Goal: Information Seeking & Learning: Learn about a topic

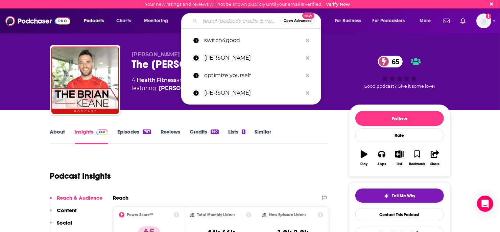
click at [239, 23] on input "Search podcasts, credits, & more..." at bounding box center [240, 21] width 81 height 11
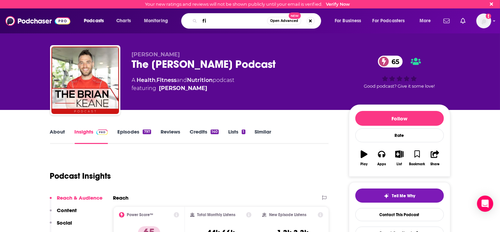
type input "f"
type input "personal finance"
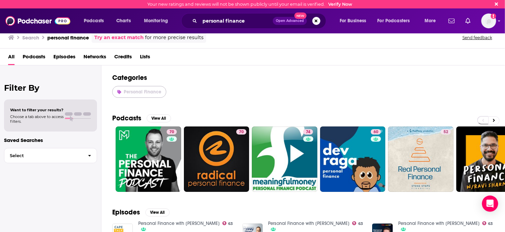
click at [152, 89] on span "Personal Finance" at bounding box center [143, 92] width 38 height 6
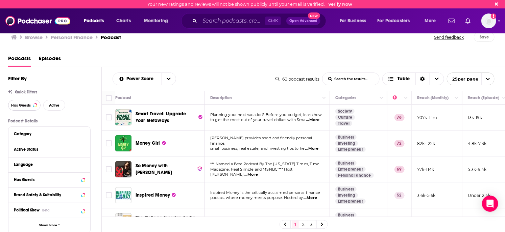
click at [23, 104] on span "Has Guests" at bounding box center [21, 106] width 20 height 4
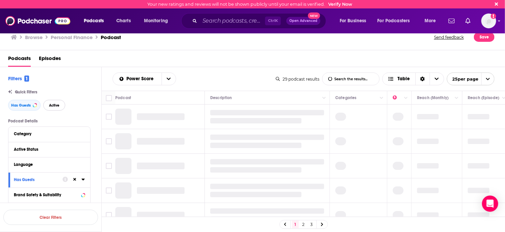
click at [56, 107] on span "Active" at bounding box center [54, 106] width 10 height 4
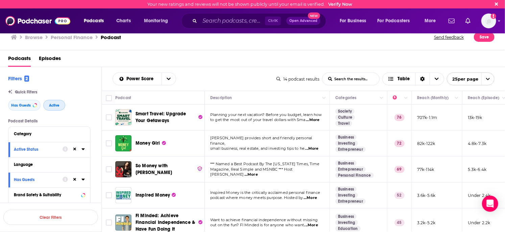
scroll to position [34, 0]
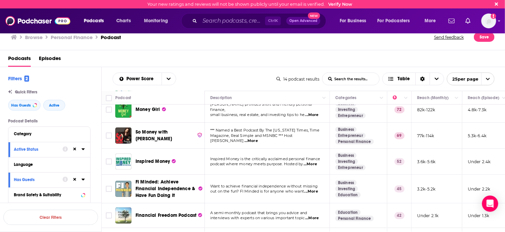
click at [258, 139] on span "...More" at bounding box center [251, 141] width 14 height 5
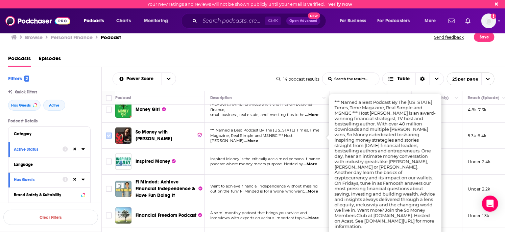
click at [106, 135] on input "Toggle select row" at bounding box center [109, 136] width 6 height 6
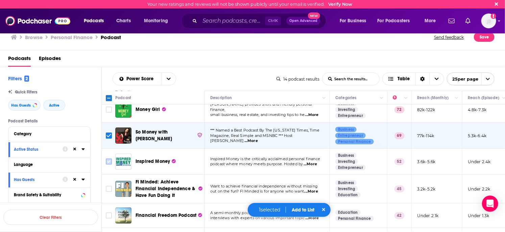
click at [109, 162] on input "Toggle select row" at bounding box center [109, 162] width 6 height 6
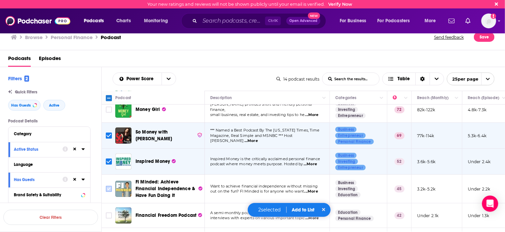
click at [106, 189] on input "Toggle select row" at bounding box center [109, 189] width 6 height 6
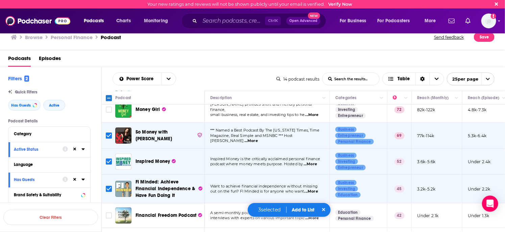
scroll to position [101, 0]
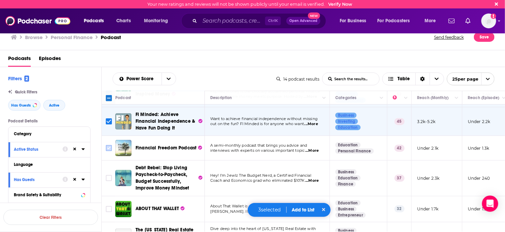
click at [106, 149] on input "Toggle select row" at bounding box center [109, 148] width 6 height 6
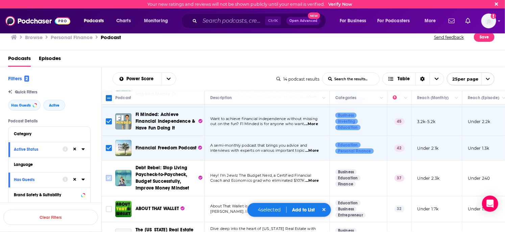
click at [107, 178] on input "Toggle select row" at bounding box center [109, 178] width 6 height 6
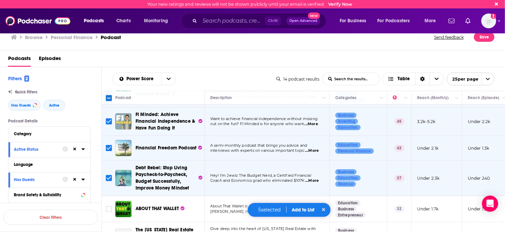
scroll to position [169, 0]
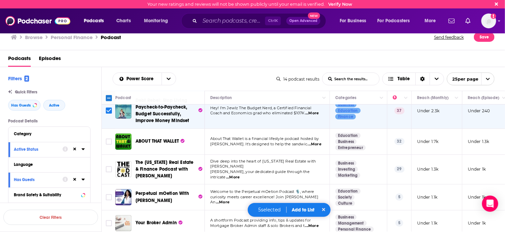
click at [319, 142] on span "...More" at bounding box center [315, 144] width 14 height 5
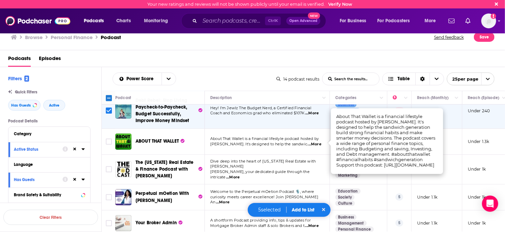
click at [317, 143] on span "...More" at bounding box center [315, 144] width 14 height 5
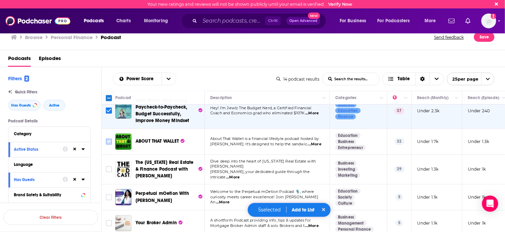
click at [107, 139] on input "Toggle select row" at bounding box center [109, 142] width 6 height 6
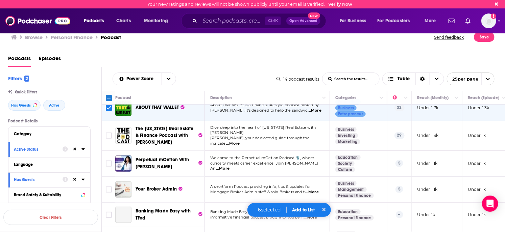
scroll to position [237, 0]
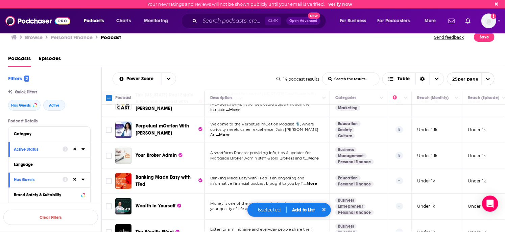
click at [321, 131] on p "curiosity meets career excellence! Join Dr. mOe An ...More" at bounding box center [267, 132] width 114 height 11
click at [229, 132] on span "...More" at bounding box center [223, 134] width 14 height 5
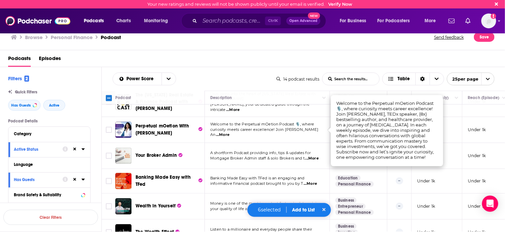
click at [229, 132] on span "...More" at bounding box center [223, 134] width 14 height 5
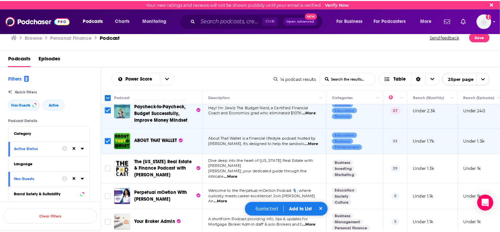
scroll to position [135, 0]
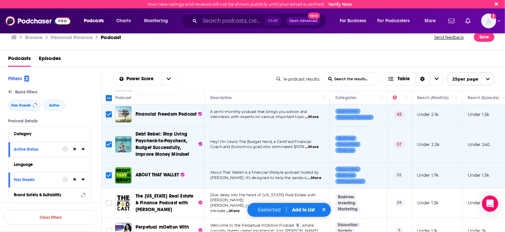
click at [300, 209] on button "Add to List" at bounding box center [303, 210] width 33 height 6
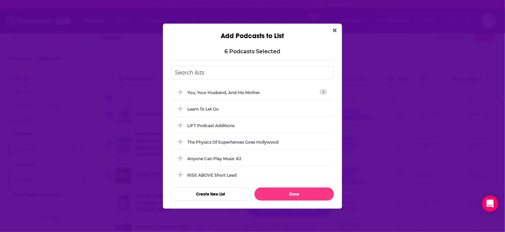
click at [239, 71] on input "Add Podcast To List" at bounding box center [252, 73] width 163 height 14
click at [229, 193] on button "Create New List" at bounding box center [210, 194] width 79 height 13
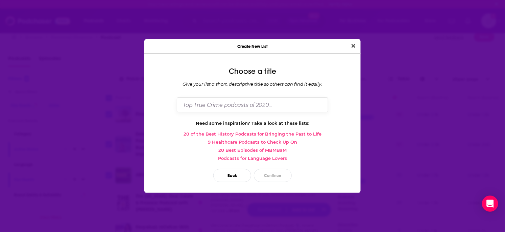
click at [239, 109] on input "Dialog" at bounding box center [252, 105] width 151 height 15
type input "Parent Like a Millionaire"
click at [280, 171] on button "Continue" at bounding box center [273, 175] width 38 height 13
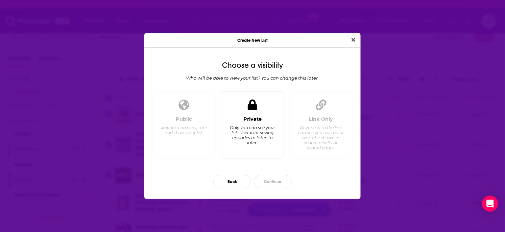
click at [260, 138] on div "Only you can see your list. Useful for saving episodes to listen to later." at bounding box center [252, 135] width 46 height 20
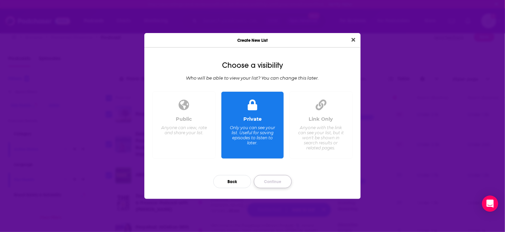
click at [281, 184] on button "Continue" at bounding box center [273, 181] width 38 height 13
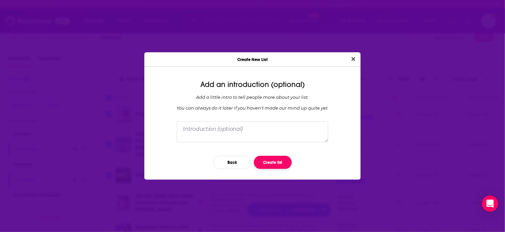
click at [276, 164] on button "Create list" at bounding box center [273, 162] width 38 height 13
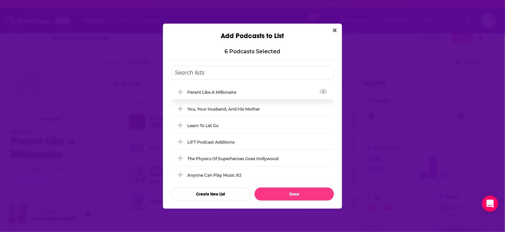
click at [178, 97] on div "Parent Like a Millionaire" at bounding box center [252, 92] width 163 height 15
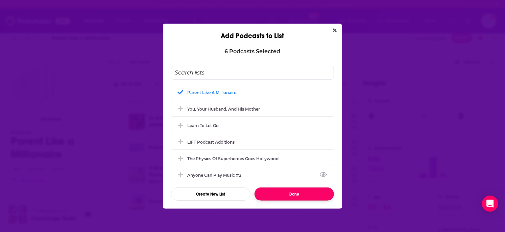
click at [303, 195] on button "Done" at bounding box center [293, 194] width 79 height 13
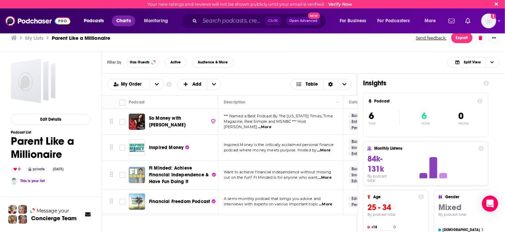
click at [127, 21] on span "Charts" at bounding box center [123, 20] width 15 height 9
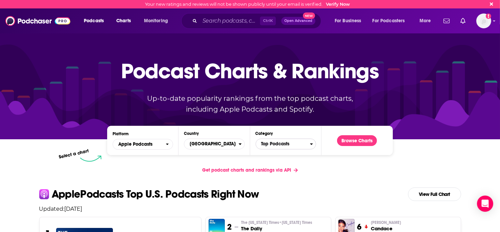
click at [297, 145] on span "Top Podcasts" at bounding box center [283, 144] width 54 height 11
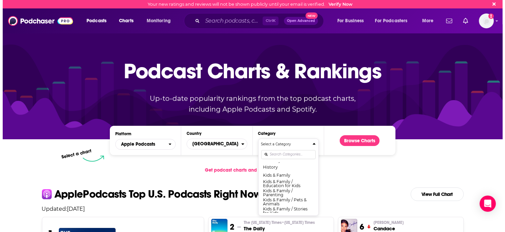
scroll to position [315, 0]
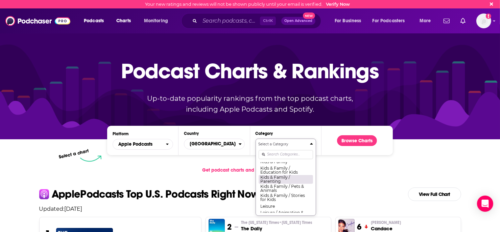
click at [283, 180] on button "Kids & Family / Parenting" at bounding box center [286, 179] width 54 height 9
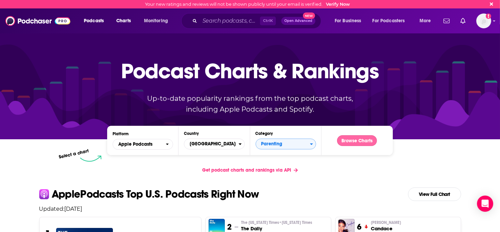
click at [361, 139] on button "Browse Charts" at bounding box center [357, 141] width 40 height 11
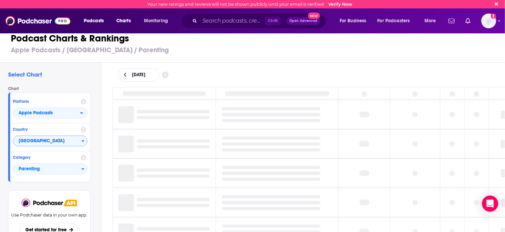
scroll to position [1, 0]
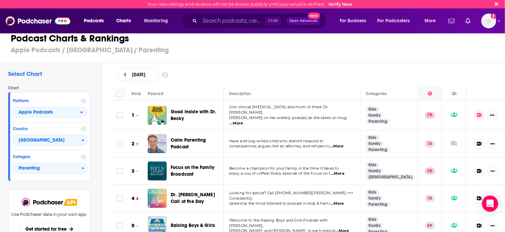
click at [430, 90] on div at bounding box center [430, 94] width 24 height 8
click at [428, 93] on icon at bounding box center [430, 94] width 4 height 4
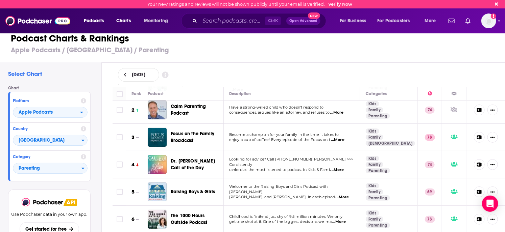
scroll to position [0, 0]
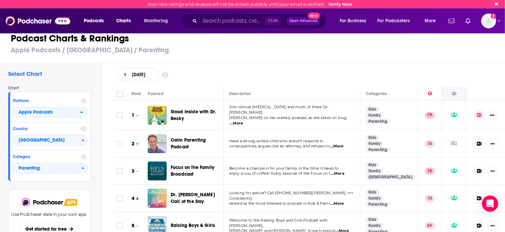
click at [451, 92] on icon at bounding box center [453, 94] width 5 height 4
click at [118, 92] on input "Toggle select all" at bounding box center [120, 94] width 6 height 6
checkbox input "true"
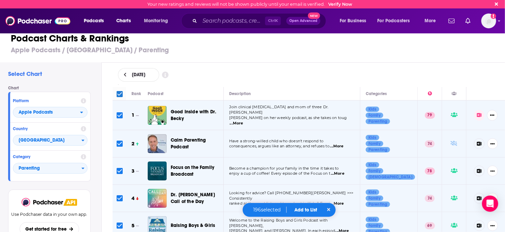
checkbox input "true"
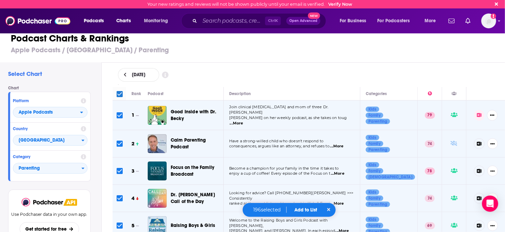
checkbox input "true"
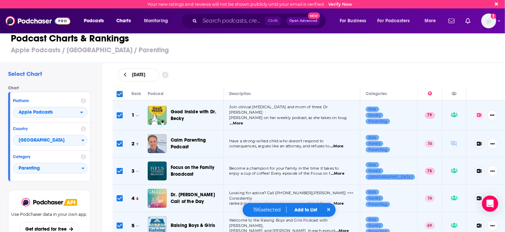
checkbox input "true"
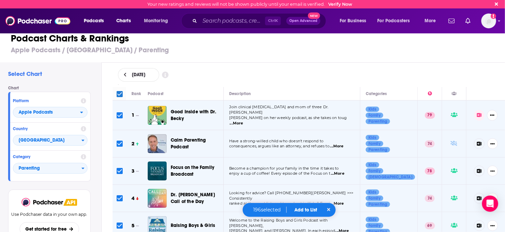
checkbox input "true"
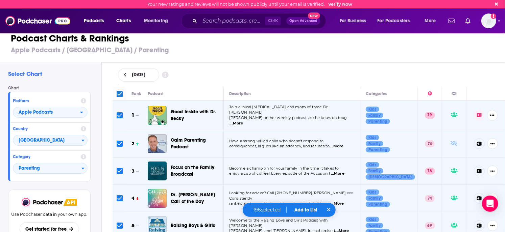
checkbox input "true"
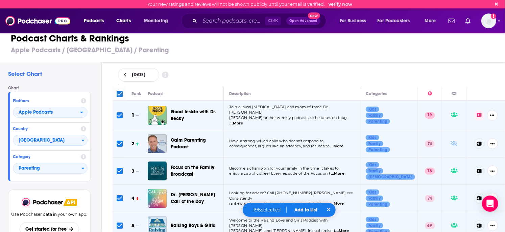
checkbox input "true"
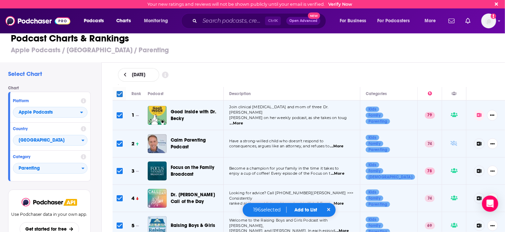
checkbox input "true"
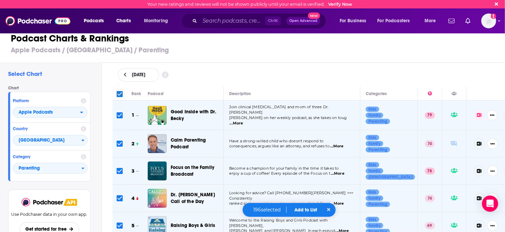
checkbox input "true"
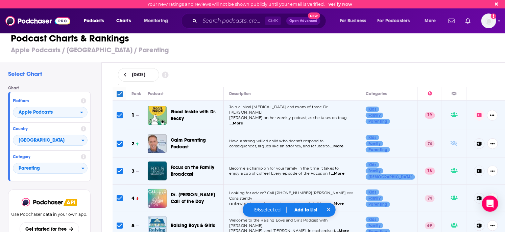
checkbox input "true"
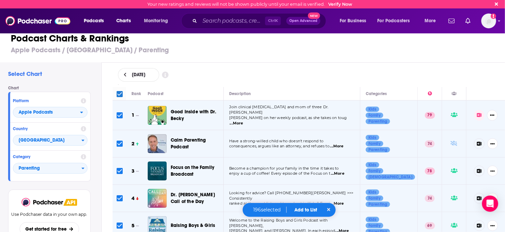
checkbox input "true"
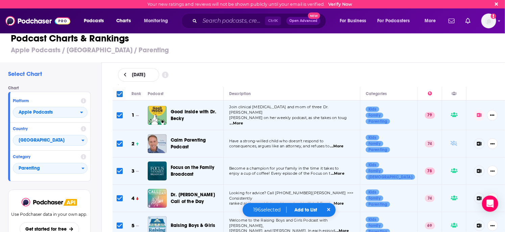
checkbox input "true"
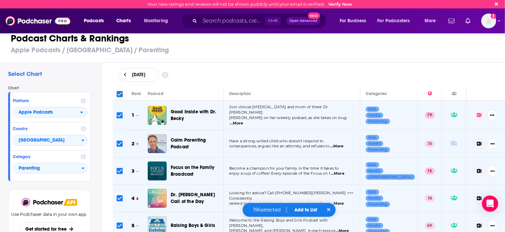
checkbox input "true"
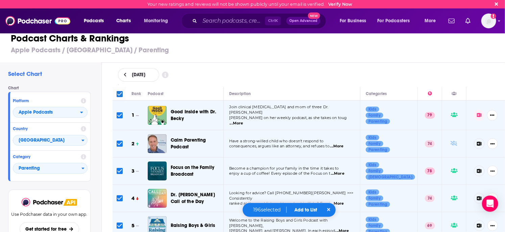
checkbox input "true"
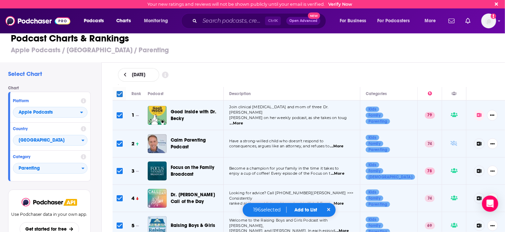
checkbox input "true"
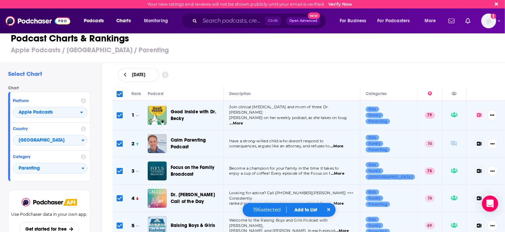
checkbox input "true"
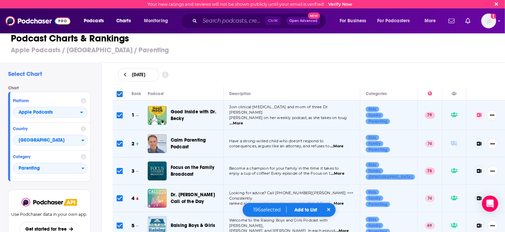
checkbox input "true"
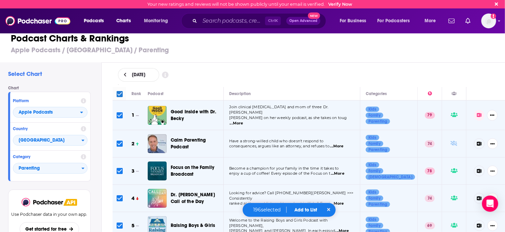
checkbox input "true"
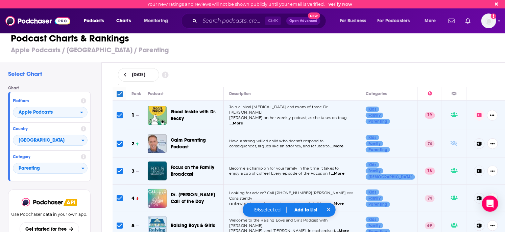
checkbox input "true"
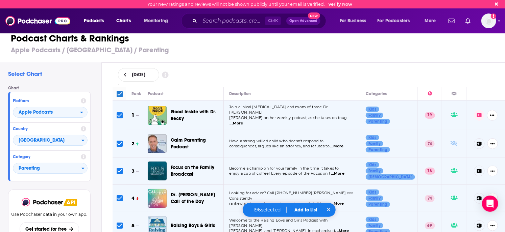
checkbox input "true"
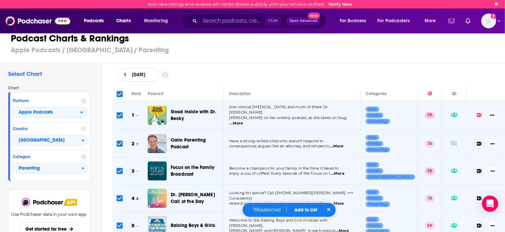
checkbox input "true"
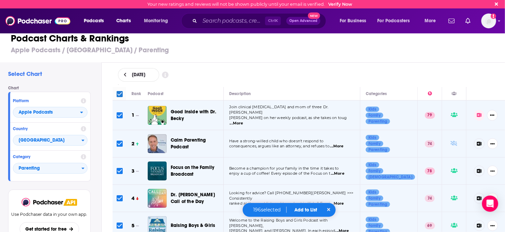
checkbox input "true"
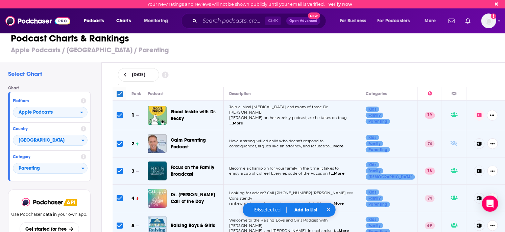
checkbox input "true"
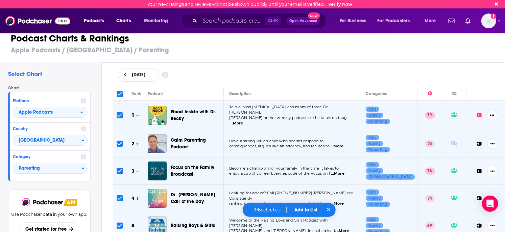
checkbox input "true"
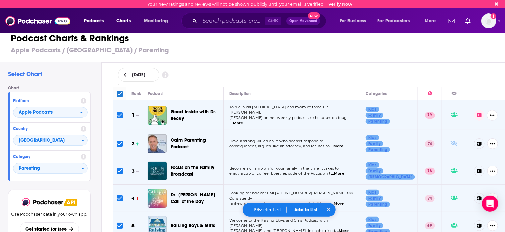
checkbox input "true"
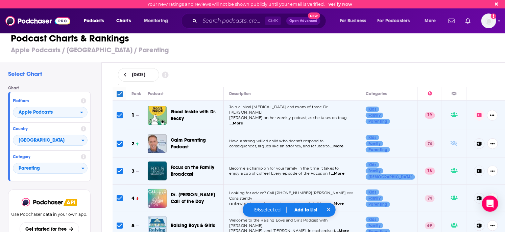
checkbox input "true"
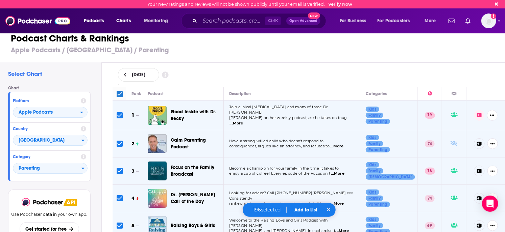
checkbox input "true"
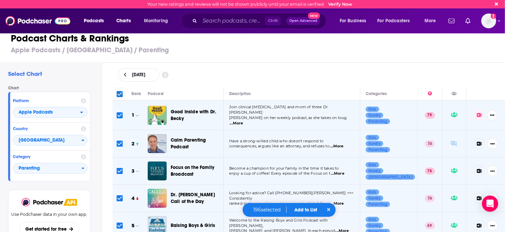
checkbox input "true"
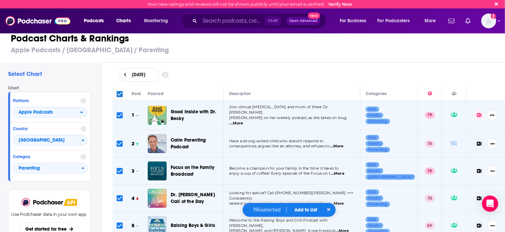
checkbox input "true"
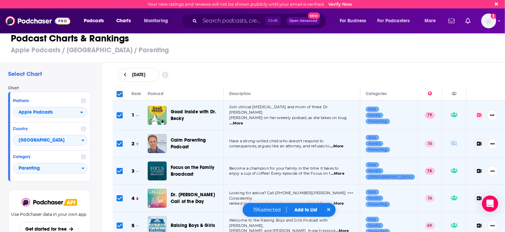
checkbox input "true"
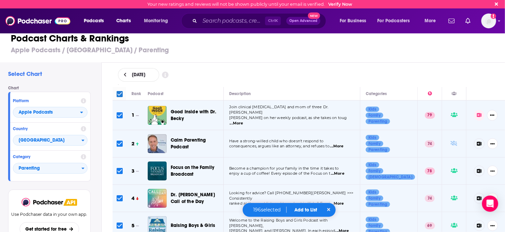
checkbox input "true"
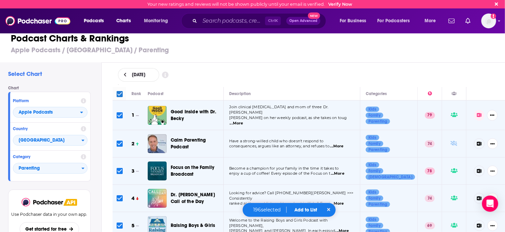
checkbox input "true"
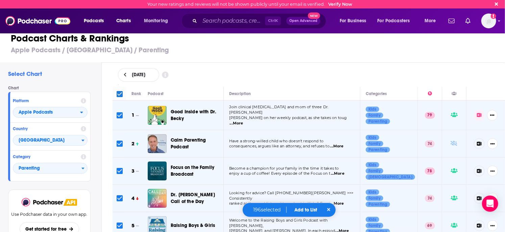
checkbox input "true"
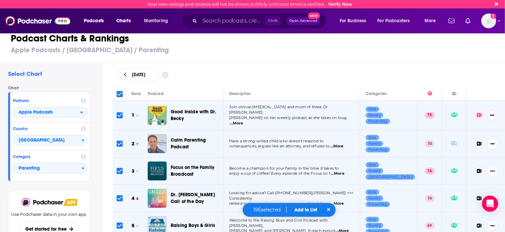
checkbox input "true"
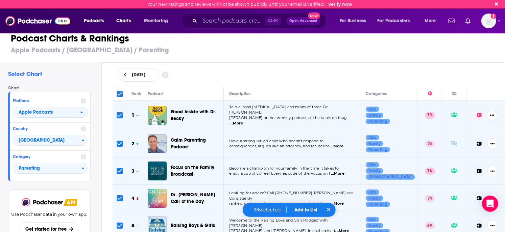
checkbox input "true"
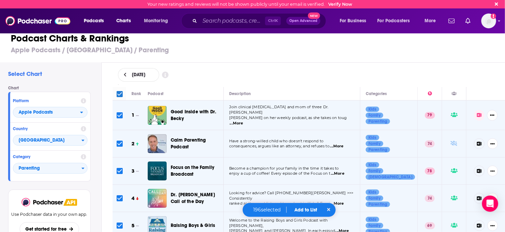
checkbox input "true"
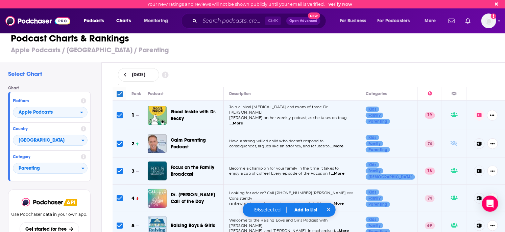
checkbox input "true"
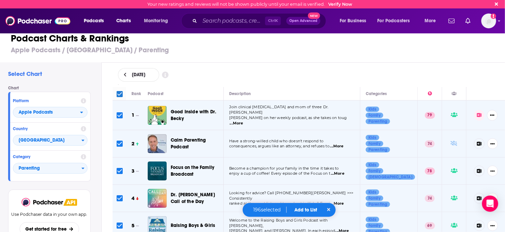
checkbox input "true"
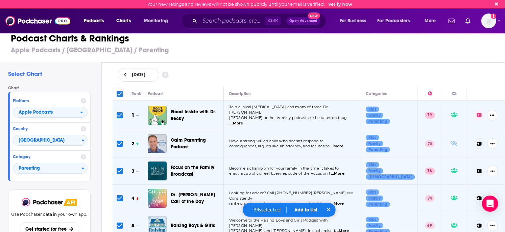
checkbox input "true"
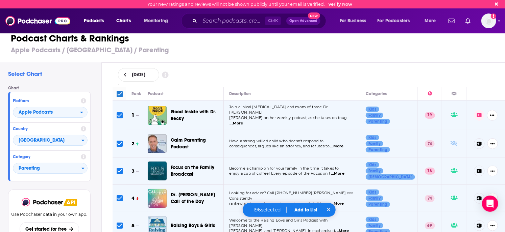
checkbox input "true"
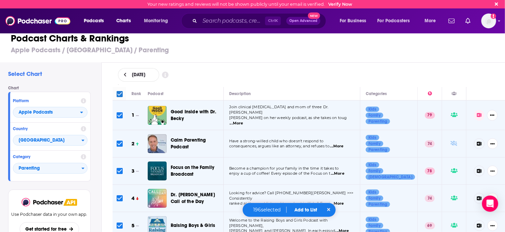
click at [118, 92] on input "Toggle select all" at bounding box center [120, 94] width 6 height 6
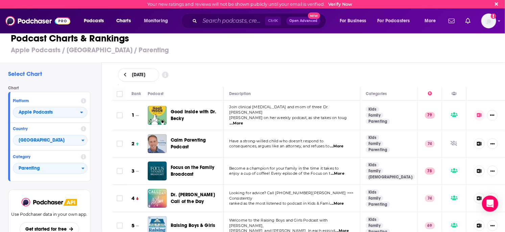
click at [243, 121] on span "...More" at bounding box center [237, 123] width 14 height 5
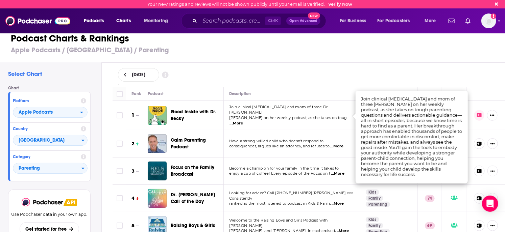
click at [243, 121] on span "...More" at bounding box center [237, 123] width 14 height 5
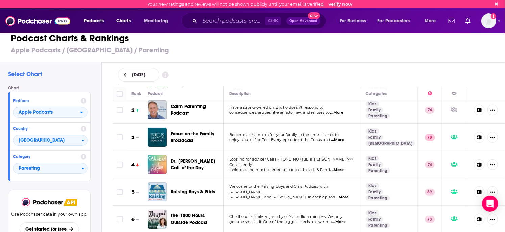
scroll to position [68, 0]
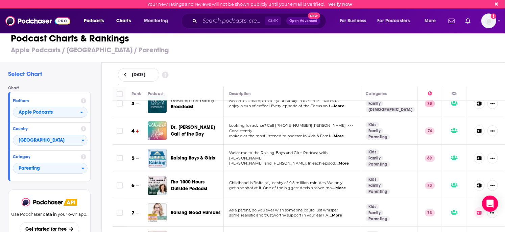
click at [336, 134] on span "...More" at bounding box center [337, 136] width 14 height 5
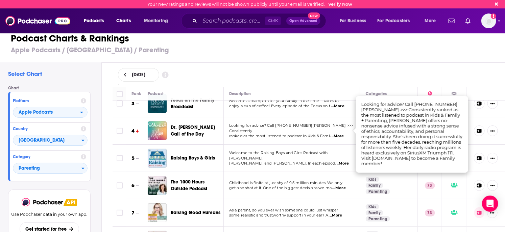
click at [336, 134] on span "...More" at bounding box center [337, 136] width 14 height 5
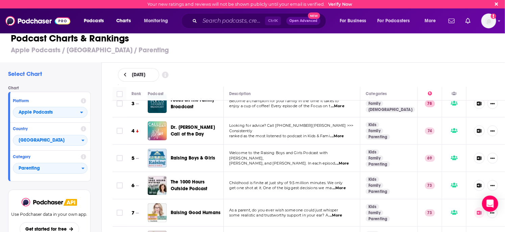
click at [336, 134] on span "...More" at bounding box center [337, 136] width 14 height 5
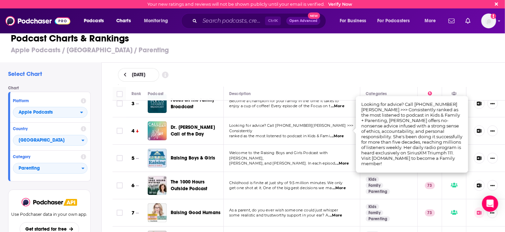
click at [336, 134] on span "...More" at bounding box center [337, 136] width 14 height 5
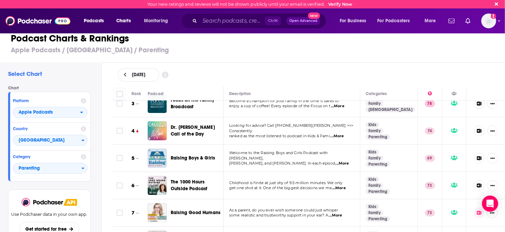
click at [477, 129] on icon at bounding box center [479, 131] width 5 height 4
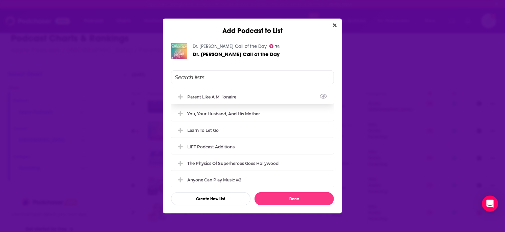
click at [192, 101] on div "Parent Like a Millionaire" at bounding box center [252, 97] width 163 height 15
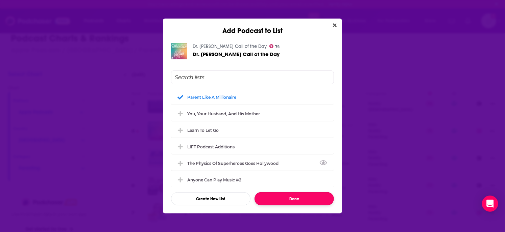
click at [302, 201] on button "Done" at bounding box center [293, 199] width 79 height 13
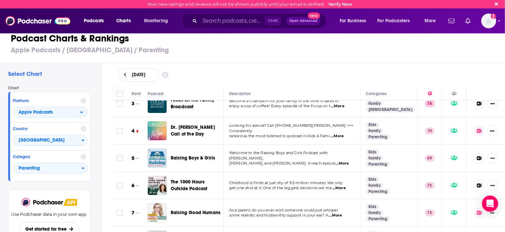
click at [340, 161] on span "...More" at bounding box center [343, 163] width 14 height 5
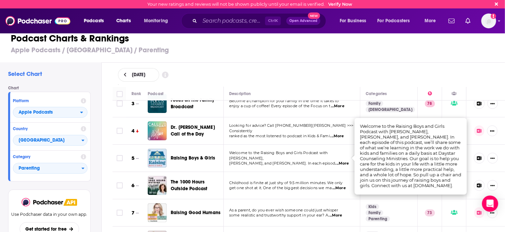
click at [340, 161] on span "...More" at bounding box center [343, 163] width 14 height 5
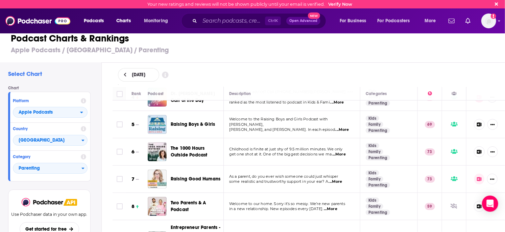
scroll to position [135, 0]
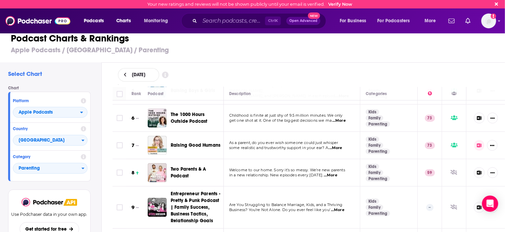
click at [338, 146] on span "...More" at bounding box center [336, 148] width 14 height 5
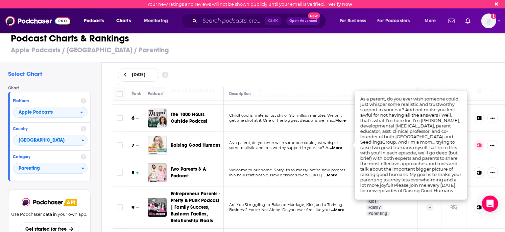
click at [338, 146] on span "...More" at bounding box center [336, 148] width 14 height 5
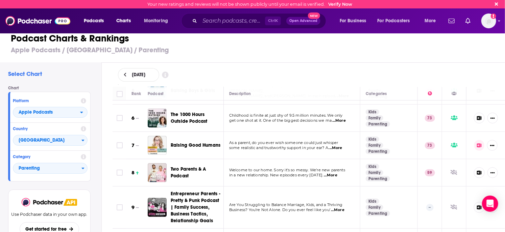
click at [477, 144] on icon at bounding box center [479, 146] width 5 height 4
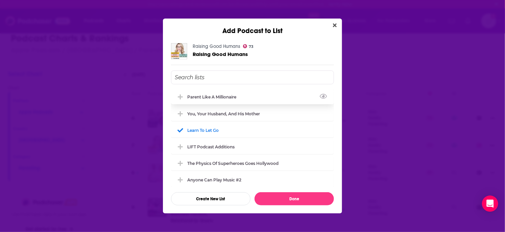
click at [200, 98] on div "Parent Like a Millionaire" at bounding box center [213, 97] width 53 height 5
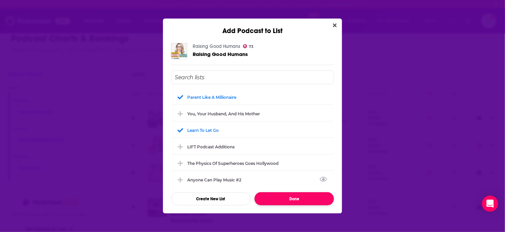
click at [289, 200] on button "Done" at bounding box center [293, 199] width 79 height 13
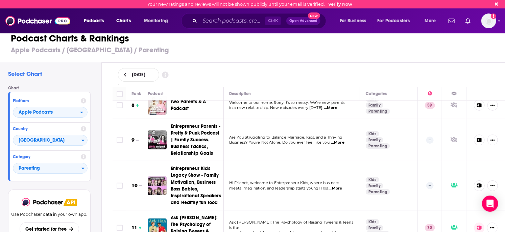
scroll to position [237, 0]
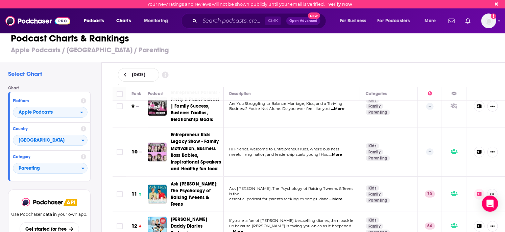
click at [337, 152] on span "...More" at bounding box center [335, 154] width 14 height 5
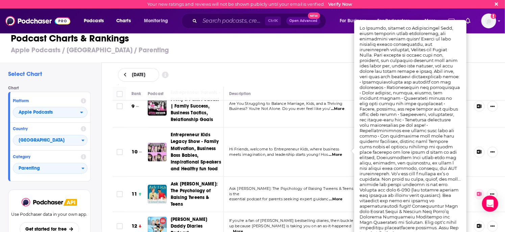
click at [337, 152] on span "...More" at bounding box center [335, 154] width 14 height 5
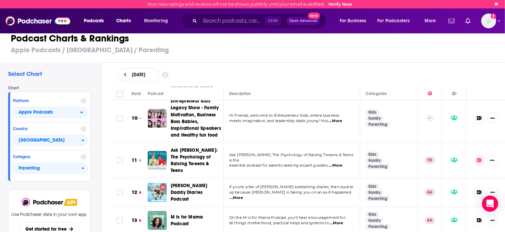
scroll to position [304, 0]
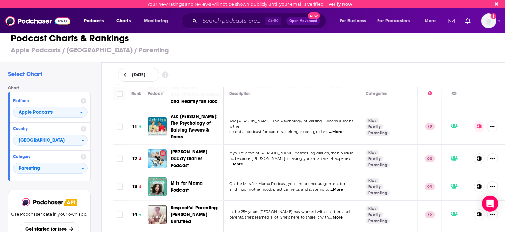
click at [243, 162] on span "...More" at bounding box center [237, 164] width 14 height 5
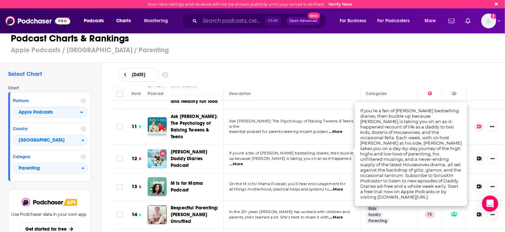
click at [243, 162] on span "...More" at bounding box center [237, 164] width 14 height 5
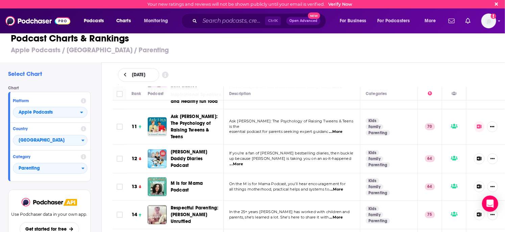
click at [243, 162] on span "...More" at bounding box center [237, 164] width 14 height 5
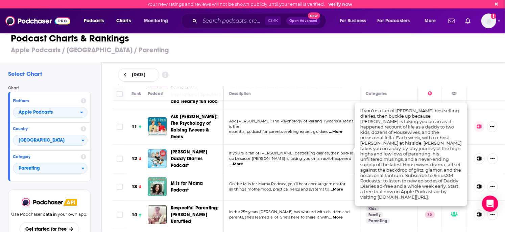
click at [243, 162] on span "...More" at bounding box center [237, 164] width 14 height 5
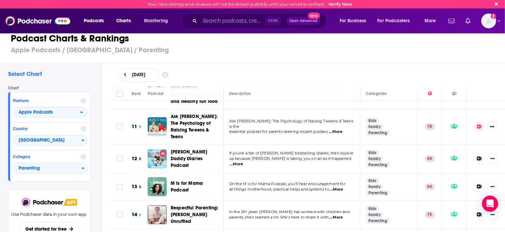
click at [339, 183] on td "On the M is for Mama Podcast, you’ll hear encouragement for all things motherho…" at bounding box center [292, 187] width 137 height 27
click at [341, 187] on span "...More" at bounding box center [337, 189] width 14 height 5
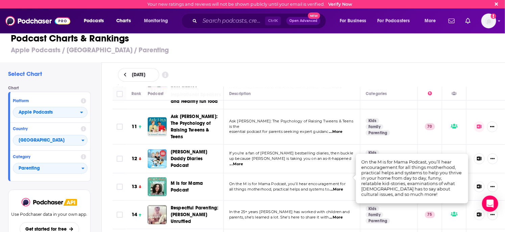
click at [341, 187] on span "...More" at bounding box center [337, 189] width 14 height 5
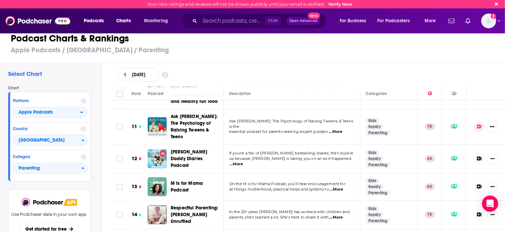
scroll to position [338, 0]
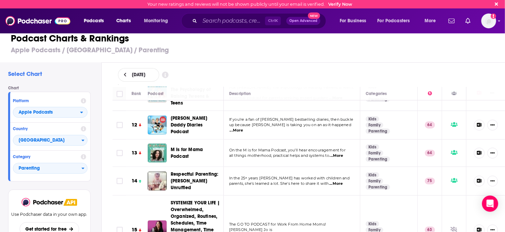
click at [340, 181] on span "...More" at bounding box center [336, 183] width 14 height 5
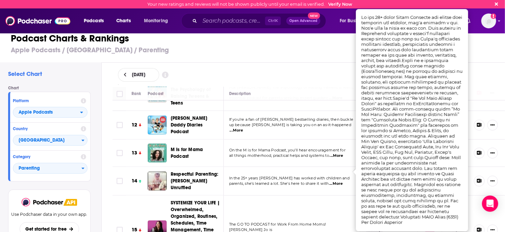
click at [317, 176] on span "In the 25+ years Janet Lansbury has worked with children and" at bounding box center [289, 178] width 120 height 5
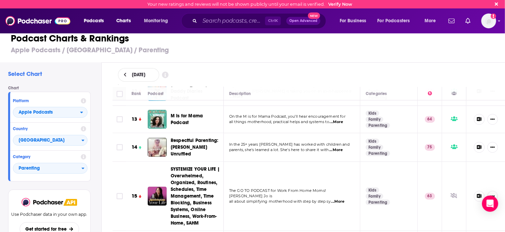
scroll to position [406, 0]
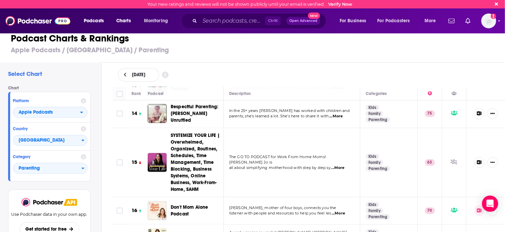
click at [341, 166] on span "...More" at bounding box center [338, 168] width 14 height 5
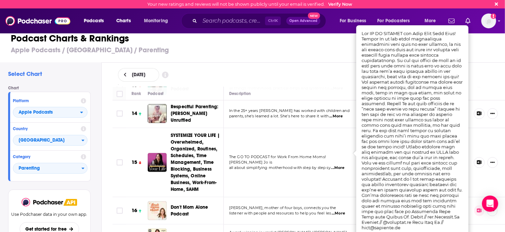
click at [341, 166] on span "...More" at bounding box center [338, 168] width 14 height 5
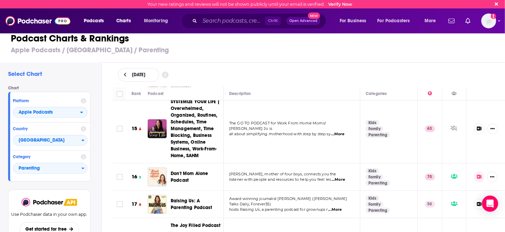
scroll to position [473, 0]
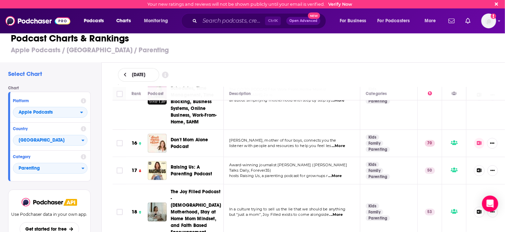
click at [342, 144] on span "...More" at bounding box center [339, 146] width 14 height 5
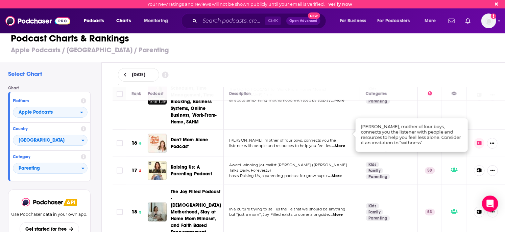
click at [342, 144] on span "...More" at bounding box center [339, 146] width 14 height 5
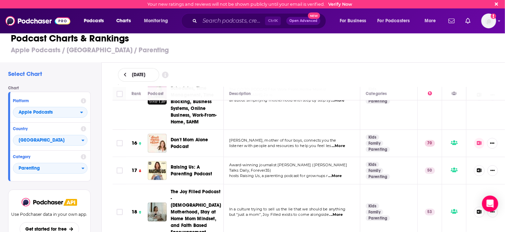
click at [341, 174] on span "...More" at bounding box center [335, 176] width 14 height 5
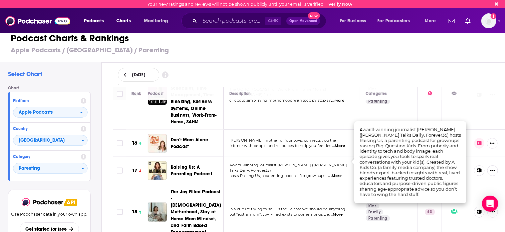
click at [341, 174] on span "...More" at bounding box center [335, 176] width 14 height 5
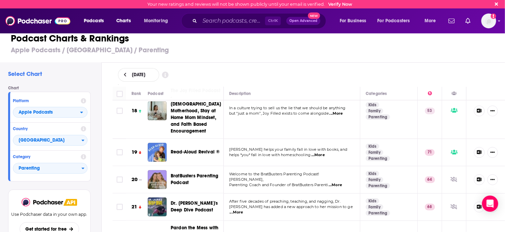
scroll to position [608, 0]
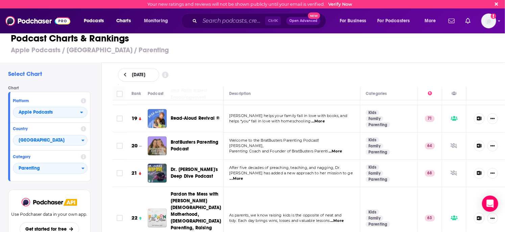
click at [243, 176] on span "...More" at bounding box center [237, 178] width 14 height 5
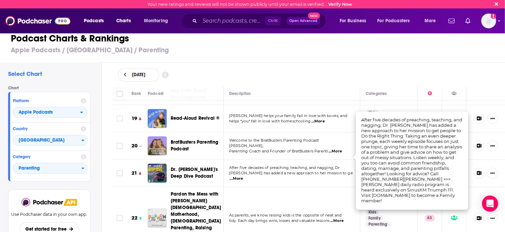
click at [243, 176] on span "...More" at bounding box center [237, 178] width 14 height 5
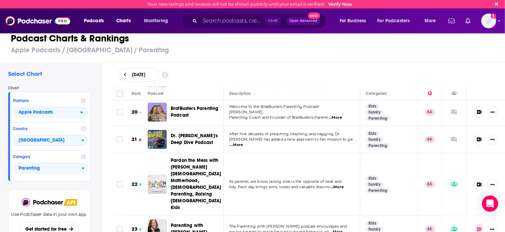
scroll to position [676, 0]
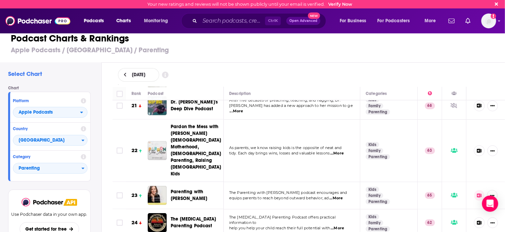
click at [342, 196] on span "...More" at bounding box center [336, 198] width 14 height 5
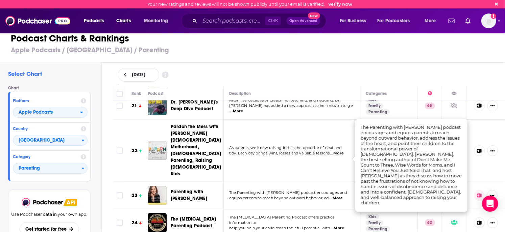
click at [332, 226] on p "help you help your child reach their full potential with ...More" at bounding box center [291, 228] width 125 height 5
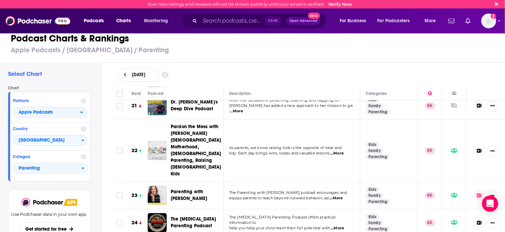
click at [342, 226] on span "...More" at bounding box center [337, 228] width 14 height 5
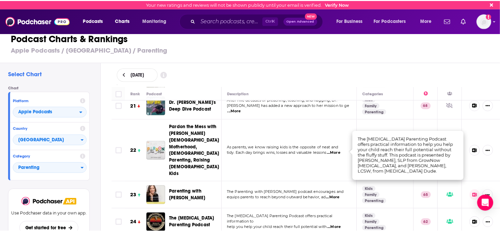
scroll to position [710, 0]
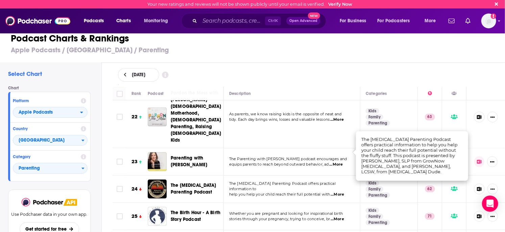
click at [316, 181] on span "The ADHD Parenting Podcast offers practical information to" at bounding box center [282, 186] width 106 height 10
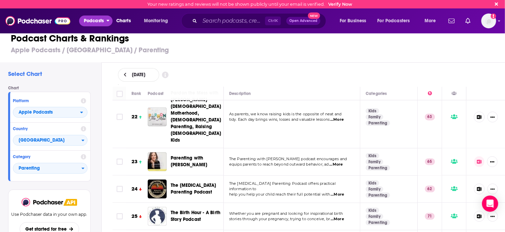
click at [95, 22] on span "Podcasts" at bounding box center [94, 20] width 20 height 9
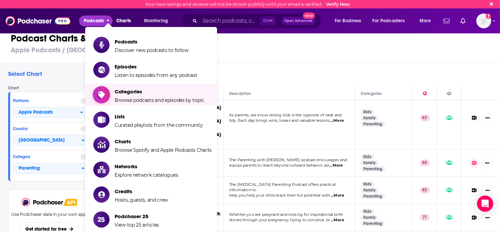
click at [141, 94] on span "Categories" at bounding box center [160, 92] width 90 height 6
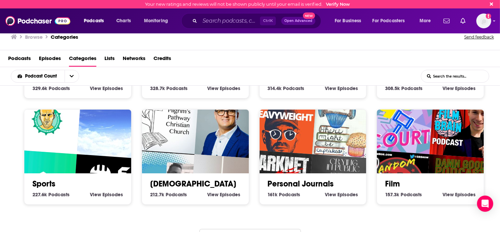
scroll to position [326, 0]
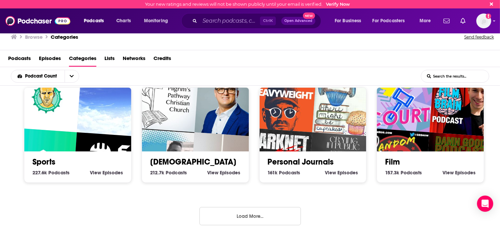
click at [246, 219] on button "Load More..." at bounding box center [249, 216] width 101 height 18
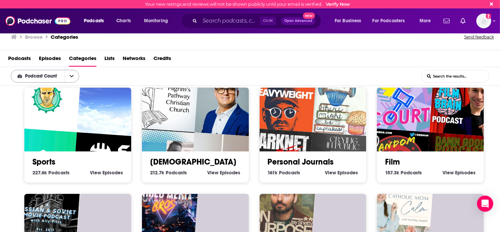
click at [70, 79] on button "open menu" at bounding box center [72, 76] width 14 height 12
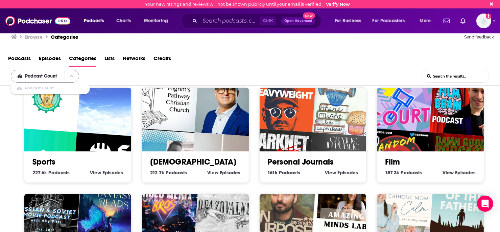
click at [70, 79] on button "close menu" at bounding box center [72, 76] width 14 height 12
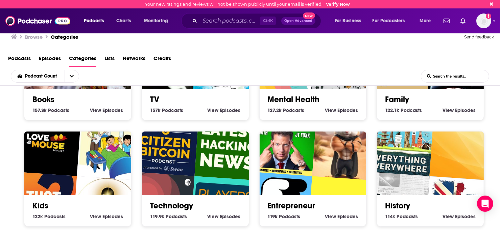
scroll to position [529, 0]
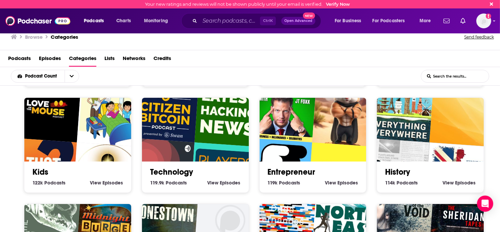
drag, startPoint x: 303, startPoint y: 131, endPoint x: 271, endPoint y: 86, distance: 55.2
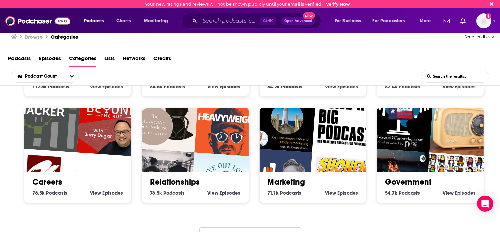
scroll to position [750, 0]
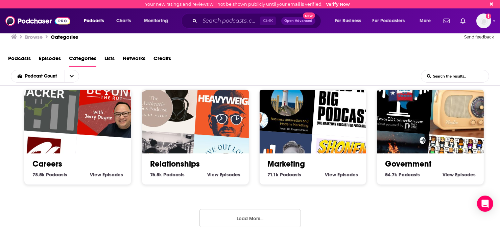
click at [265, 216] on button "Load More..." at bounding box center [249, 219] width 101 height 18
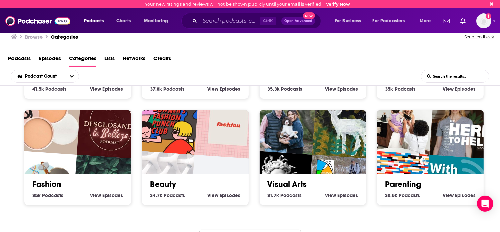
scroll to position [1173, 0]
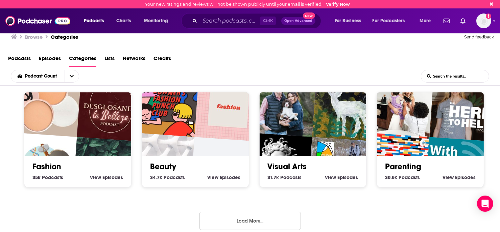
click at [250, 215] on button "Load More..." at bounding box center [249, 221] width 101 height 18
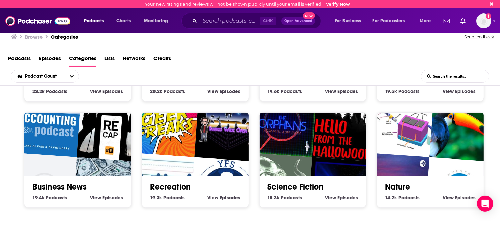
scroll to position [1597, 0]
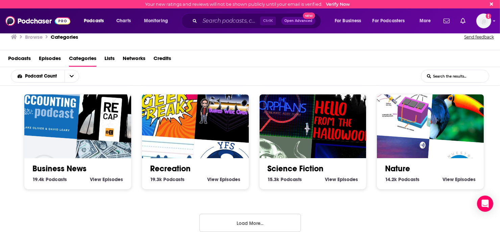
click at [243, 214] on button "Load More..." at bounding box center [249, 223] width 101 height 18
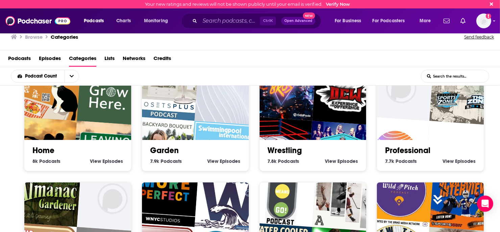
scroll to position [2021, 0]
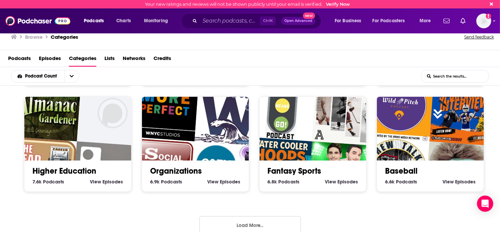
drag, startPoint x: 260, startPoint y: 215, endPoint x: 270, endPoint y: 206, distance: 13.4
click at [260, 217] on button "Load More..." at bounding box center [249, 226] width 101 height 18
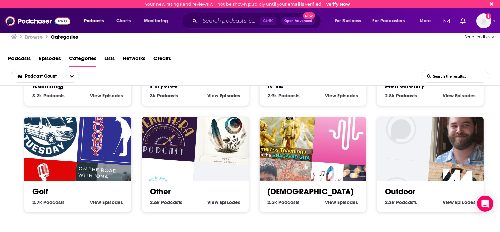
scroll to position [2359, 0]
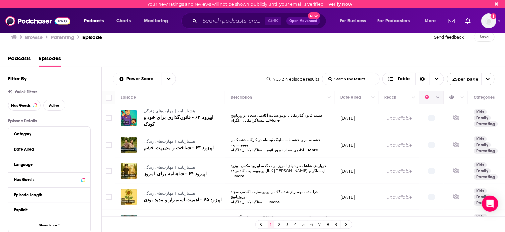
click at [438, 97] on icon "Column Actions" at bounding box center [437, 98] width 3 height 4
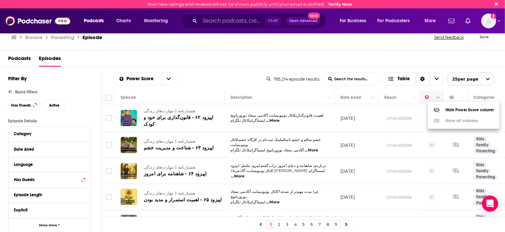
click at [438, 97] on div at bounding box center [252, 116] width 505 height 232
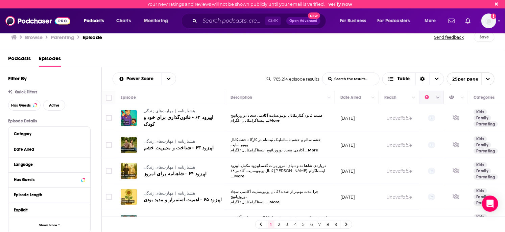
click at [427, 97] on icon "Move" at bounding box center [431, 98] width 8 height 8
click at [16, 104] on span "Has Guests" at bounding box center [21, 106] width 20 height 4
click at [56, 107] on span "Active" at bounding box center [54, 106] width 10 height 4
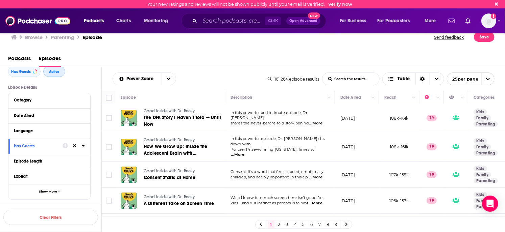
scroll to position [68, 0]
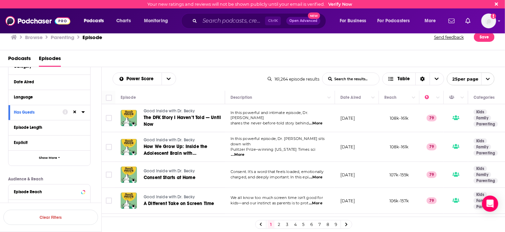
click at [23, 56] on span "Podcasts" at bounding box center [19, 60] width 23 height 14
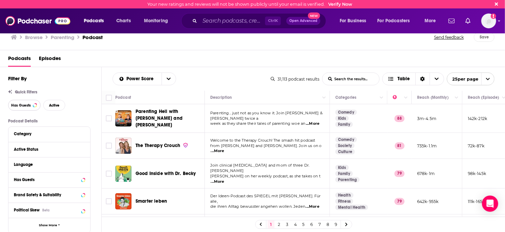
click at [31, 110] on button "Has Guests" at bounding box center [24, 105] width 32 height 11
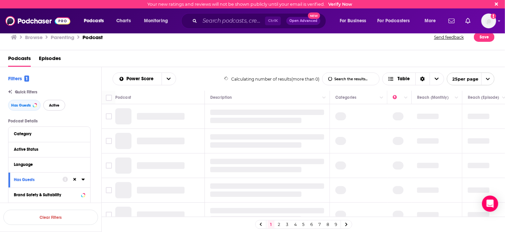
click at [57, 104] on span "Active" at bounding box center [54, 106] width 10 height 4
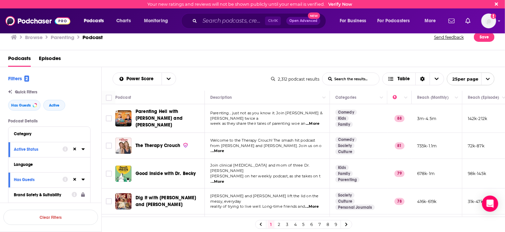
click at [312, 122] on span "...More" at bounding box center [313, 123] width 14 height 5
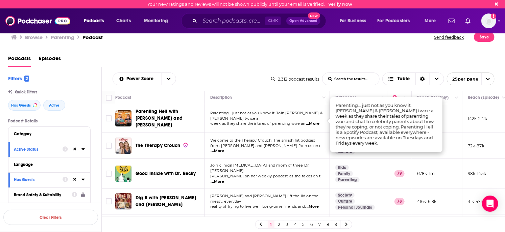
click at [312, 122] on span "...More" at bounding box center [313, 123] width 14 height 5
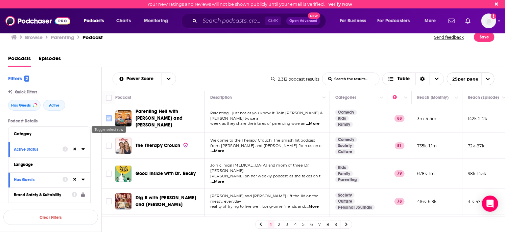
click at [108, 120] on input "Toggle select row" at bounding box center [109, 119] width 6 height 6
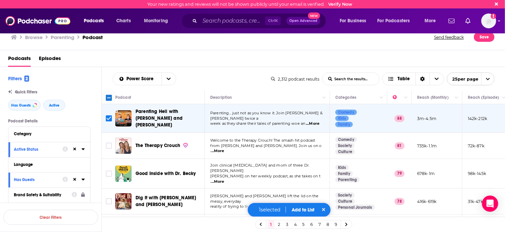
click at [224, 149] on span "...More" at bounding box center [218, 151] width 14 height 5
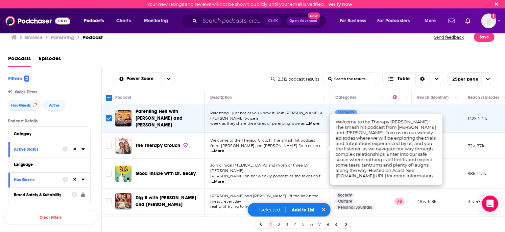
click at [224, 149] on span "...More" at bounding box center [218, 151] width 14 height 5
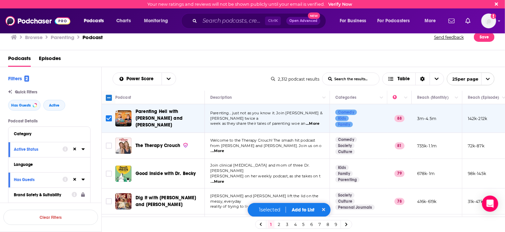
click at [224, 149] on span "...More" at bounding box center [218, 151] width 14 height 5
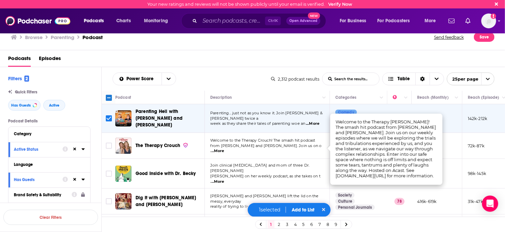
click at [224, 149] on span "...More" at bounding box center [218, 151] width 14 height 5
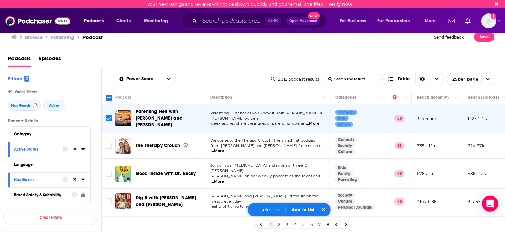
scroll to position [34, 0]
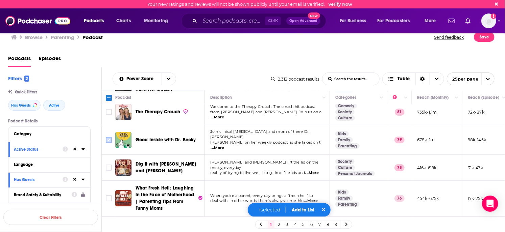
click at [107, 137] on input "Toggle select row" at bounding box center [109, 140] width 6 height 6
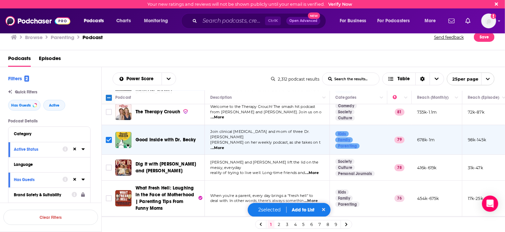
click at [315, 171] on span "...More" at bounding box center [312, 173] width 14 height 5
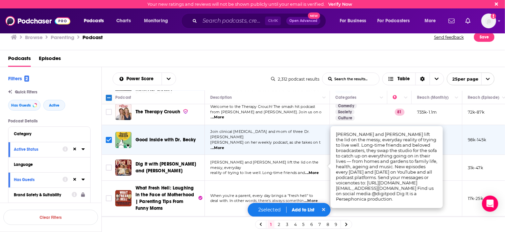
click at [315, 171] on span "...More" at bounding box center [312, 173] width 14 height 5
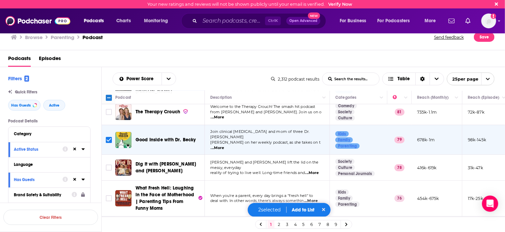
scroll to position [68, 0]
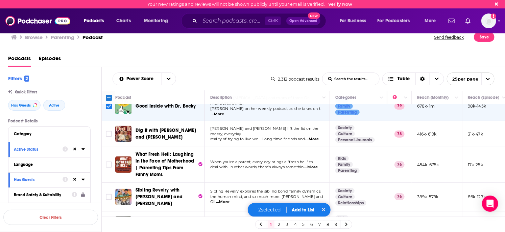
click at [315, 165] on span "...More" at bounding box center [311, 167] width 14 height 5
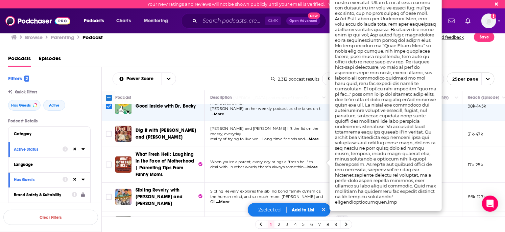
click at [315, 165] on span "...More" at bounding box center [311, 167] width 14 height 5
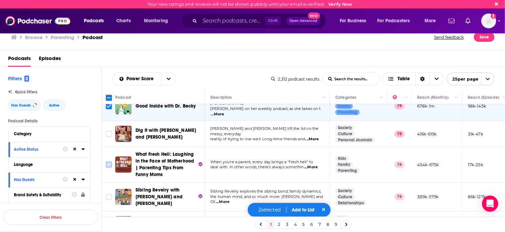
click at [112, 162] on icon "Toggle select row" at bounding box center [109, 165] width 8 height 8
click at [107, 162] on input "Toggle select row" at bounding box center [109, 165] width 6 height 6
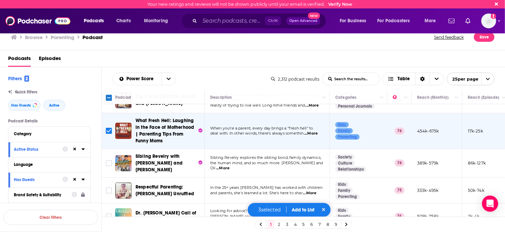
scroll to position [135, 0]
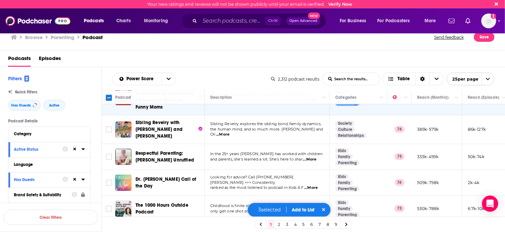
click at [229, 132] on span "...More" at bounding box center [223, 134] width 14 height 5
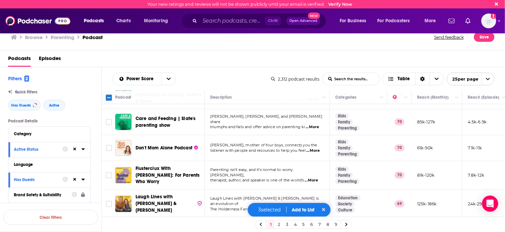
scroll to position [561, 0]
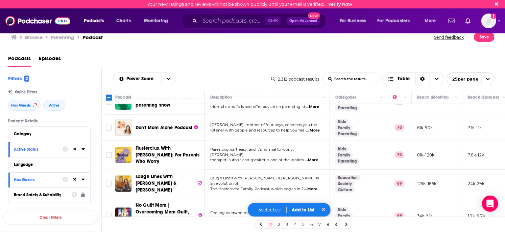
click at [304, 210] on button "Add to List" at bounding box center [303, 210] width 33 height 6
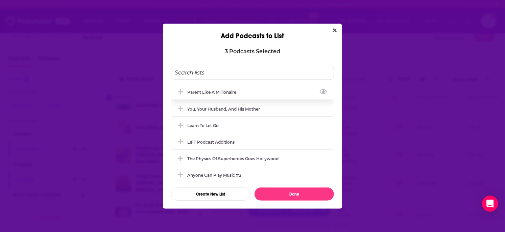
click at [178, 91] on icon "Add Podcast To List" at bounding box center [180, 92] width 5 height 6
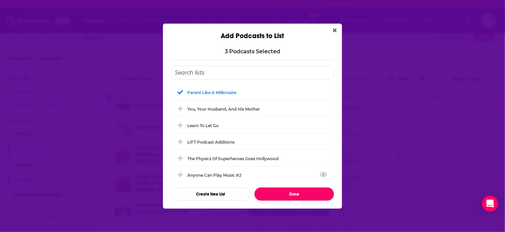
click at [287, 194] on button "Done" at bounding box center [293, 194] width 79 height 13
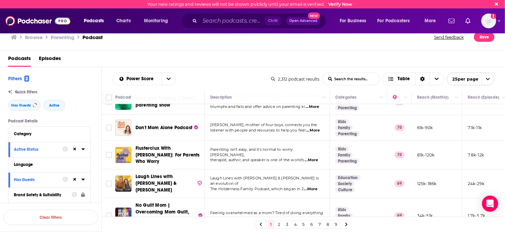
click at [277, 224] on link "2" at bounding box center [279, 225] width 7 height 8
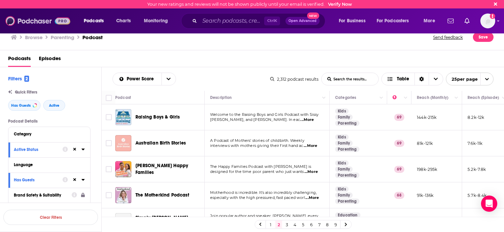
click at [15, 19] on img at bounding box center [37, 21] width 65 height 13
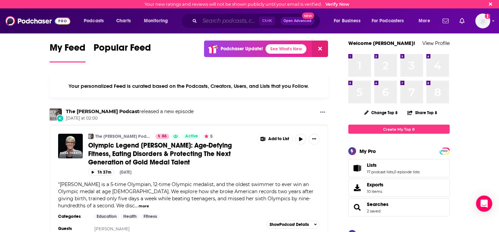
drag, startPoint x: 228, startPoint y: 18, endPoint x: 228, endPoint y: 14, distance: 4.1
click at [228, 18] on input "Search podcasts, credits, & more..." at bounding box center [229, 21] width 59 height 11
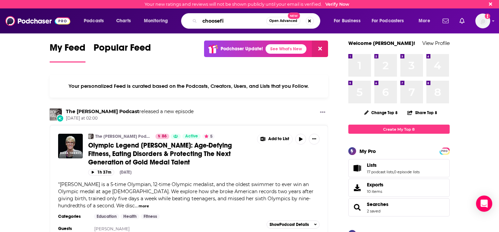
type input "choosefi"
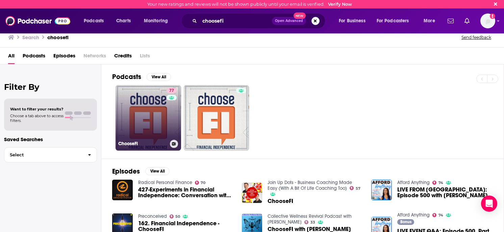
click at [160, 117] on link "77 ChooseFI" at bounding box center [149, 118] width 66 height 66
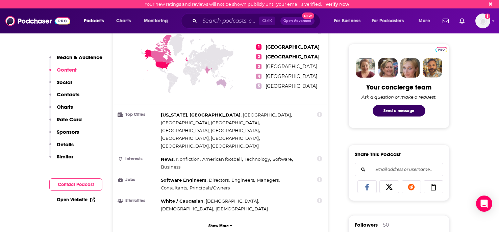
scroll to position [34, 0]
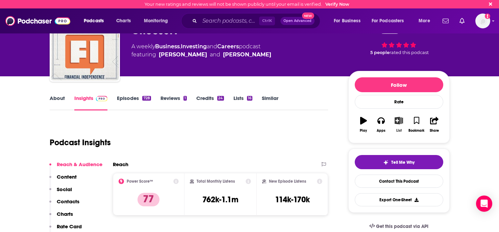
click at [398, 126] on button "List" at bounding box center [399, 125] width 18 height 24
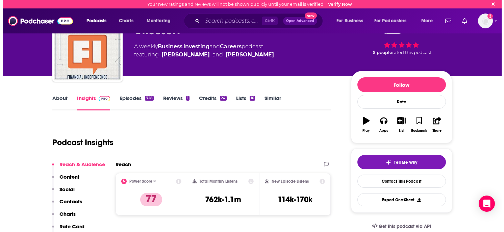
scroll to position [0, 0]
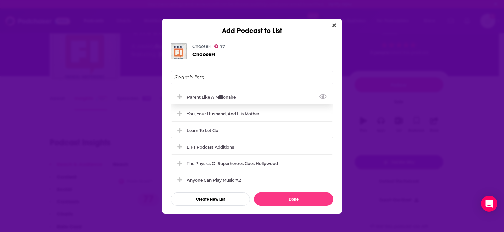
drag, startPoint x: 178, startPoint y: 96, endPoint x: 213, endPoint y: 114, distance: 39.3
click at [178, 95] on icon "Add Podcast To List" at bounding box center [179, 97] width 5 height 6
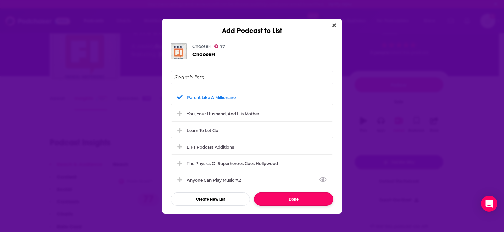
click at [305, 198] on button "Done" at bounding box center [293, 199] width 79 height 13
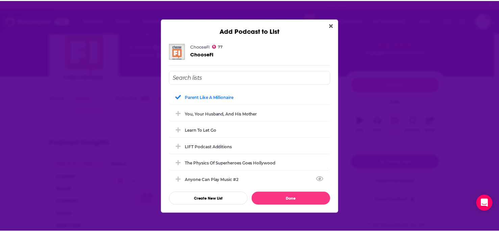
scroll to position [34, 0]
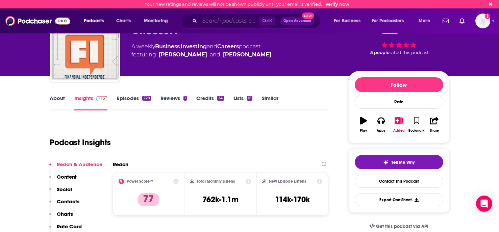
click at [226, 21] on input "Search podcasts, credits, & more..." at bounding box center [229, 21] width 59 height 11
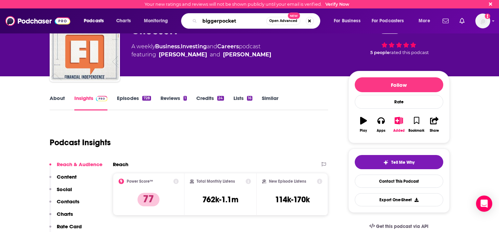
type input "biggerpockets"
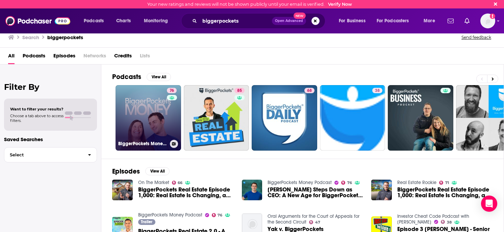
click at [145, 118] on link "76 BiggerPockets Money Podcast" at bounding box center [149, 118] width 66 height 66
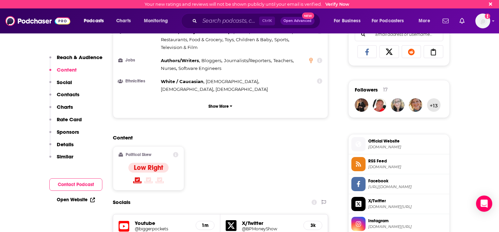
scroll to position [68, 0]
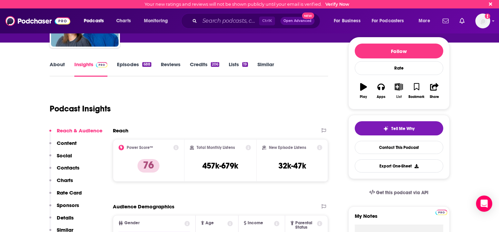
click at [396, 94] on button "List" at bounding box center [399, 91] width 18 height 24
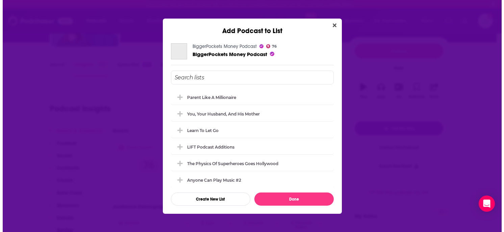
scroll to position [0, 0]
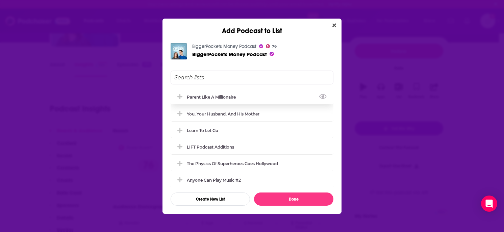
click at [179, 96] on icon "Add Podcast To List" at bounding box center [179, 97] width 5 height 6
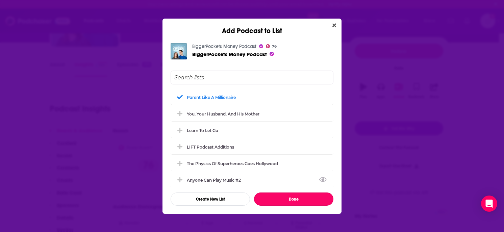
click at [275, 197] on button "Done" at bounding box center [293, 199] width 79 height 13
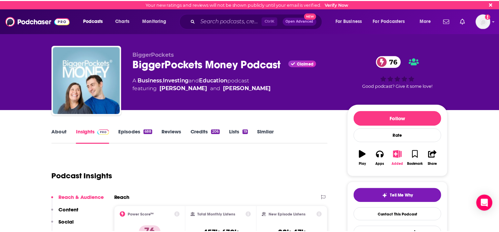
scroll to position [68, 0]
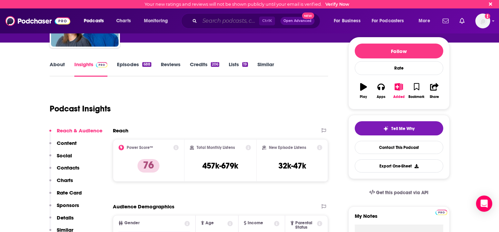
click at [207, 18] on input "Search podcasts, credits, & more..." at bounding box center [229, 21] width 59 height 11
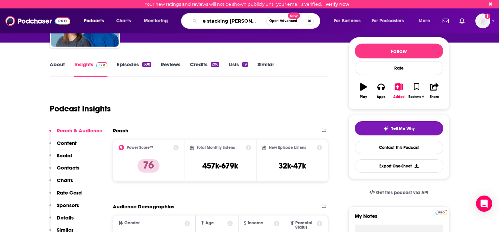
type input "the stacking benjamins show"
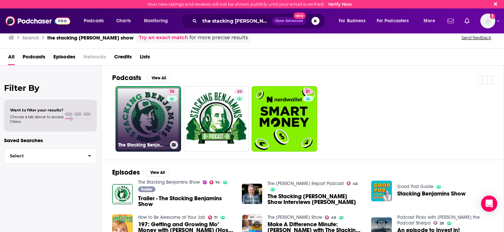
click at [145, 113] on link "74 The Stacking Benjamins Show" at bounding box center [149, 119] width 66 height 66
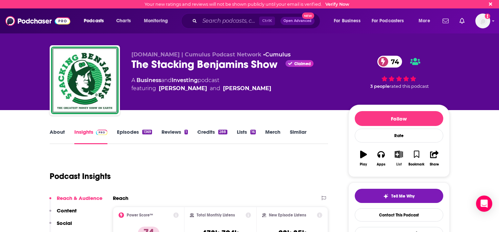
click at [398, 160] on button "List" at bounding box center [399, 158] width 18 height 24
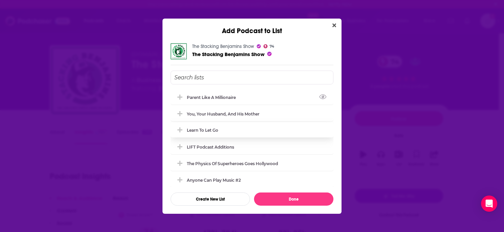
drag, startPoint x: 181, startPoint y: 97, endPoint x: 220, endPoint y: 126, distance: 48.5
click at [181, 97] on icon "Add Podcast To List" at bounding box center [179, 97] width 5 height 5
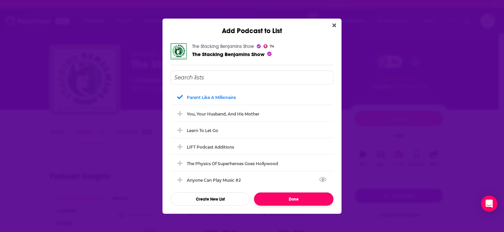
click at [309, 198] on button "Done" at bounding box center [293, 199] width 79 height 13
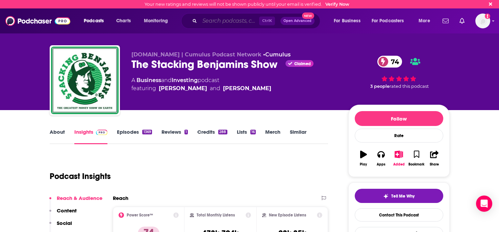
click at [226, 24] on input "Search podcasts, credits, & more..." at bounding box center [229, 21] width 59 height 11
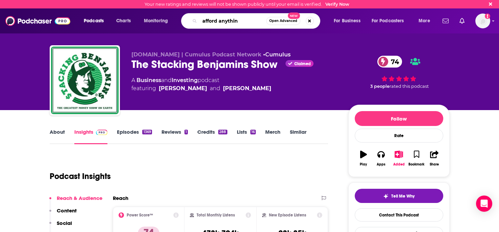
type input "afford anything"
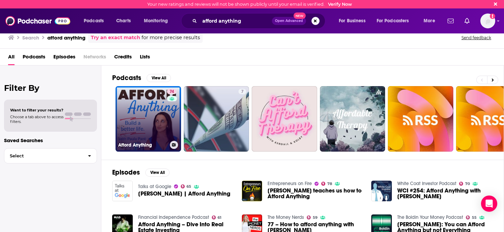
click at [150, 121] on link "74 Afford Anything" at bounding box center [149, 119] width 66 height 66
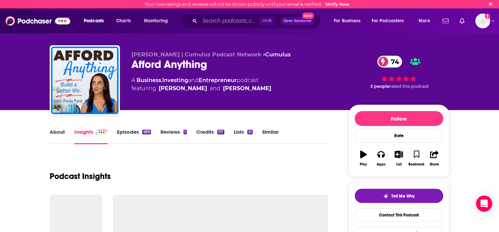
click at [58, 134] on link "About" at bounding box center [57, 137] width 15 height 16
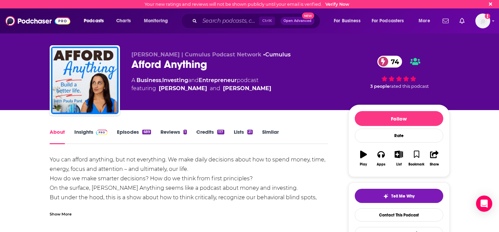
scroll to position [34, 0]
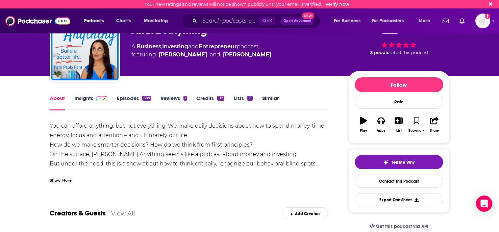
click at [67, 179] on div "Show More" at bounding box center [61, 180] width 22 height 6
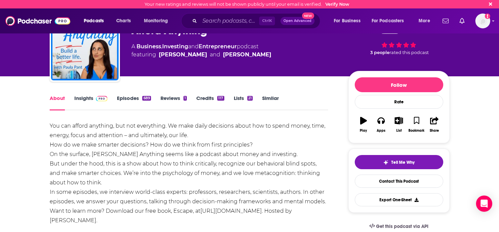
scroll to position [68, 0]
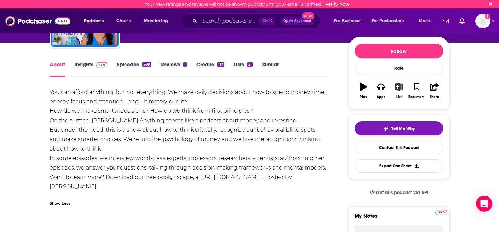
click at [397, 90] on icon "button" at bounding box center [399, 86] width 8 height 7
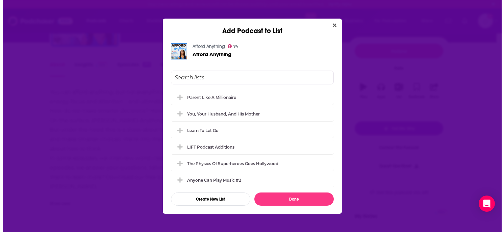
scroll to position [0, 0]
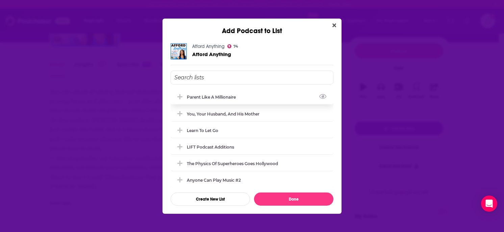
click at [180, 97] on icon "Add Podcast To List" at bounding box center [179, 96] width 5 height 5
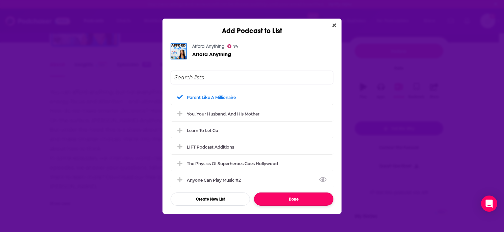
click at [271, 201] on button "Done" at bounding box center [293, 199] width 79 height 13
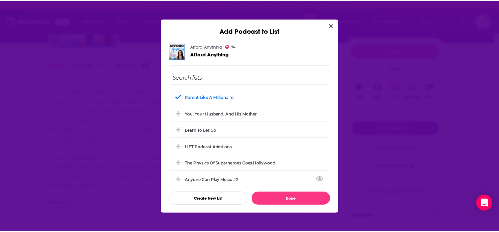
scroll to position [68, 0]
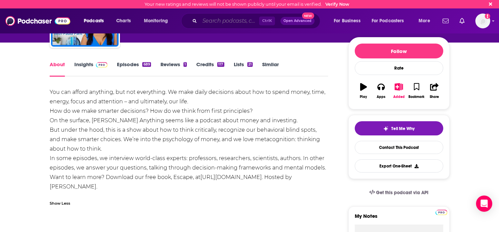
click at [226, 20] on input "Search podcasts, credits, & more..." at bounding box center [229, 21] width 59 height 11
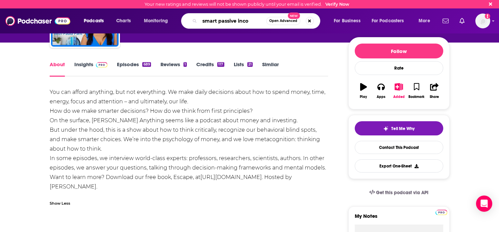
type input "smart passive incom"
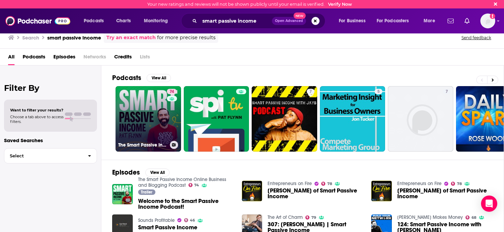
click at [137, 118] on link "74 The Smart Passive Income Online Business and Blogging Podcast" at bounding box center [149, 119] width 66 height 66
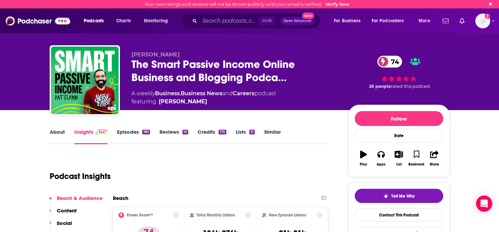
click at [59, 129] on link "About" at bounding box center [57, 137] width 15 height 16
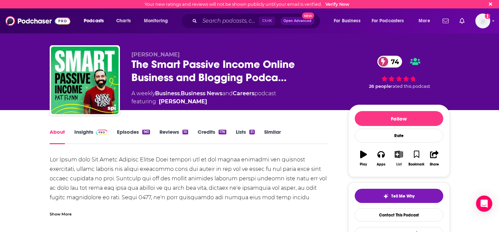
click at [397, 153] on icon "button" at bounding box center [399, 154] width 8 height 7
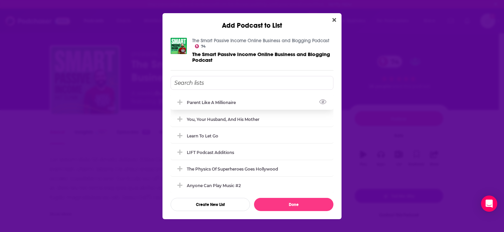
click at [183, 102] on button "Add Podcast To List" at bounding box center [181, 102] width 12 height 7
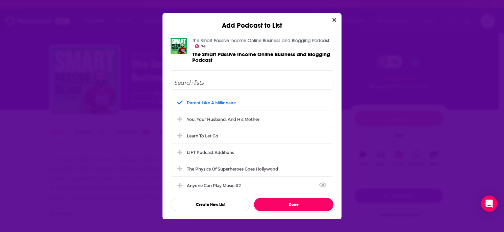
click at [295, 205] on button "Done" at bounding box center [293, 204] width 79 height 13
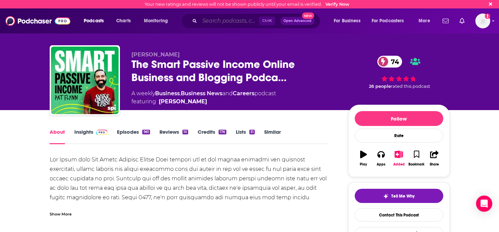
click at [210, 21] on input "Search podcasts, credits, & more..." at bounding box center [229, 21] width 59 height 11
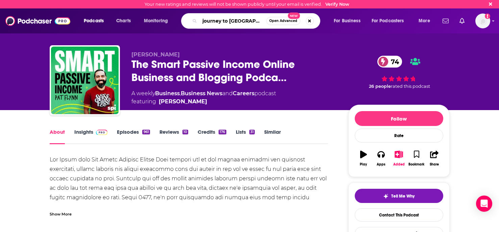
type input "journey to launch"
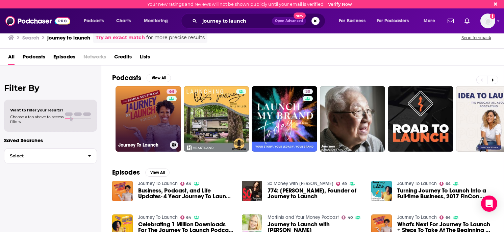
click at [133, 126] on link "64 Journey To Launch" at bounding box center [149, 119] width 66 height 66
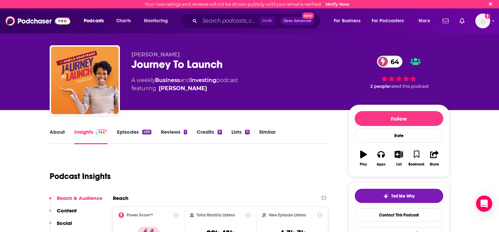
click at [54, 129] on link "About" at bounding box center [57, 137] width 15 height 16
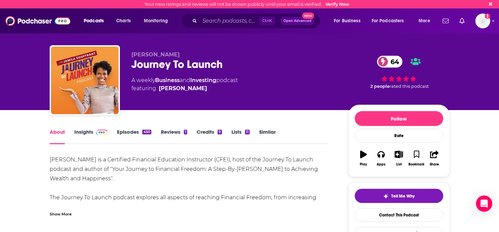
scroll to position [34, 0]
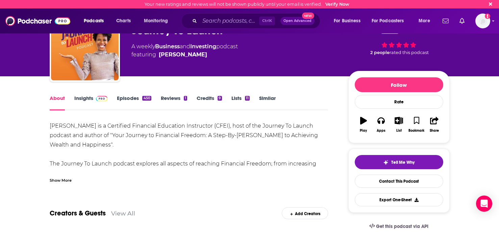
click at [57, 179] on div "Show More" at bounding box center [61, 180] width 22 height 6
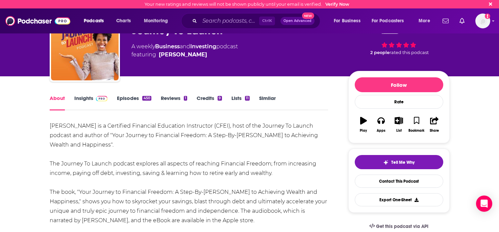
scroll to position [68, 0]
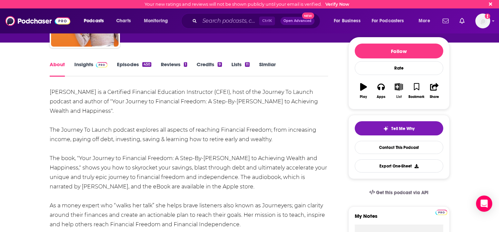
click at [403, 91] on button "List" at bounding box center [399, 91] width 18 height 24
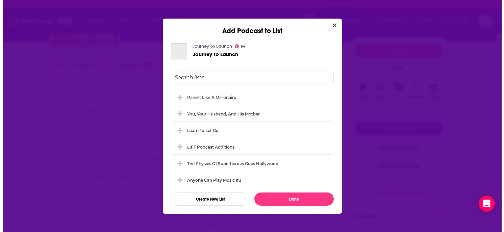
scroll to position [0, 0]
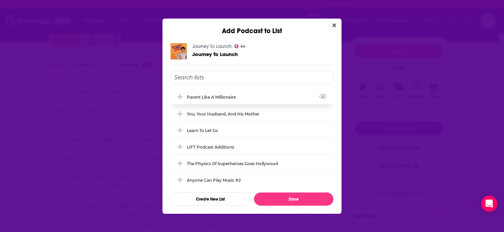
click at [181, 95] on icon "Add Podcast To List" at bounding box center [179, 97] width 5 height 6
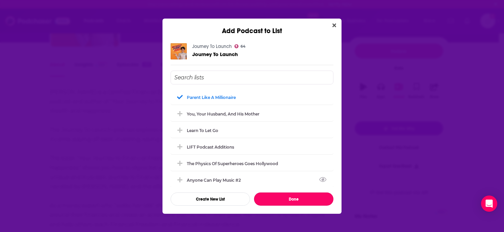
drag, startPoint x: 296, startPoint y: 196, endPoint x: 289, endPoint y: 181, distance: 16.8
click at [295, 196] on button "Done" at bounding box center [293, 199] width 79 height 13
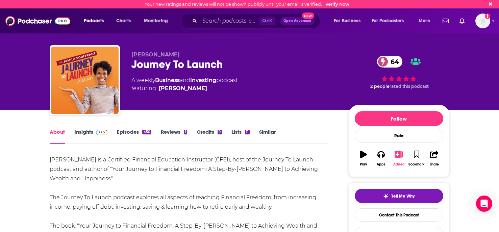
scroll to position [68, 0]
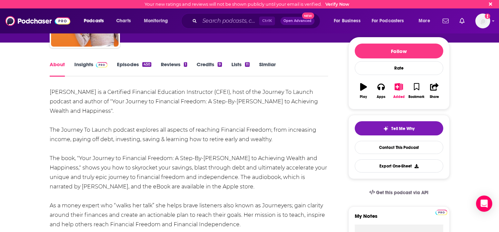
click at [262, 65] on link "Similar" at bounding box center [267, 69] width 17 height 16
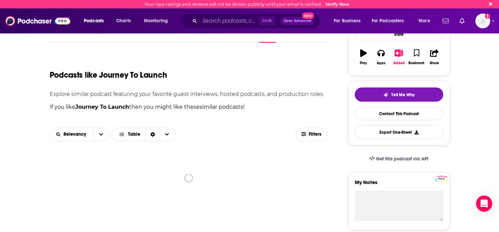
scroll to position [135, 0]
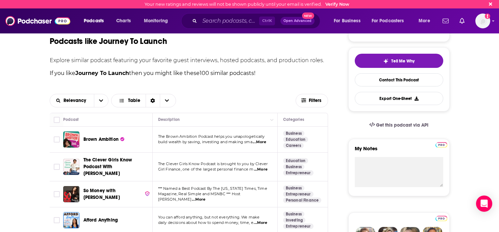
click at [262, 140] on span "...More" at bounding box center [260, 142] width 14 height 5
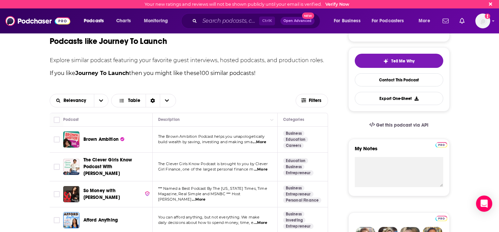
scroll to position [169, 0]
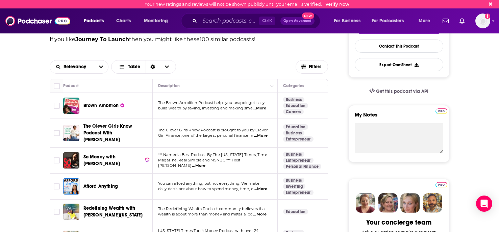
click at [56, 105] on input "Toggle select row" at bounding box center [57, 106] width 6 height 6
checkbox input "true"
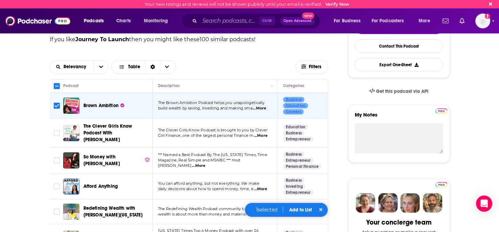
click at [264, 136] on span "...More" at bounding box center [261, 135] width 14 height 5
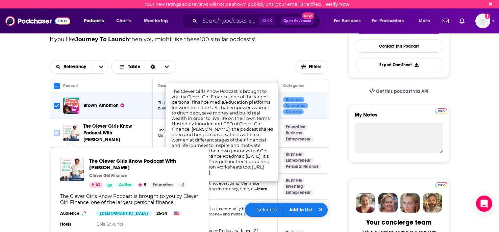
click at [57, 131] on input "Toggle select row" at bounding box center [57, 133] width 6 height 6
checkbox input "true"
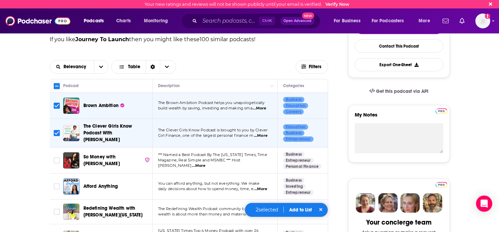
click at [205, 163] on span "...More" at bounding box center [199, 165] width 14 height 5
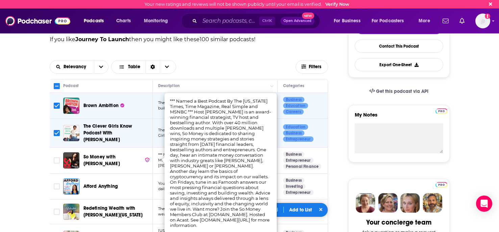
click at [57, 158] on input "Toggle select row" at bounding box center [57, 160] width 6 height 6
checkbox input "true"
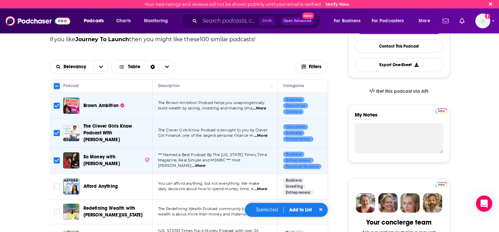
scroll to position [237, 0]
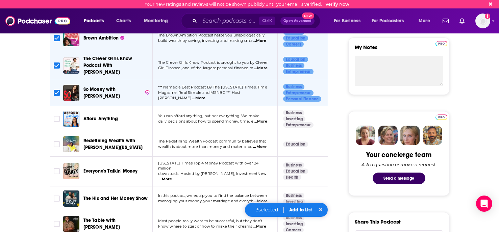
click at [265, 144] on span "...More" at bounding box center [260, 146] width 14 height 5
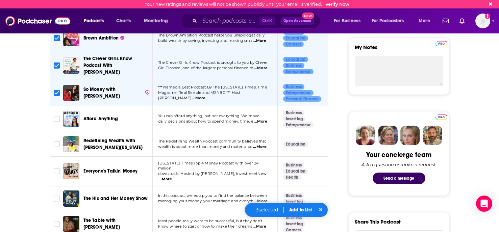
click at [172, 177] on span "...More" at bounding box center [165, 179] width 14 height 5
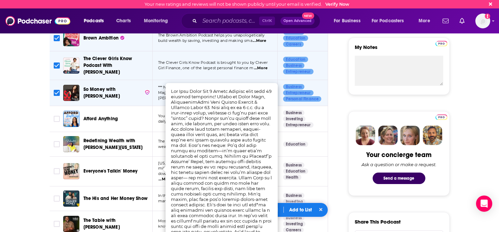
scroll to position [270, 0]
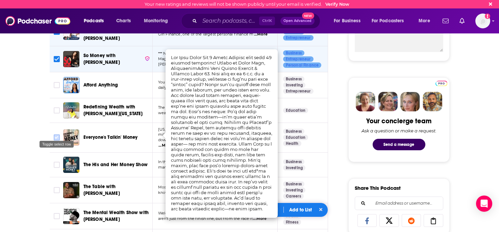
click at [56, 134] on input "Toggle select row" at bounding box center [57, 137] width 6 height 6
checkbox input "true"
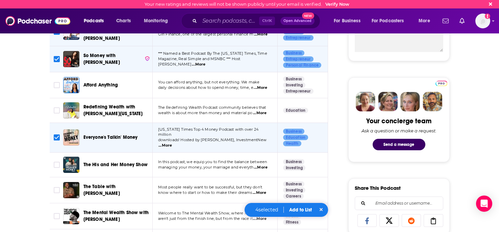
click at [257, 165] on span "...More" at bounding box center [261, 167] width 14 height 5
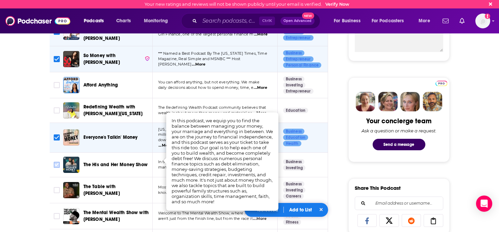
click at [55, 162] on input "Toggle select row" at bounding box center [57, 165] width 6 height 6
checkbox input "true"
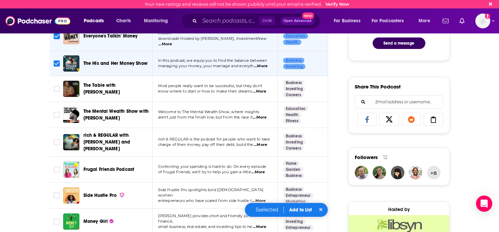
scroll to position [406, 0]
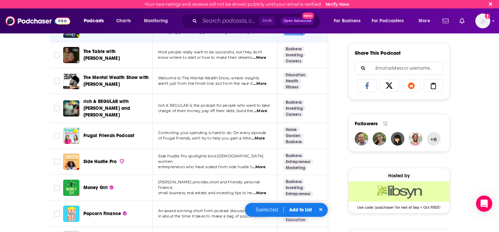
click at [264, 191] on span "...More" at bounding box center [260, 193] width 14 height 5
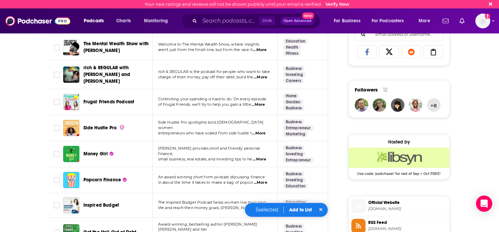
scroll to position [473, 0]
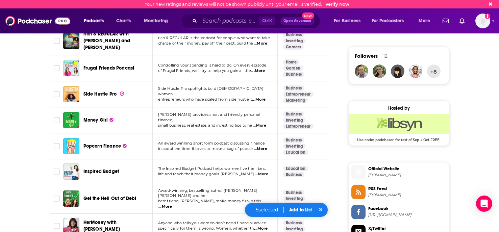
click at [262, 172] on span "...More" at bounding box center [262, 174] width 14 height 5
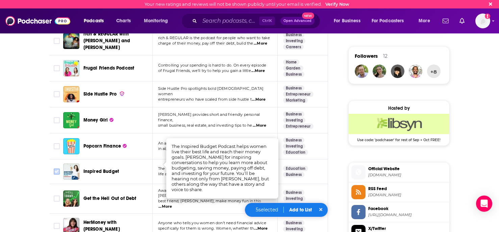
click at [58, 169] on input "Toggle select row" at bounding box center [57, 172] width 6 height 6
checkbox input "true"
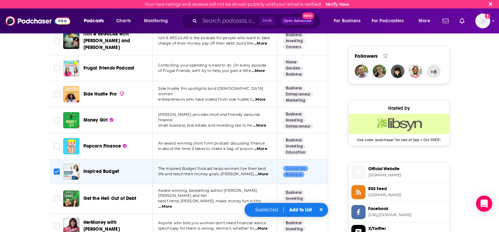
click at [172, 204] on span "...More" at bounding box center [165, 206] width 14 height 5
click at [53, 195] on icon "Toggle select row" at bounding box center [57, 199] width 8 height 8
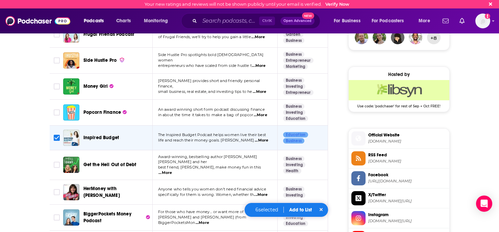
drag, startPoint x: 56, startPoint y: 153, endPoint x: 174, endPoint y: 193, distance: 123.7
click at [56, 162] on input "Toggle select row" at bounding box center [57, 165] width 6 height 6
checkbox input "true"
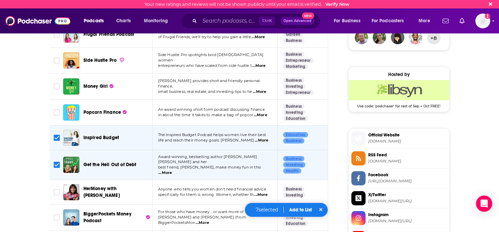
click at [262, 192] on span "...More" at bounding box center [261, 194] width 14 height 5
click at [56, 189] on input "Toggle select row" at bounding box center [57, 192] width 6 height 6
checkbox input "true"
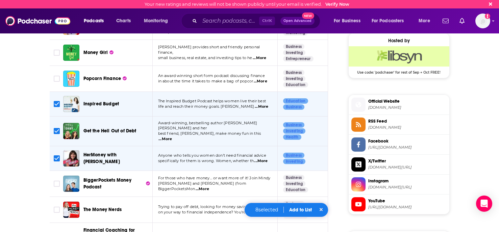
scroll to position [574, 0]
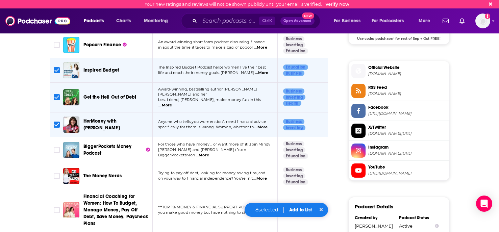
click at [261, 176] on span "...More" at bounding box center [260, 178] width 14 height 5
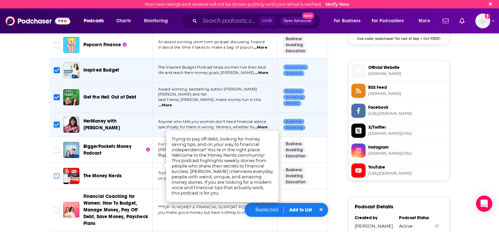
click at [57, 173] on input "Toggle select row" at bounding box center [57, 176] width 6 height 6
checkbox input "true"
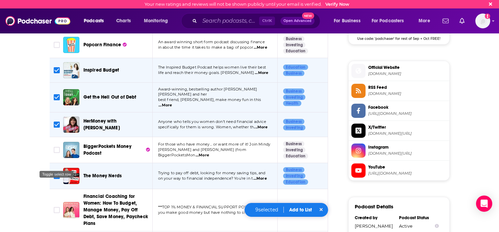
scroll to position [608, 0]
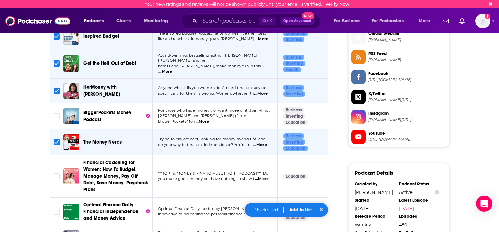
click at [265, 176] on span "...More" at bounding box center [262, 178] width 14 height 5
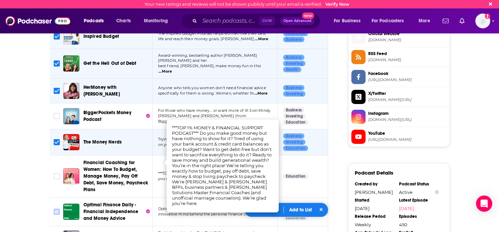
drag, startPoint x: 57, startPoint y: 160, endPoint x: 58, endPoint y: 191, distance: 30.8
click at [57, 173] on input "Toggle select row" at bounding box center [57, 176] width 6 height 6
checkbox input "true"
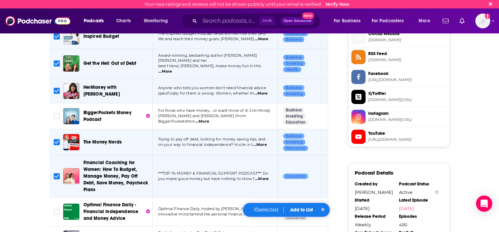
click at [262, 212] on span "...More" at bounding box center [259, 214] width 14 height 5
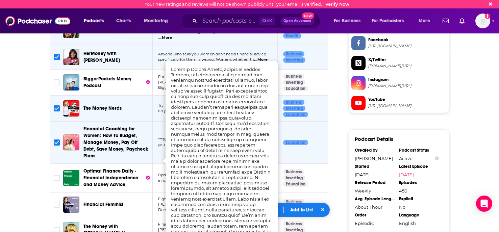
scroll to position [676, 0]
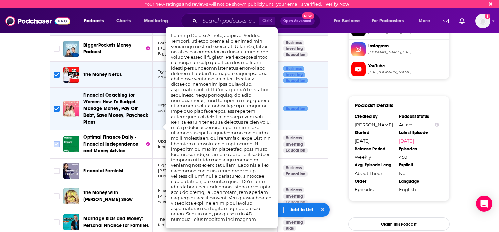
click at [54, 141] on input "Toggle select row" at bounding box center [57, 144] width 6 height 6
checkbox input "true"
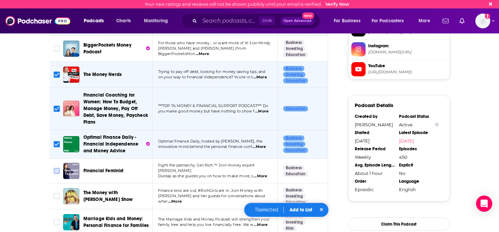
click at [60, 167] on icon "Toggle select row" at bounding box center [57, 171] width 8 height 8
click at [55, 168] on input "Toggle select row" at bounding box center [57, 171] width 6 height 6
checkbox input "true"
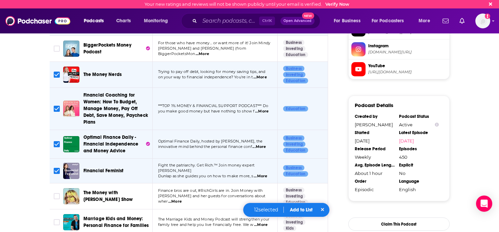
click at [182, 199] on span "...More" at bounding box center [175, 201] width 14 height 5
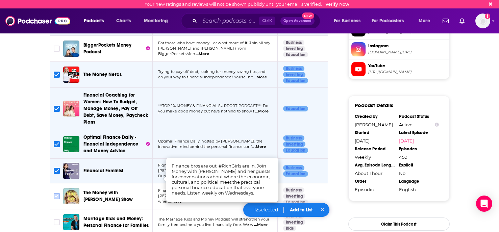
click at [54, 193] on input "Toggle select row" at bounding box center [57, 196] width 6 height 6
checkbox input "true"
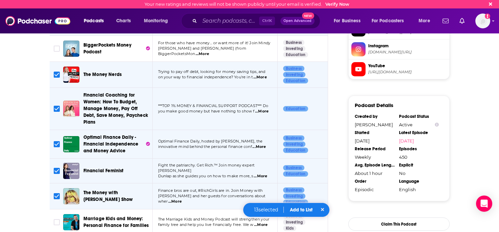
scroll to position [710, 0]
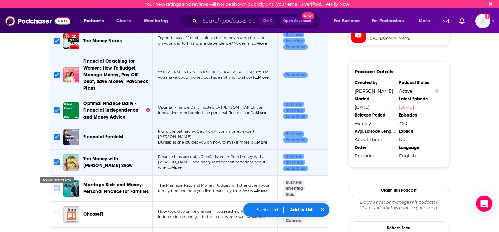
click at [57, 186] on input "Toggle select row" at bounding box center [57, 189] width 6 height 6
checkbox input "true"
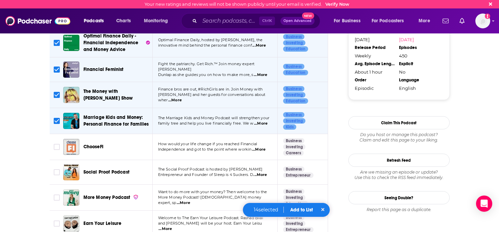
scroll to position [811, 0]
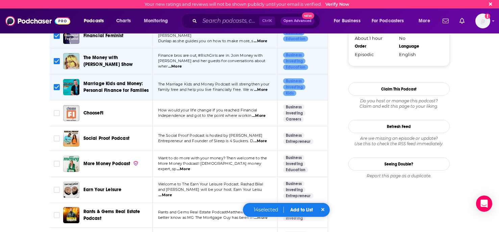
click at [190, 167] on span "...More" at bounding box center [184, 169] width 14 height 5
click at [55, 161] on input "Toggle select row" at bounding box center [57, 164] width 6 height 6
checkbox input "true"
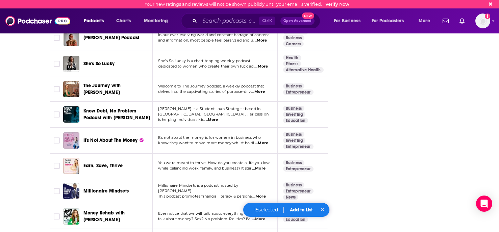
scroll to position [1048, 0]
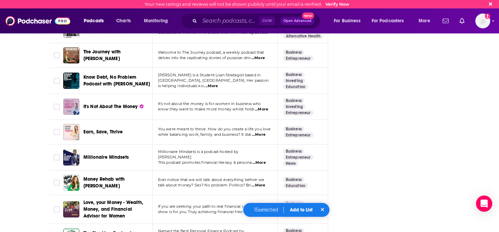
click at [258, 160] on span "...More" at bounding box center [259, 162] width 14 height 5
click at [256, 160] on span "...More" at bounding box center [259, 162] width 14 height 5
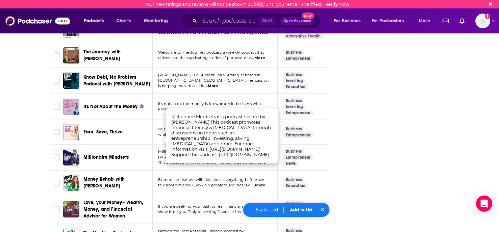
click at [159, 177] on span "Ever notice that we will talk about everything before we" at bounding box center [211, 179] width 106 height 5
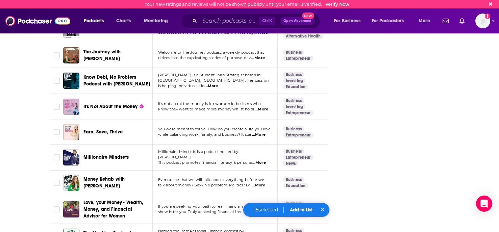
click at [253, 183] on span "...More" at bounding box center [259, 185] width 14 height 5
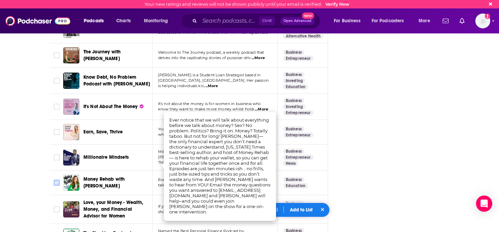
click at [56, 180] on input "Toggle select row" at bounding box center [57, 183] width 6 height 6
checkbox input "true"
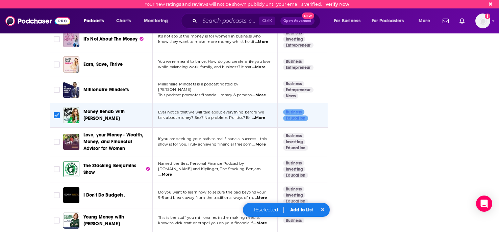
scroll to position [1149, 0]
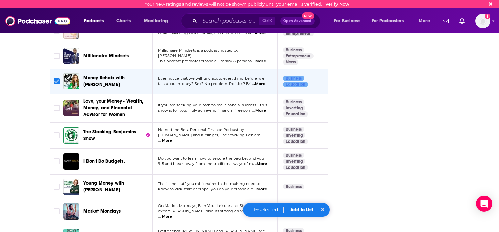
click at [264, 162] on span "...More" at bounding box center [260, 164] width 14 height 5
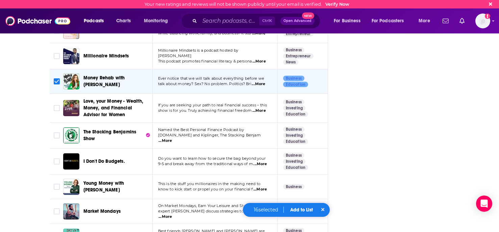
click at [294, 208] on button "Add to List" at bounding box center [301, 210] width 33 height 6
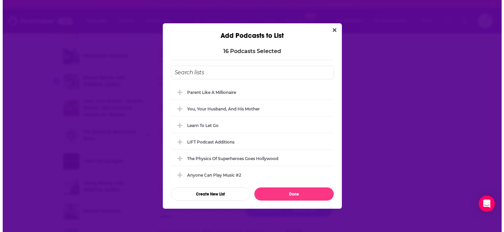
scroll to position [0, 0]
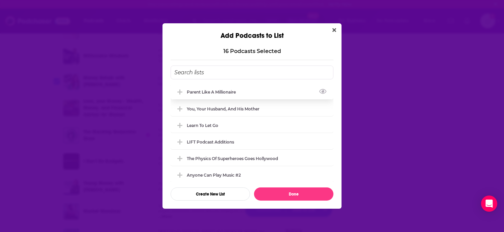
click at [178, 89] on icon "Add Podcast To List" at bounding box center [179, 92] width 5 height 6
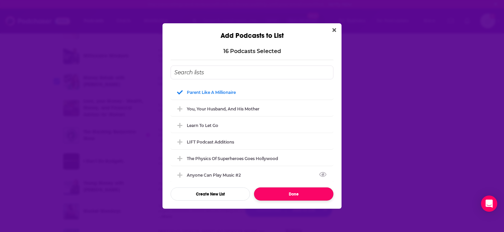
click at [296, 194] on button "Done" at bounding box center [293, 194] width 79 height 13
checkbox input "false"
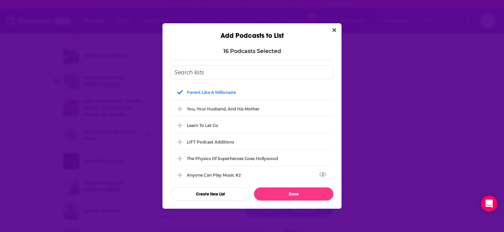
checkbox input "false"
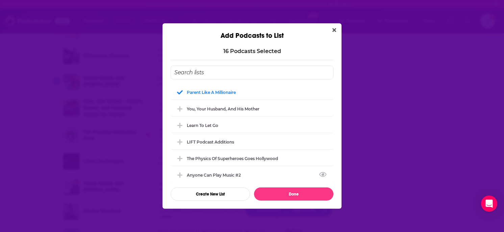
checkbox input "false"
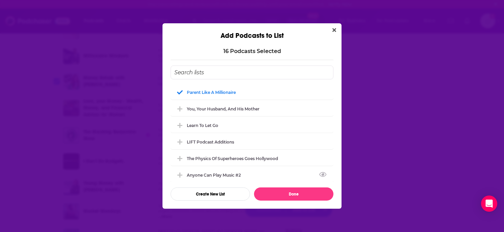
checkbox input "false"
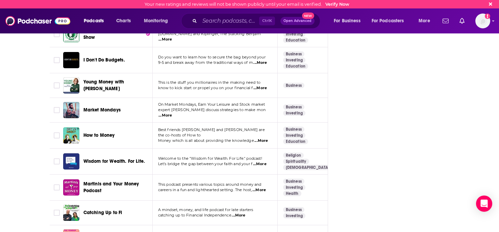
scroll to position [1284, 0]
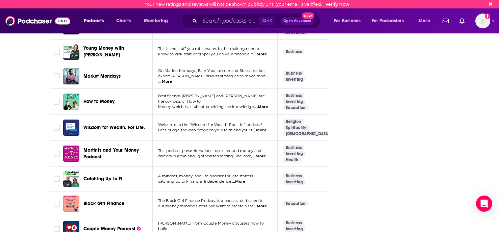
click at [242, 179] on span "...More" at bounding box center [239, 181] width 14 height 5
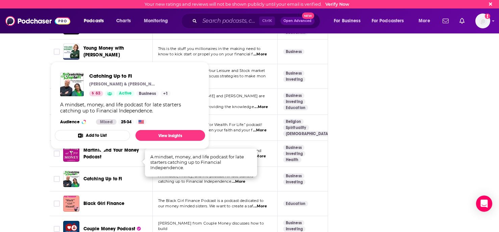
click at [102, 134] on button "Add to List" at bounding box center [92, 135] width 75 height 11
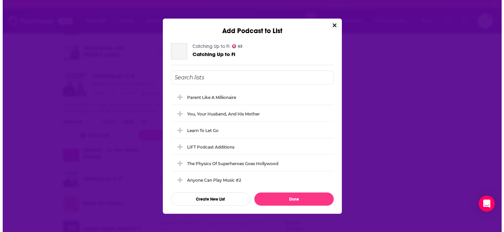
scroll to position [0, 0]
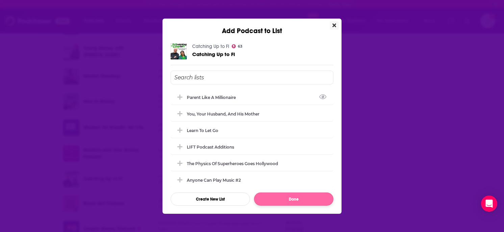
click at [179, 97] on icon "Add Podcast To List" at bounding box center [179, 97] width 5 height 5
click at [293, 202] on button "Done" at bounding box center [293, 199] width 79 height 13
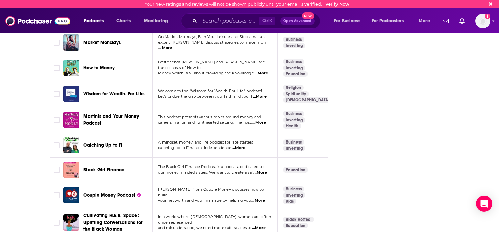
scroll to position [1352, 0]
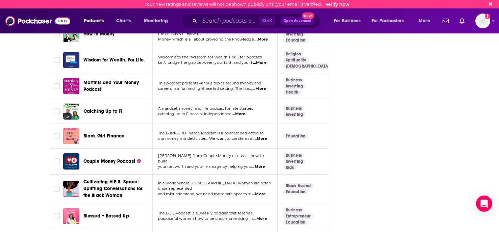
click at [260, 164] on span "...More" at bounding box center [258, 166] width 14 height 5
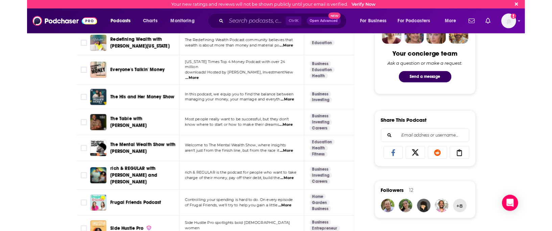
scroll to position [0, 0]
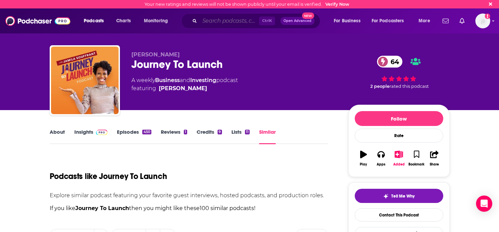
click at [219, 23] on input "Search podcasts, credits, & more..." at bounding box center [229, 21] width 59 height 11
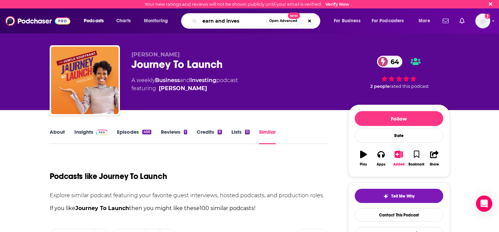
type input "earn and invest"
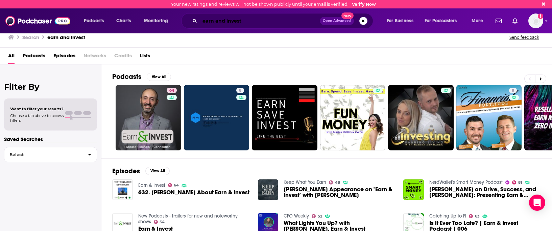
click at [244, 18] on input "earn and invest" at bounding box center [260, 21] width 120 height 11
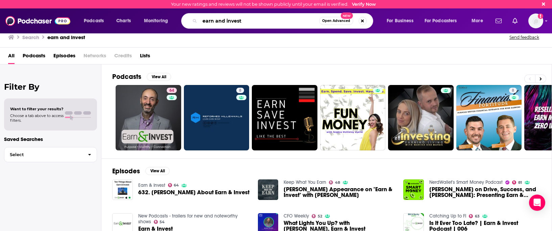
click at [248, 20] on input "earn and invest" at bounding box center [259, 21] width 119 height 11
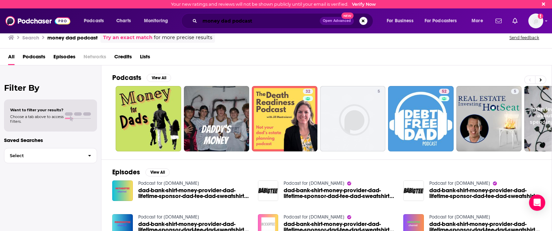
click at [267, 20] on input "money dad podcast" at bounding box center [260, 21] width 120 height 11
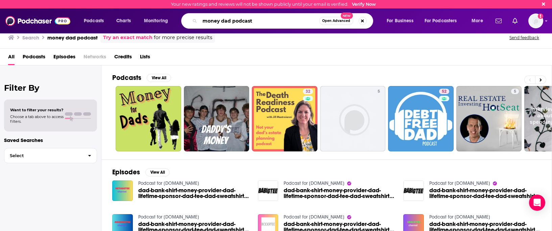
click at [267, 20] on input "money dad podcast" at bounding box center [259, 21] width 119 height 11
type input "financial grownup"
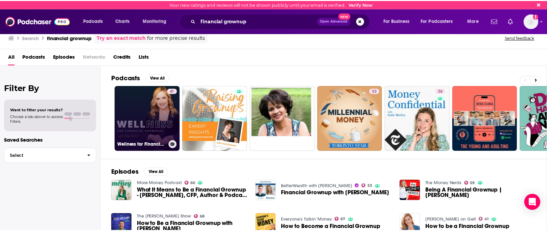
scroll to position [34, 0]
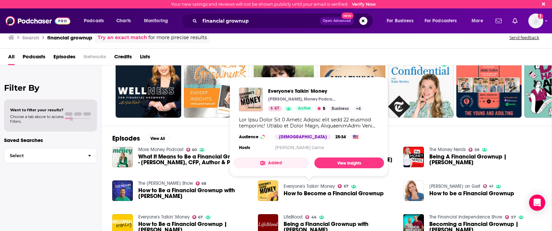
click at [302, 184] on link "Everyone's Talkin' Money" at bounding box center [309, 187] width 51 height 6
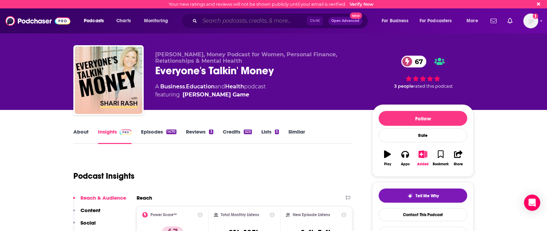
click at [250, 19] on input "Search podcasts, credits, & more..." at bounding box center [253, 21] width 107 height 11
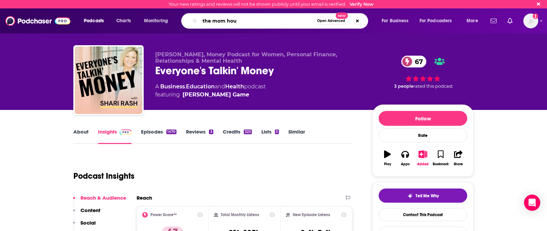
type input "the mom hour"
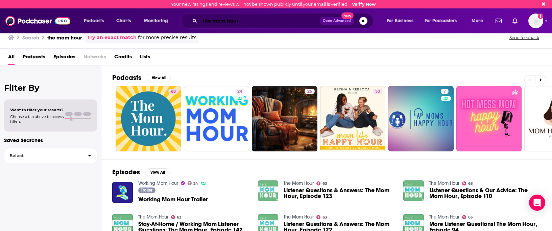
click at [216, 23] on input "the mom hour" at bounding box center [260, 21] width 120 height 11
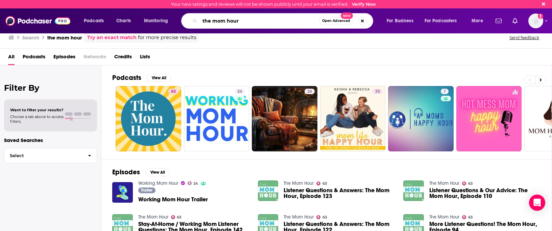
click at [216, 23] on input "the mom hour" at bounding box center [259, 21] width 119 height 11
type input "h"
type input "what fresh hell"
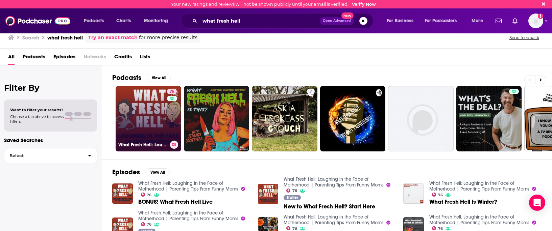
click at [157, 125] on link "76 What Fresh Hell: Laughing in the Face of Motherhood | Parenting Tips From Fu…" at bounding box center [149, 119] width 66 height 66
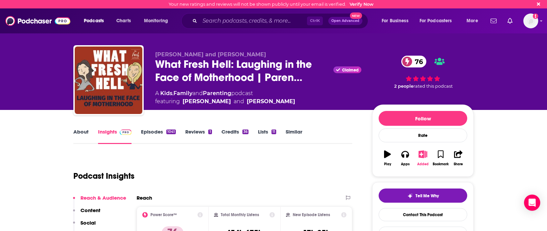
click at [424, 153] on icon "button" at bounding box center [423, 154] width 8 height 7
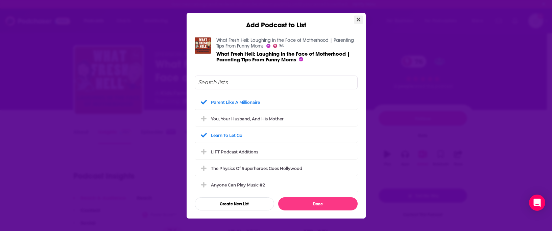
click at [358, 20] on icon "Close" at bounding box center [359, 20] width 4 height 4
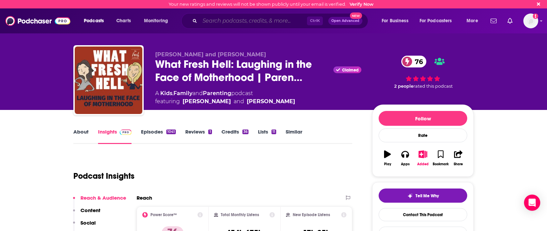
click at [255, 20] on input "Search podcasts, credits, & more..." at bounding box center [253, 21] width 107 height 11
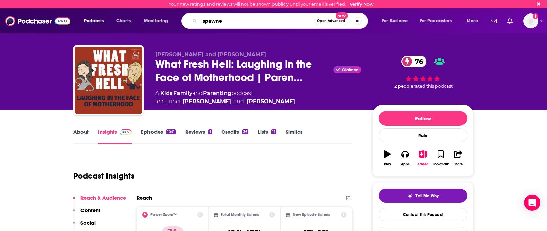
type input "spawned"
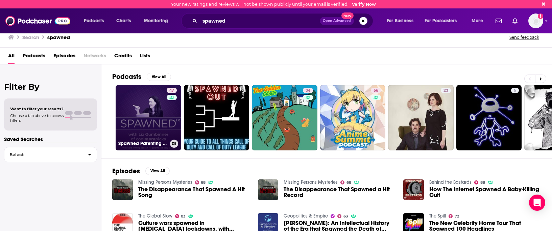
click at [142, 125] on link "47 Spawned Parenting Podcast with Liz of Cool Mom Picks" at bounding box center [149, 118] width 66 height 66
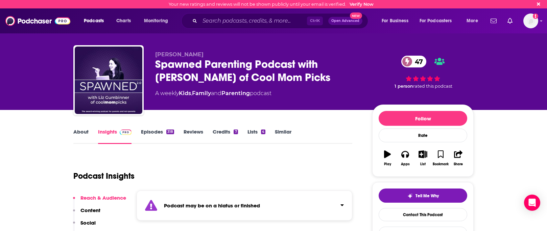
scroll to position [101, 0]
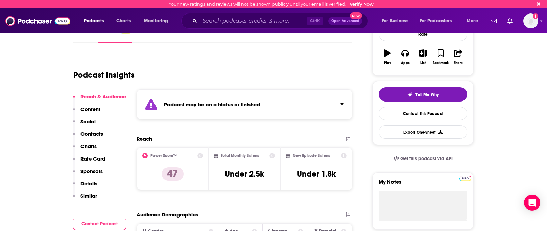
click at [309, 117] on div "Podcast may be on a hiatus or finished" at bounding box center [245, 105] width 216 height 30
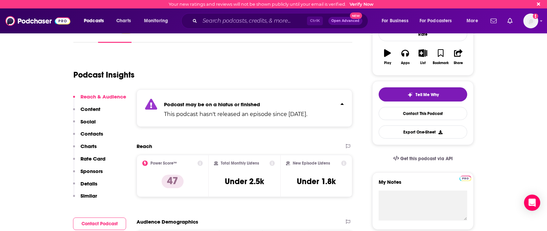
click at [307, 117] on p "This podcast hasn't released an episode since Nov 3rd, 2024." at bounding box center [235, 115] width 143 height 8
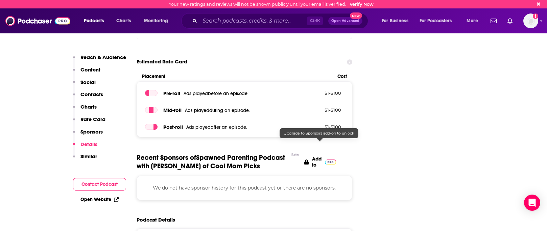
scroll to position [1115, 0]
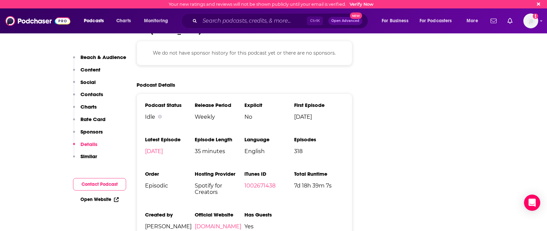
click at [228, 26] on div "Ctrl K Open Advanced New" at bounding box center [274, 21] width 187 height 16
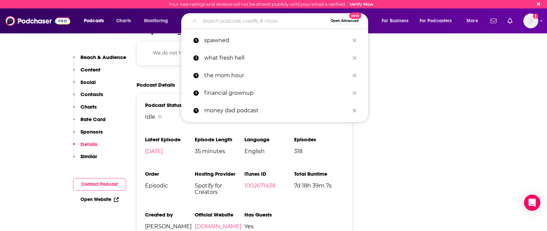
click at [230, 24] on input "Search podcasts, credits, & more..." at bounding box center [264, 21] width 128 height 11
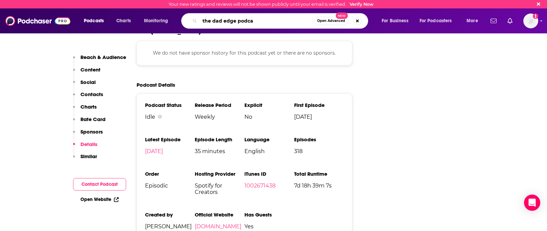
type input "the dad edge podcas"
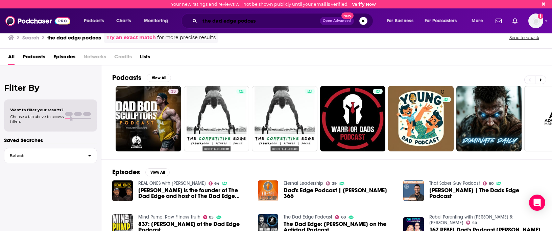
click at [286, 17] on input "the dad edge podcas" at bounding box center [260, 21] width 120 height 11
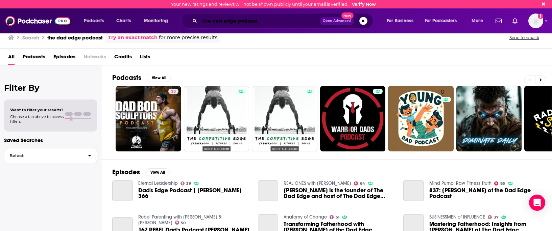
click at [286, 19] on input "the dad edge podcast" at bounding box center [260, 21] width 120 height 11
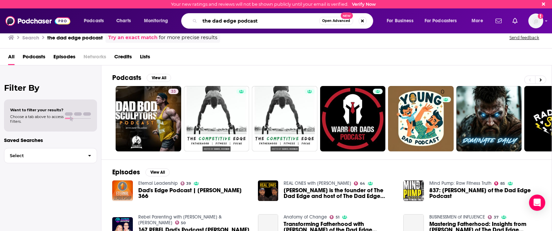
click at [286, 19] on input "the dad edge podcast" at bounding box center [259, 21] width 119 height 11
click at [258, 21] on input "the dad edge podcast" at bounding box center [259, 21] width 119 height 11
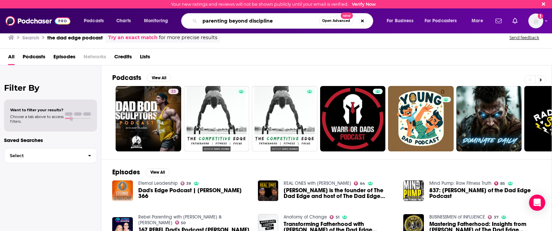
type input "parenting beyond discipline"
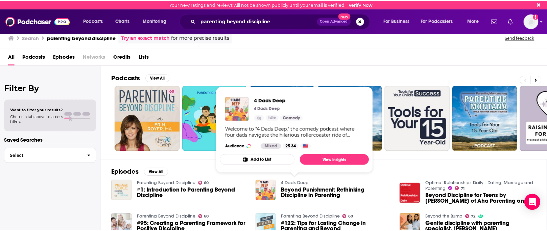
scroll to position [34, 0]
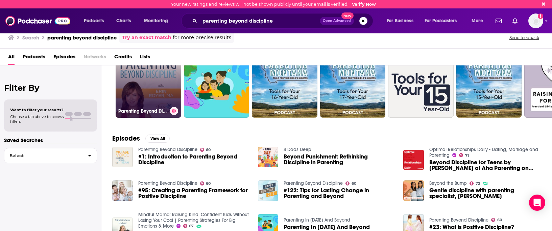
click at [150, 93] on link "60 Parenting Beyond Discipline" at bounding box center [149, 85] width 66 height 66
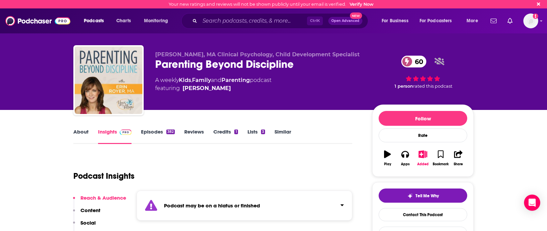
click at [325, 195] on div "Podcast may be on a hiatus or finished" at bounding box center [245, 206] width 216 height 30
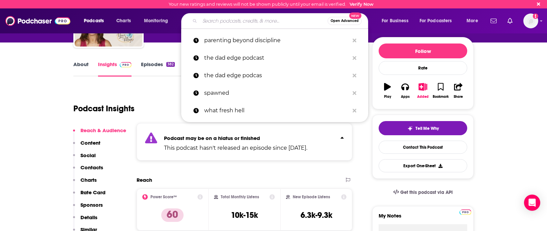
click at [237, 24] on input "Search podcasts, credits, & more..." at bounding box center [264, 21] width 128 height 11
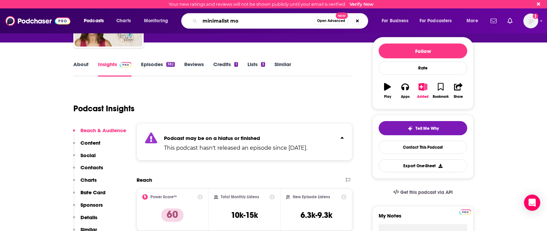
type input "minimalist mom"
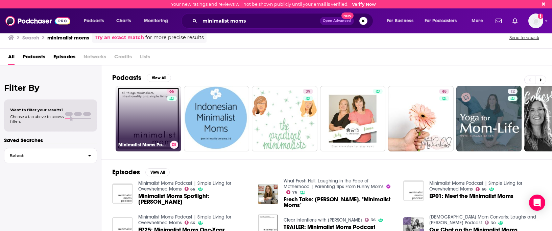
click at [131, 134] on link "66 Minimalist Moms Podcast | Simple Living for Overwhelmed Moms" at bounding box center [149, 119] width 66 height 66
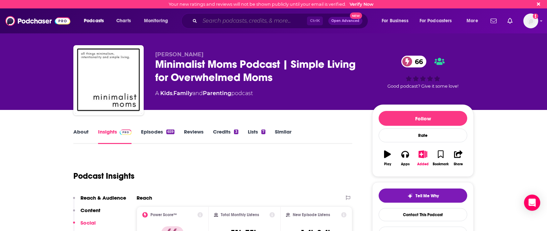
click at [276, 20] on input "Search podcasts, credits, & more..." at bounding box center [253, 21] width 107 height 11
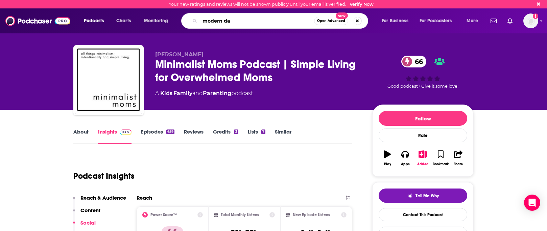
type input "modern dad"
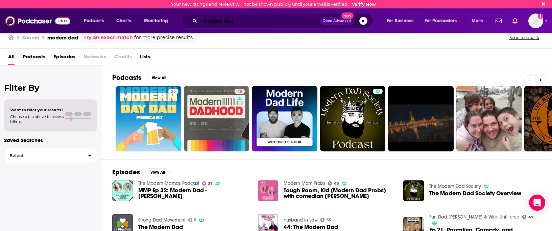
click at [223, 21] on input "modern dad" at bounding box center [260, 21] width 120 height 11
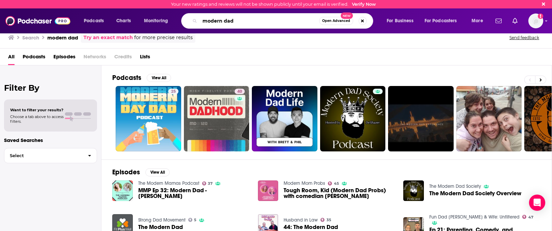
click at [223, 21] on input "modern dad" at bounding box center [259, 21] width 119 height 11
type input "your college-bound kid"
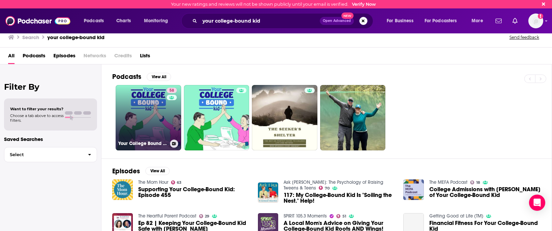
click at [144, 116] on link "58 Your College Bound Kid | Admission Tips, Admission Trends & Admission Interv…" at bounding box center [149, 118] width 66 height 66
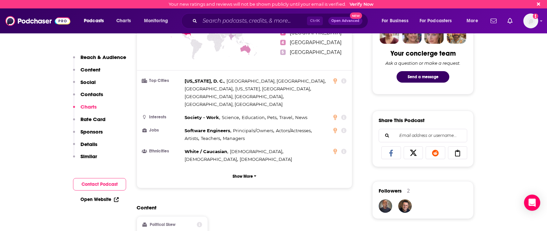
scroll to position [101, 0]
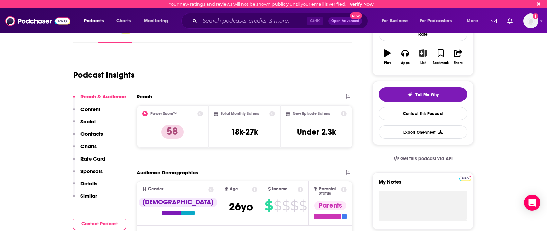
click at [421, 55] on icon "button" at bounding box center [422, 52] width 8 height 7
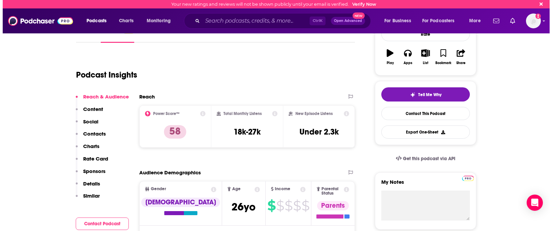
scroll to position [0, 0]
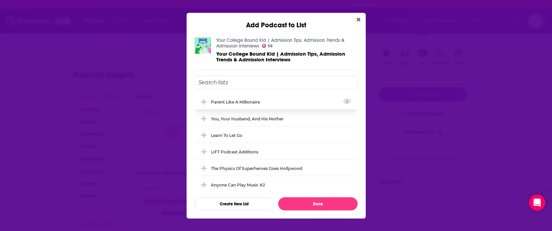
click at [203, 102] on icon "Add Podcast To List" at bounding box center [203, 101] width 5 height 5
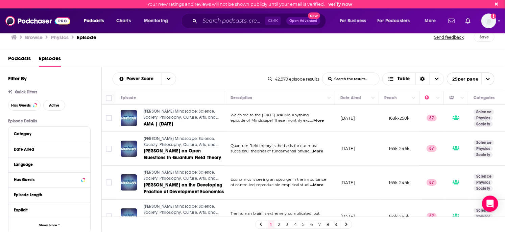
click at [30, 58] on span "Podcasts" at bounding box center [19, 60] width 23 height 14
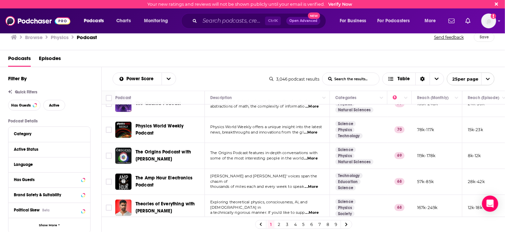
scroll to position [541, 0]
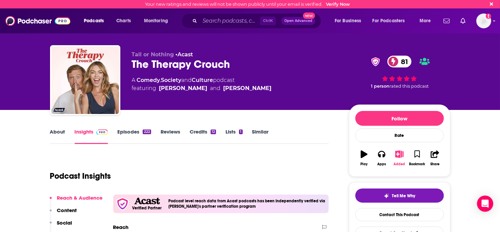
click at [396, 158] on icon "button" at bounding box center [399, 154] width 8 height 7
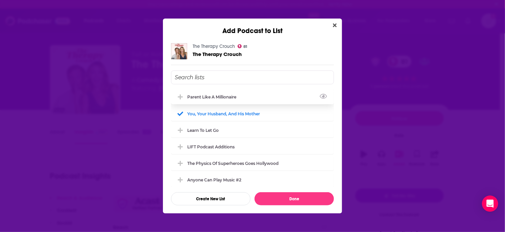
click at [179, 97] on icon "Add Podcast To List" at bounding box center [180, 97] width 5 height 5
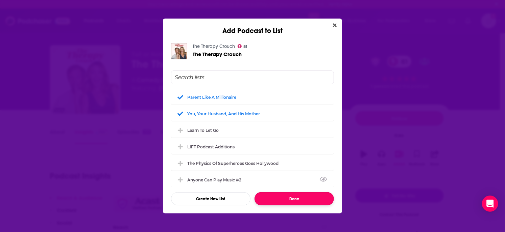
click at [297, 199] on button "Done" at bounding box center [293, 199] width 79 height 13
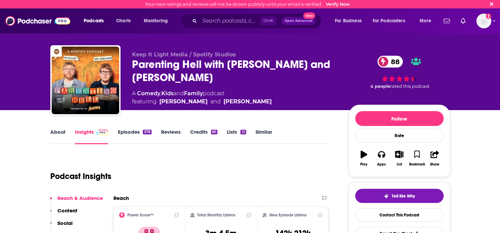
click at [123, 128] on div "About Insights Episodes 578 Reviews Credits 60 Lists 12 Similar" at bounding box center [189, 136] width 279 height 17
click at [57, 131] on link "About" at bounding box center [57, 137] width 15 height 16
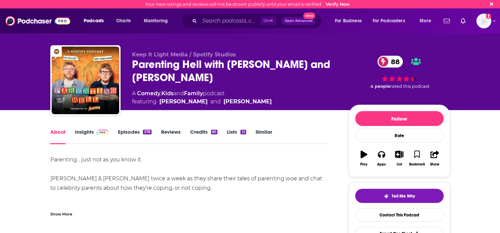
scroll to position [68, 0]
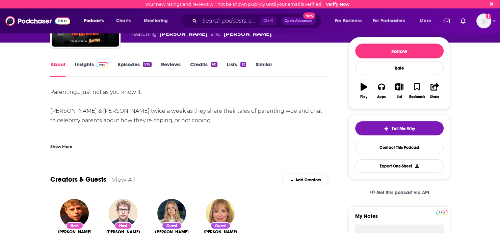
click at [66, 147] on div "Show More" at bounding box center [61, 146] width 22 height 6
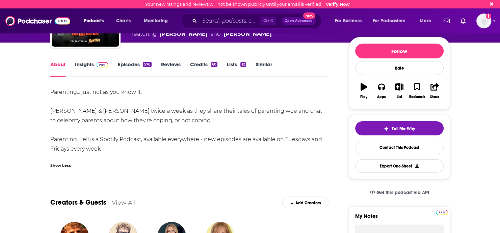
click at [83, 66] on link "Insights" at bounding box center [91, 69] width 33 height 16
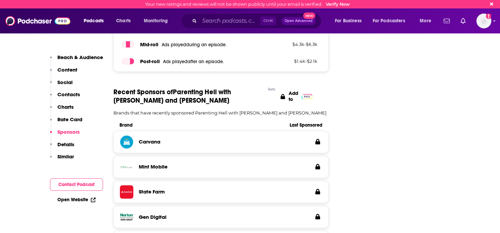
scroll to position [1217, 0]
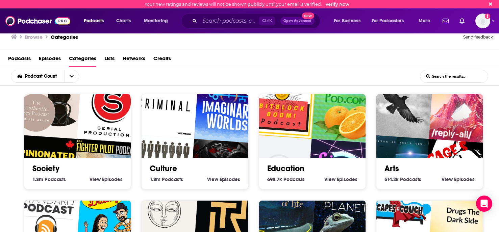
scroll to position [2359, 0]
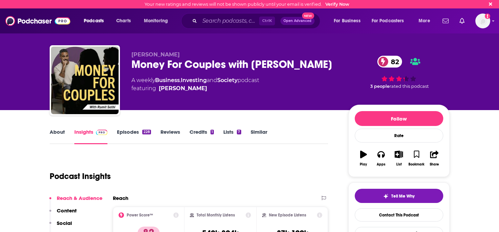
click at [53, 132] on link "About" at bounding box center [57, 137] width 15 height 16
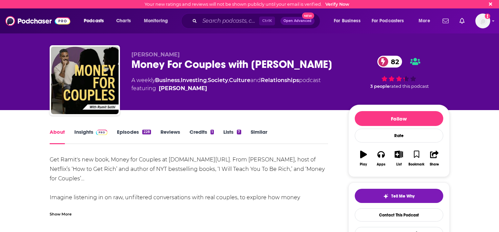
scroll to position [34, 0]
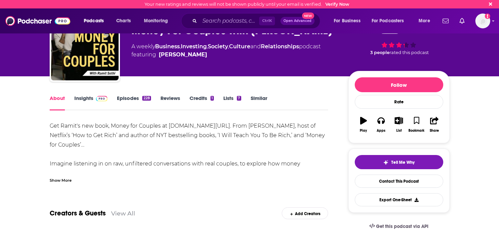
click at [53, 178] on div "Show More" at bounding box center [61, 180] width 22 height 6
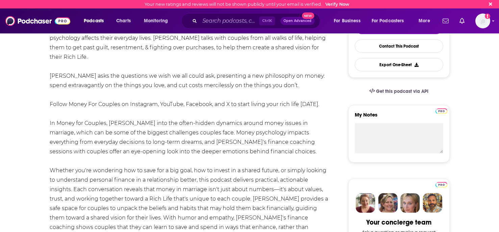
scroll to position [0, 0]
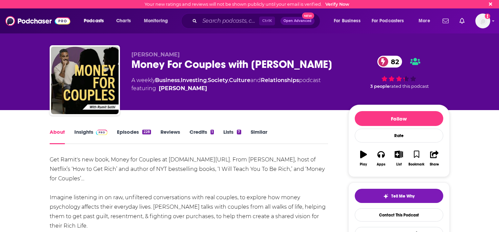
click at [133, 135] on link "Episodes 228" at bounding box center [134, 137] width 34 height 16
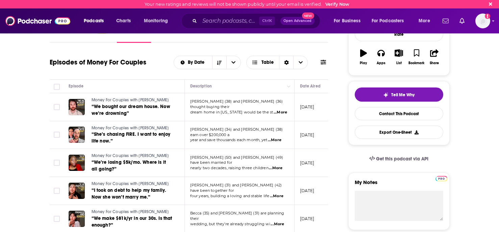
scroll to position [135, 0]
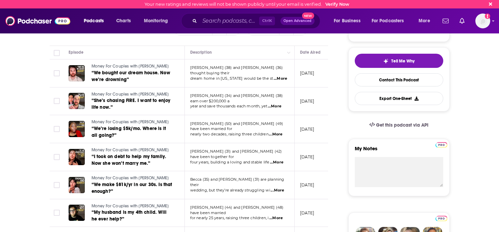
click at [277, 132] on span "...More" at bounding box center [276, 134] width 14 height 5
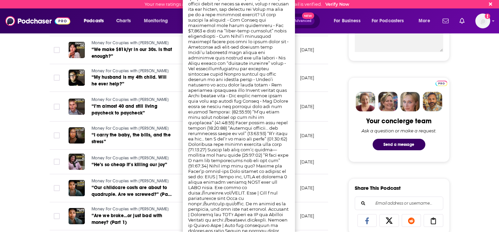
scroll to position [372, 0]
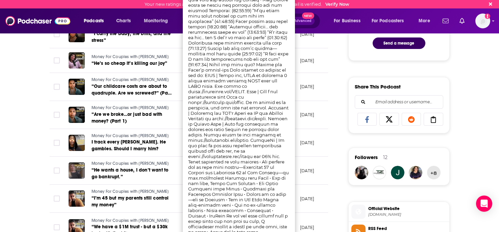
click at [29, 148] on div "About Insights Episodes 228 Reviews Credits 1 Lists 7 Similar Episodes of Money…" at bounding box center [249, 190] width 499 height 905
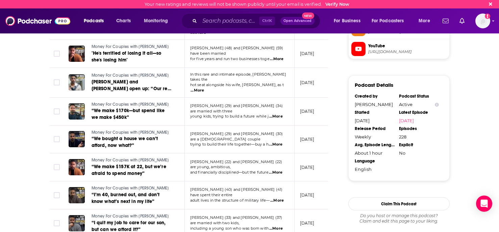
scroll to position [676, 0]
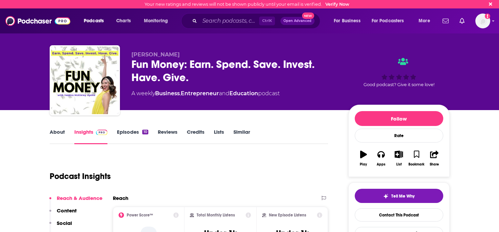
click at [50, 130] on link "About" at bounding box center [57, 137] width 15 height 16
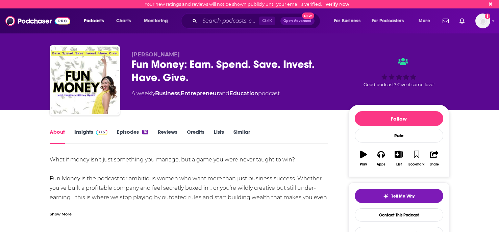
click at [87, 141] on link "Insights" at bounding box center [90, 137] width 33 height 16
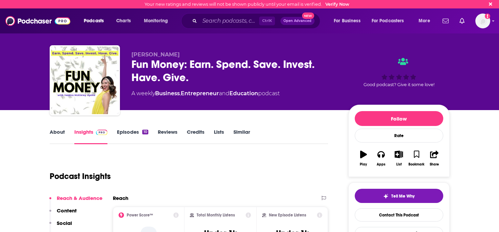
scroll to position [68, 0]
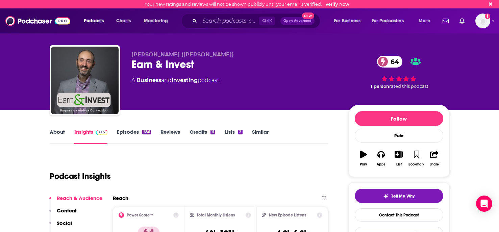
click at [56, 130] on link "About" at bounding box center [57, 137] width 15 height 16
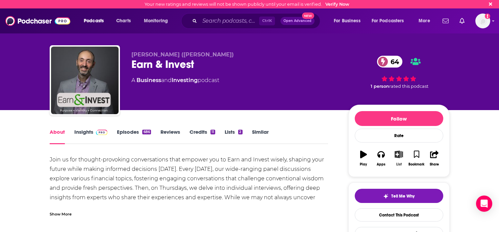
click at [396, 160] on button "List" at bounding box center [399, 158] width 18 height 24
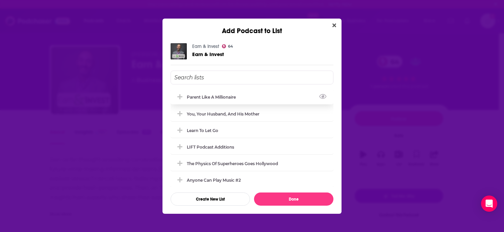
click at [180, 100] on button "Add Podcast To List" at bounding box center [181, 97] width 12 height 7
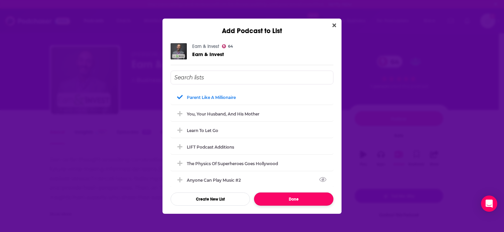
click at [287, 202] on button "Done" at bounding box center [293, 199] width 79 height 13
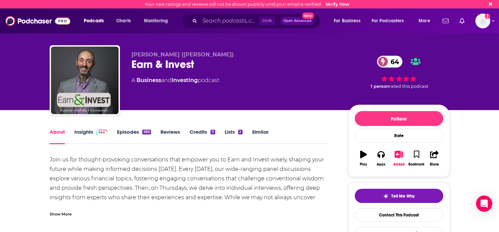
click at [221, 13] on div "Podcasts Charts Monitoring Ctrl K Open Advanced New For Business For Podcasters…" at bounding box center [249, 20] width 499 height 25
click at [220, 19] on input "Search podcasts, credits, & more..." at bounding box center [229, 21] width 59 height 11
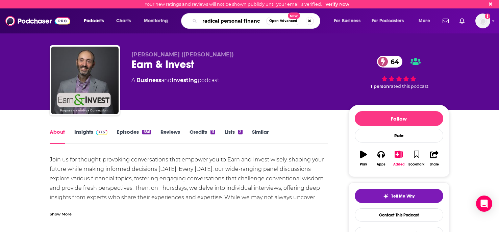
type input "radical personal finance"
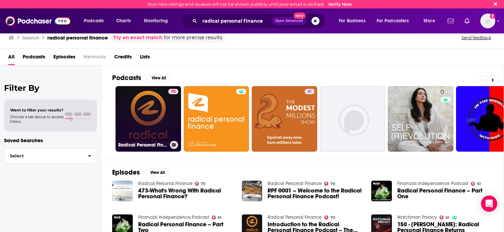
click at [138, 118] on link "70 Radical Personal Finance" at bounding box center [149, 119] width 66 height 66
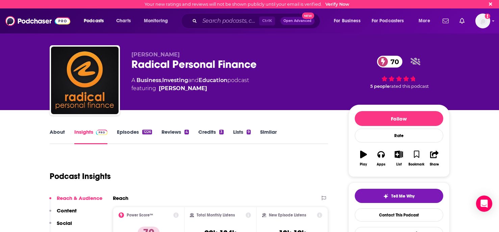
click at [133, 135] on link "Episodes 1226" at bounding box center [134, 137] width 35 height 16
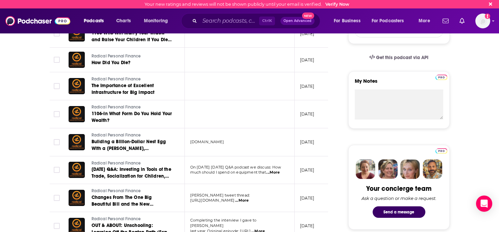
scroll to position [237, 0]
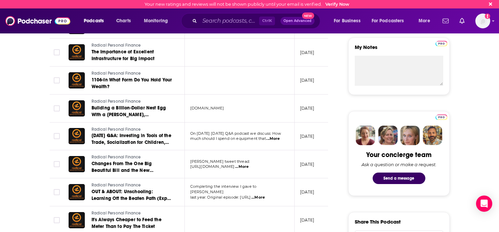
click at [276, 140] on span "...More" at bounding box center [273, 138] width 14 height 5
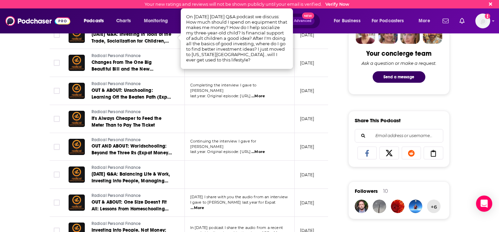
scroll to position [372, 0]
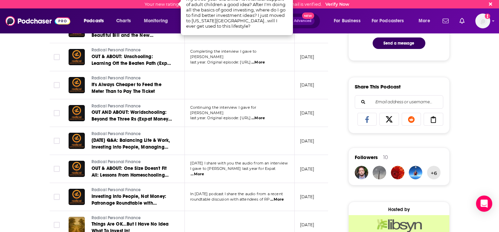
click at [30, 136] on div "About Insights Episodes 1226 Reviews 4 Credits 3 Lists 9 Similar Episodes of Ra…" at bounding box center [249, 190] width 499 height 905
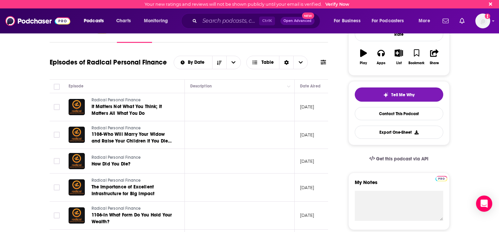
scroll to position [0, 0]
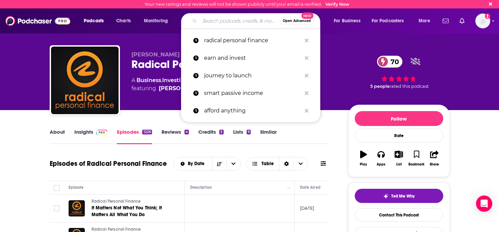
click at [214, 25] on input "Search podcasts, credits, & more..." at bounding box center [240, 21] width 80 height 11
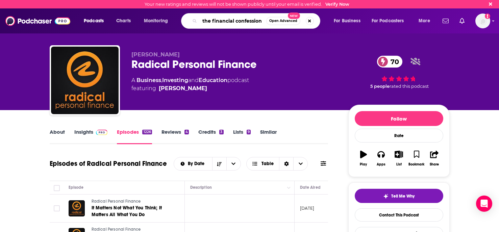
type input "the financial confessions"
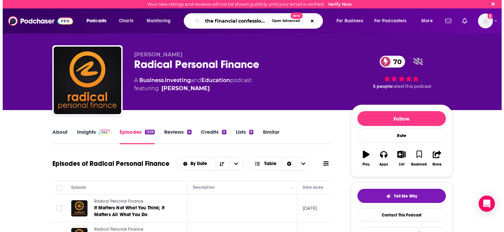
scroll to position [0, 1]
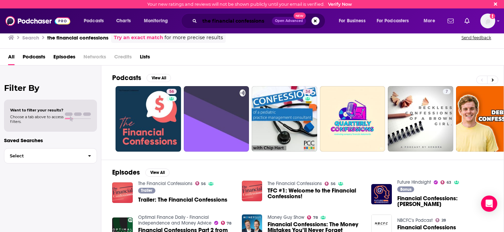
click at [246, 25] on input "the financial confessions" at bounding box center [236, 21] width 72 height 11
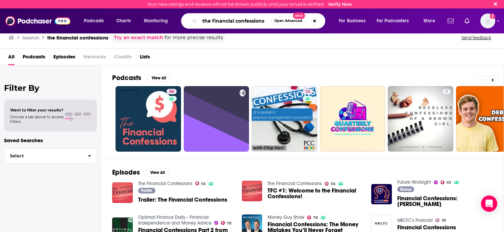
click at [246, 25] on input "the financial confessions" at bounding box center [236, 21] width 72 height 11
type input "the financial diet"
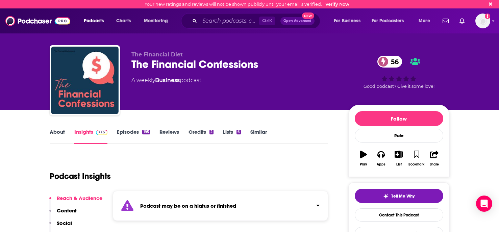
scroll to position [135, 0]
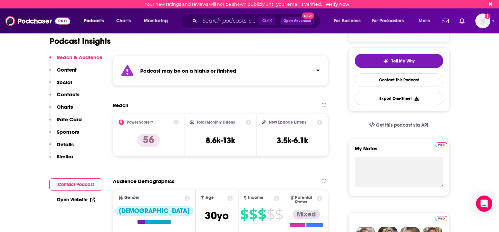
click at [260, 73] on div "Podcast may be on a hiatus or finished" at bounding box center [221, 71] width 216 height 30
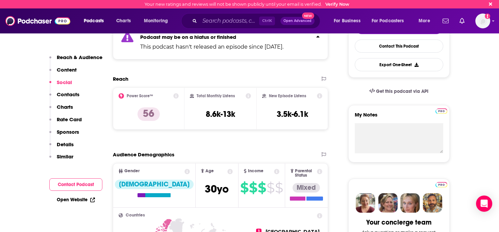
scroll to position [0, 0]
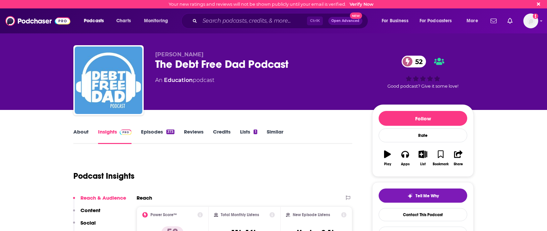
click at [80, 135] on link "About" at bounding box center [80, 137] width 15 height 16
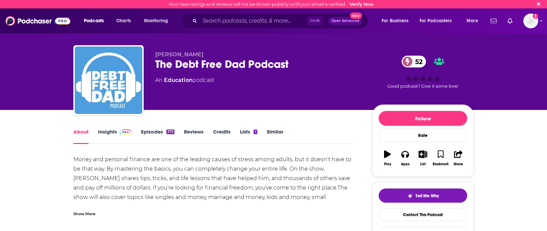
click at [105, 135] on link "Insights" at bounding box center [114, 137] width 33 height 16
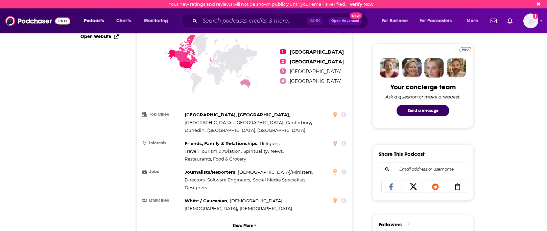
scroll to position [34, 0]
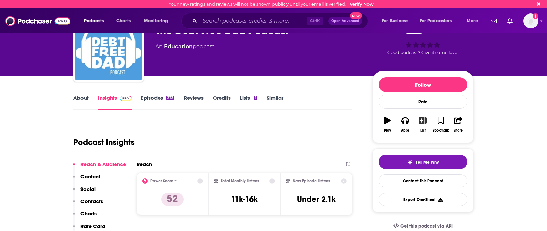
click at [419, 125] on button "List" at bounding box center [423, 125] width 18 height 24
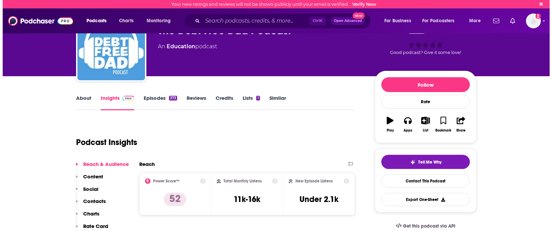
scroll to position [0, 0]
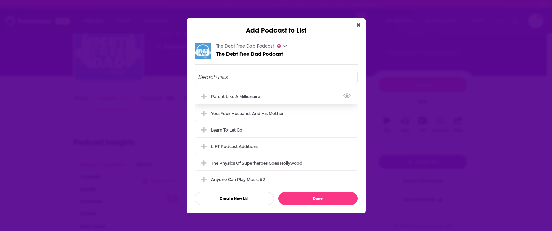
click at [201, 96] on span "Add Podcast To List" at bounding box center [204, 97] width 6 height 6
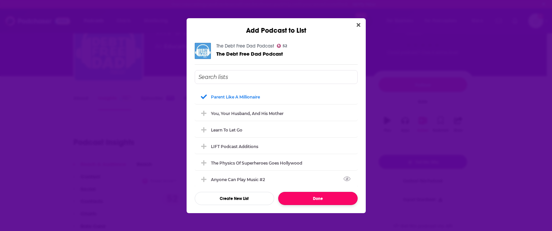
click at [311, 200] on button "Done" at bounding box center [317, 198] width 79 height 13
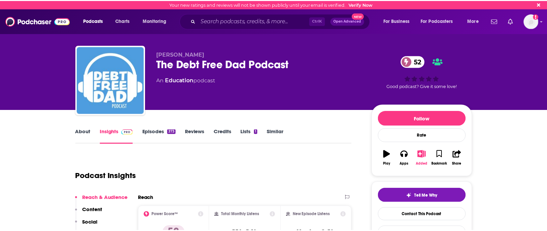
scroll to position [34, 0]
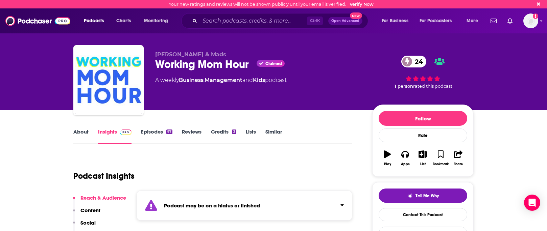
click at [281, 202] on div "Podcast may be on a hiatus or finished" at bounding box center [245, 206] width 216 height 30
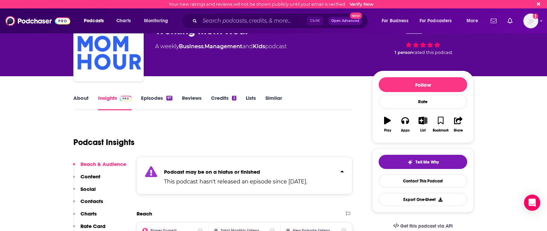
scroll to position [68, 0]
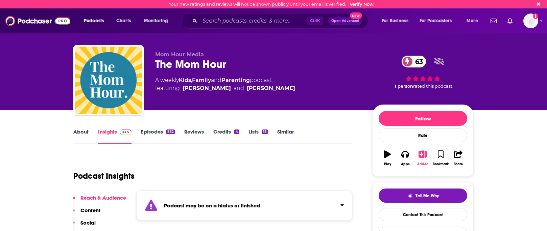
click at [424, 161] on button "Added" at bounding box center [423, 158] width 18 height 24
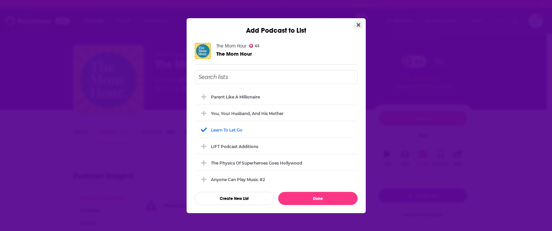
click at [362, 25] on button "Close" at bounding box center [358, 25] width 9 height 8
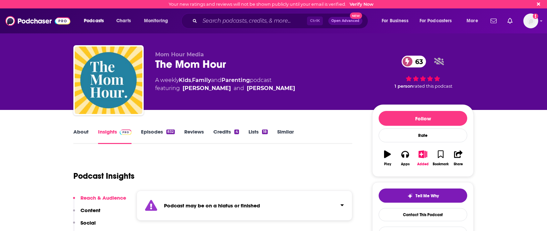
click at [151, 137] on link "Episodes 832" at bounding box center [158, 137] width 34 height 16
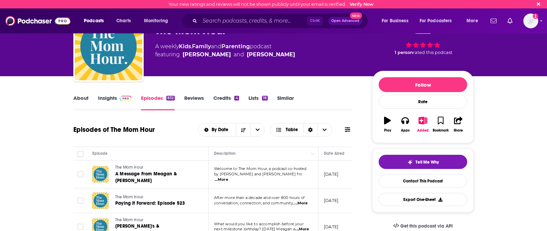
scroll to position [68, 0]
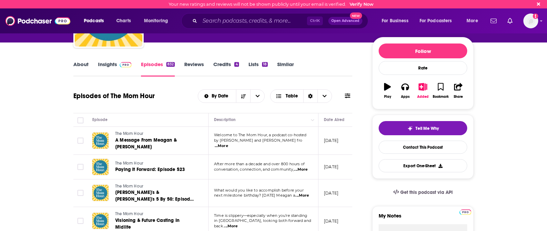
click at [228, 144] on span "...More" at bounding box center [222, 146] width 14 height 5
click at [181, 116] on th "Episode" at bounding box center [148, 121] width 122 height 14
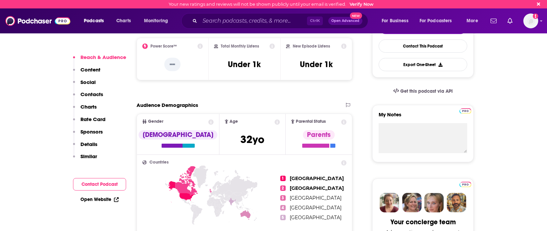
scroll to position [304, 0]
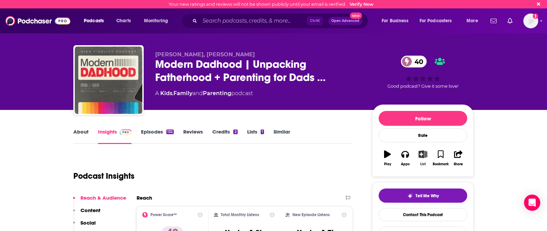
click at [423, 159] on button "List" at bounding box center [423, 158] width 18 height 24
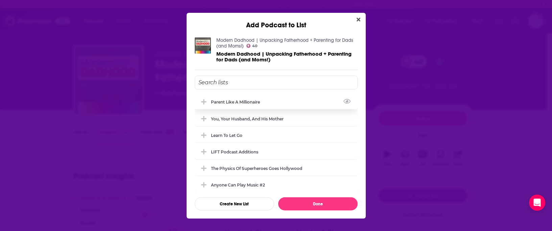
click at [201, 103] on span "Add Podcast To List" at bounding box center [204, 102] width 6 height 6
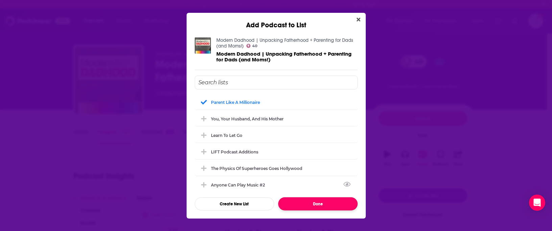
click at [294, 200] on button "Done" at bounding box center [317, 204] width 79 height 13
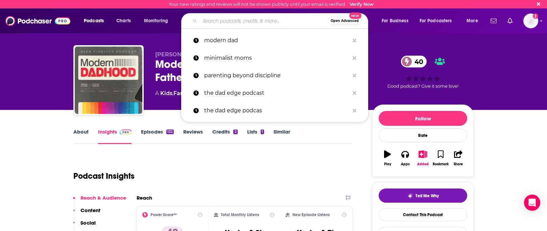
click at [221, 25] on input "Search podcasts, credits, & more..." at bounding box center [264, 21] width 128 height 11
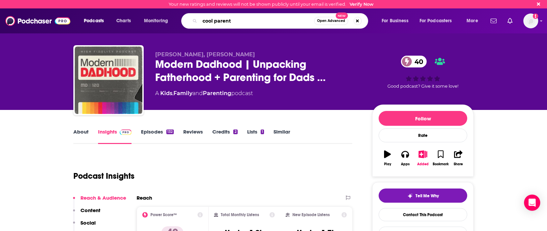
type input "cool parents"
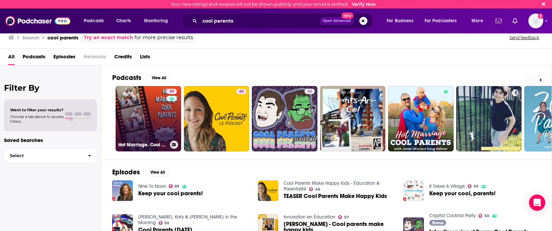
click at [139, 128] on link "49 Hot Marriage. Cool Parents." at bounding box center [149, 119] width 66 height 66
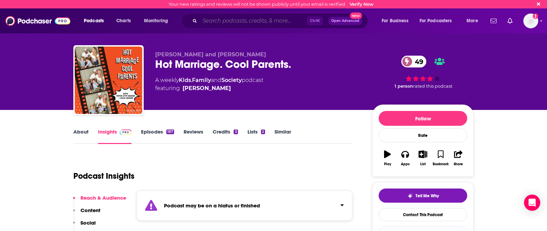
click at [248, 25] on input "Search podcasts, credits, & more..." at bounding box center [253, 21] width 107 height 11
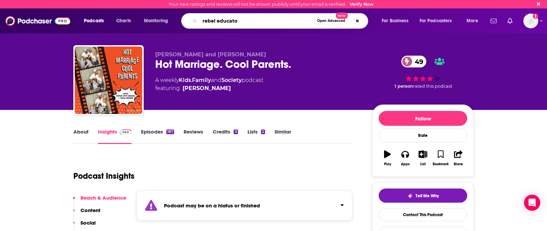
type input "rebel educator"
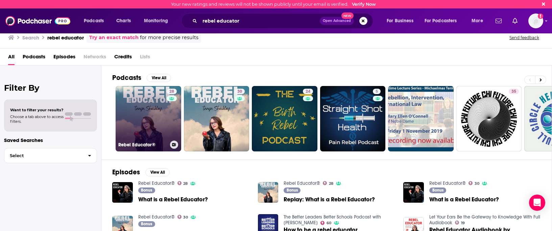
click at [148, 126] on link "28 Rebel Educator®" at bounding box center [149, 119] width 66 height 66
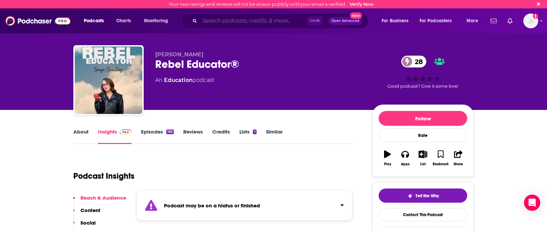
click at [227, 22] on input "Search podcasts, credits, & more..." at bounding box center [253, 21] width 107 height 11
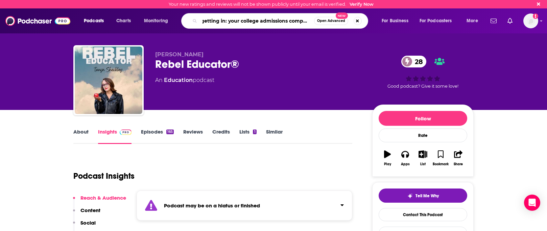
scroll to position [0, 8]
type input "getting in: your college admissions companion"
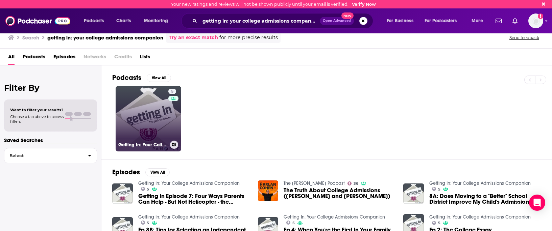
click at [163, 125] on link "5 Getting In: Your College Admissions Companion" at bounding box center [149, 119] width 66 height 66
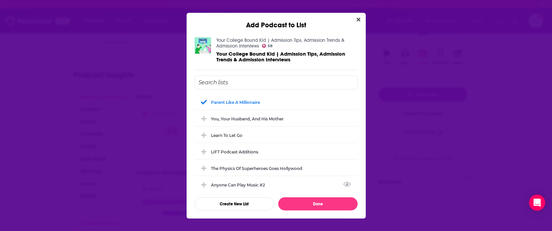
click at [306, 204] on button "Done" at bounding box center [317, 204] width 79 height 13
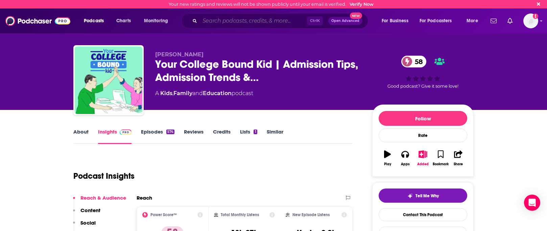
click at [246, 22] on input "Search podcasts, credits, & more..." at bounding box center [253, 21] width 107 height 11
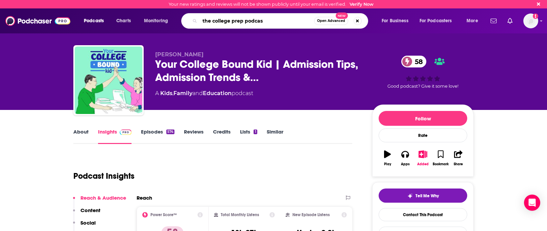
type input "the college prep podcast"
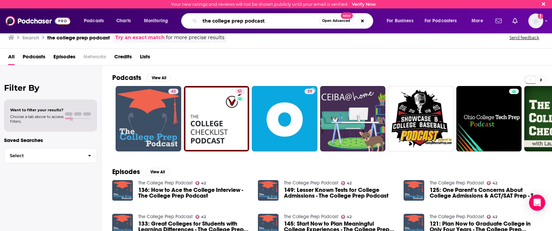
click at [275, 21] on input "the college prep podcast" at bounding box center [259, 21] width 119 height 11
type input "worldschooling"
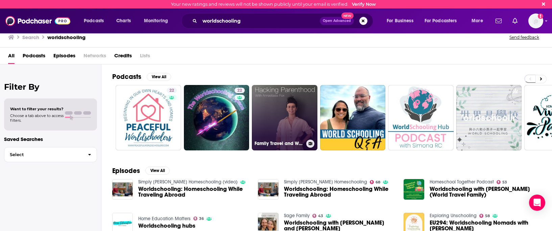
scroll to position [34, 0]
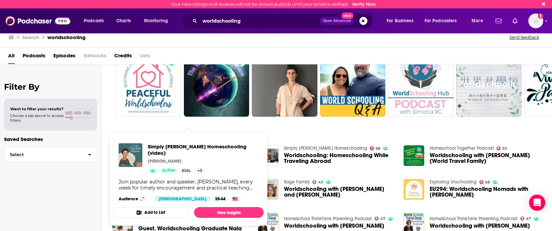
drag, startPoint x: 151, startPoint y: 148, endPoint x: 86, endPoint y: 194, distance: 79.4
click at [86, 194] on div "Filter By Want to filter your results? Choose a tab above to access filters. Sa…" at bounding box center [50, 180] width 101 height 231
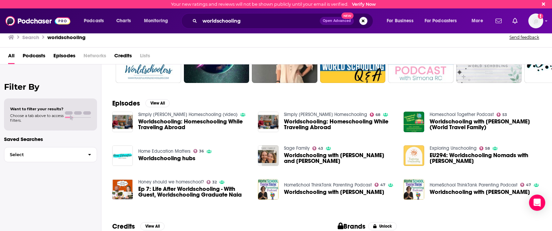
scroll to position [128, 0]
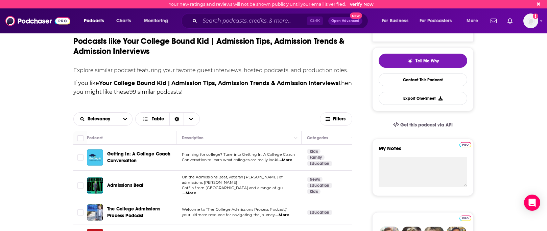
scroll to position [169, 0]
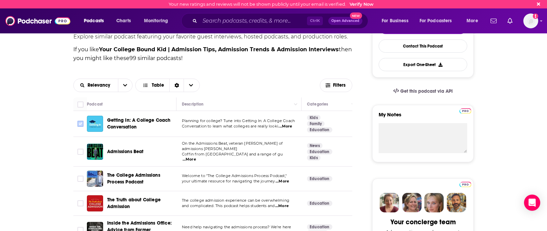
click at [78, 123] on input "Toggle select row" at bounding box center [80, 124] width 6 height 6
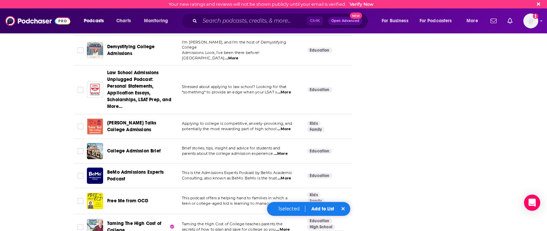
scroll to position [1048, 0]
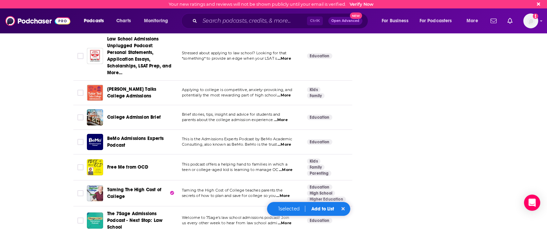
drag, startPoint x: 318, startPoint y: 208, endPoint x: 313, endPoint y: 180, distance: 28.6
click at [318, 208] on button "Add to List" at bounding box center [322, 209] width 33 height 6
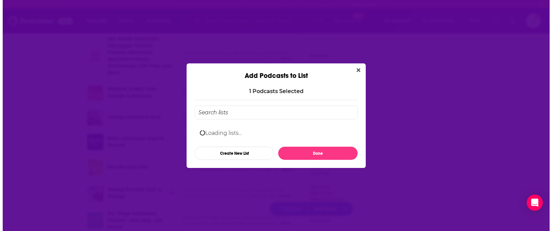
scroll to position [0, 0]
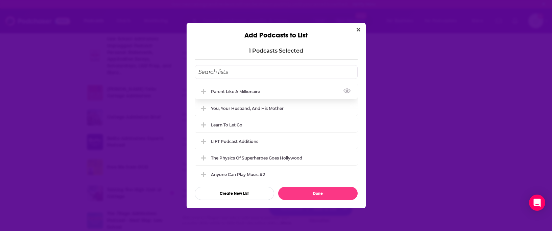
click at [203, 93] on icon "Add Podcast To List" at bounding box center [203, 91] width 5 height 5
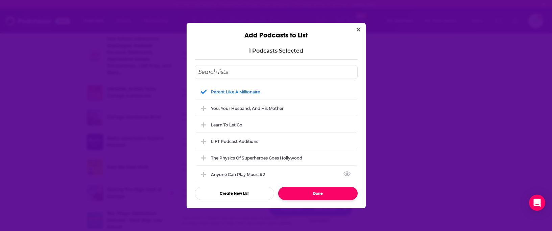
click at [308, 196] on button "Done" at bounding box center [317, 193] width 79 height 13
checkbox input "false"
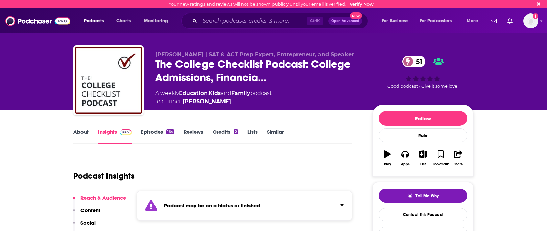
scroll to position [101, 0]
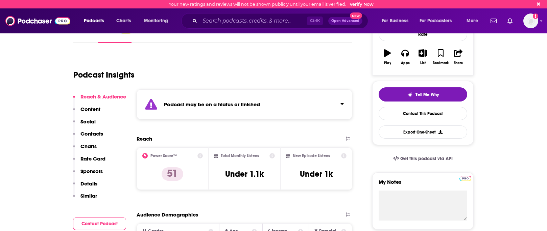
click at [316, 105] on div "Podcast may be on a hiatus or finished" at bounding box center [245, 105] width 216 height 30
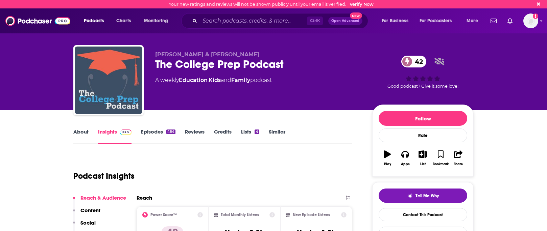
click at [155, 136] on link "Episodes 484" at bounding box center [158, 137] width 34 height 16
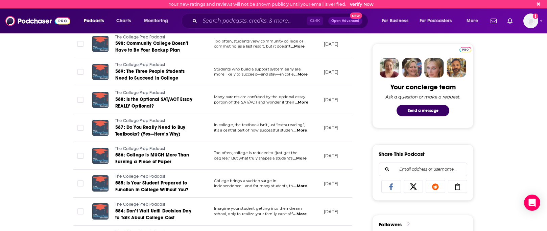
scroll to position [338, 0]
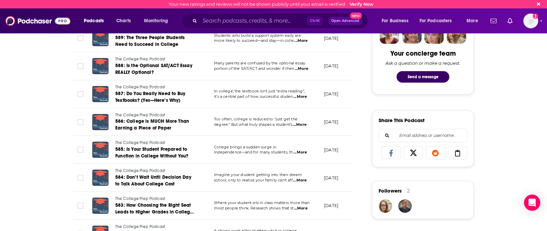
click at [299, 182] on span "...More" at bounding box center [300, 180] width 14 height 5
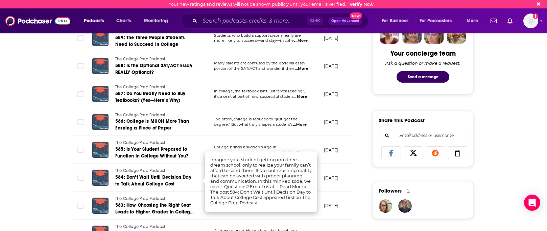
drag, startPoint x: 37, startPoint y: 170, endPoint x: 43, endPoint y: 170, distance: 6.1
click at [37, 170] on div "About Insights Episodes 484 Reviews Credits Lists 4 Similar Episodes of The Col…" at bounding box center [273, 224] width 547 height 905
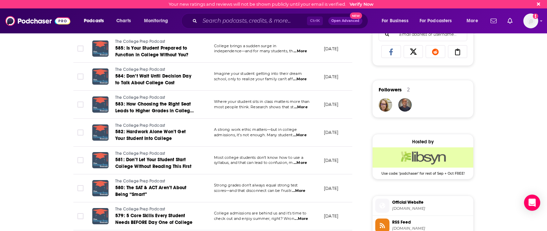
scroll to position [541, 0]
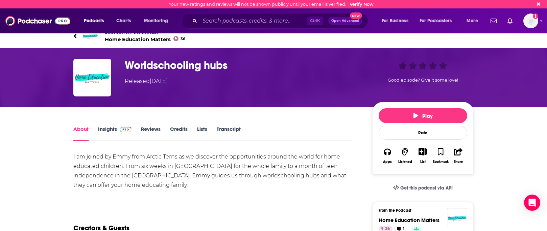
click at [155, 65] on h1 "Worldschooling hubs" at bounding box center [243, 65] width 237 height 13
click at [75, 35] on icon at bounding box center [74, 36] width 3 height 7
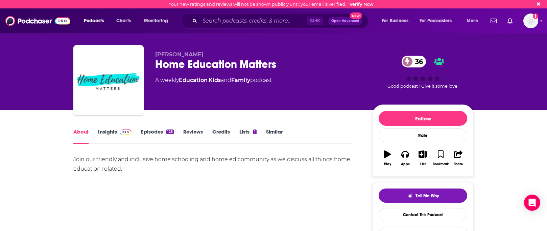
click at [99, 130] on link "Insights" at bounding box center [114, 137] width 33 height 16
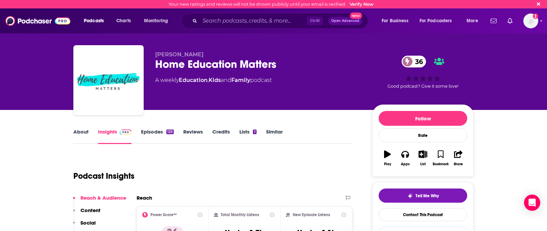
click at [160, 129] on link "Episodes 125" at bounding box center [157, 137] width 33 height 16
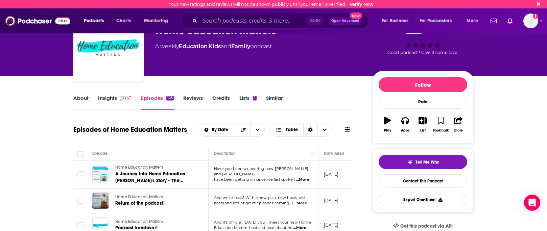
scroll to position [68, 0]
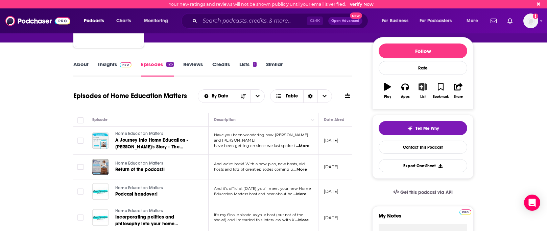
click at [418, 89] on icon "button" at bounding box center [422, 86] width 8 height 7
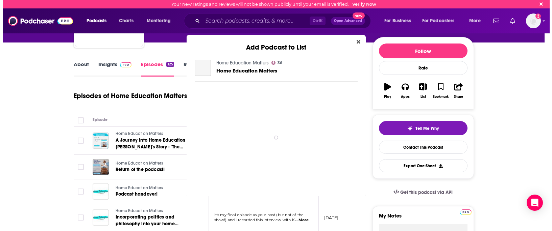
scroll to position [0, 0]
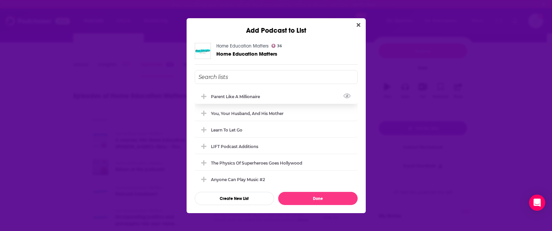
click at [203, 98] on icon "Add Podcast To List" at bounding box center [203, 96] width 5 height 5
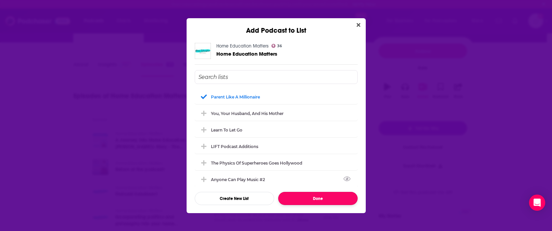
click at [340, 198] on button "Done" at bounding box center [317, 198] width 79 height 13
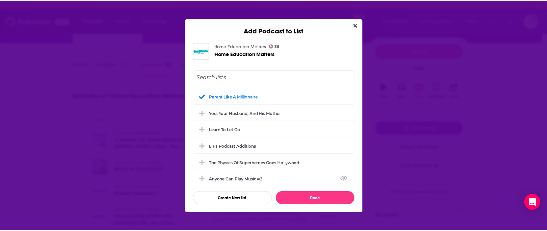
scroll to position [68, 0]
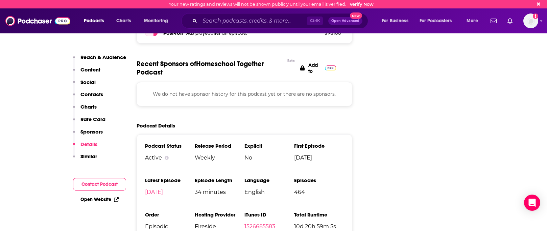
scroll to position [1048, 0]
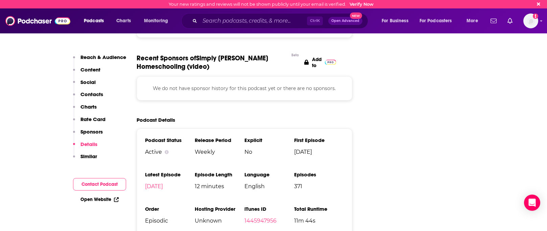
scroll to position [1081, 0]
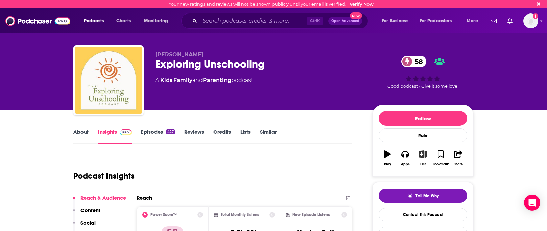
click at [421, 155] on icon "button" at bounding box center [423, 154] width 8 height 7
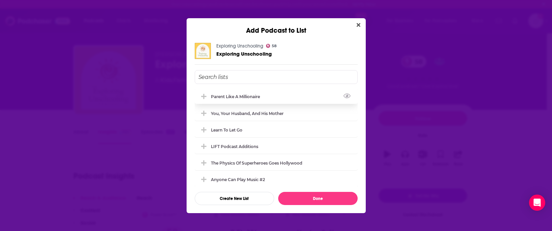
click at [202, 97] on icon "Add Podcast To List" at bounding box center [203, 96] width 5 height 5
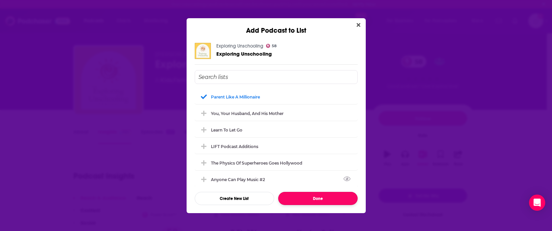
click at [310, 195] on button "Done" at bounding box center [317, 198] width 79 height 13
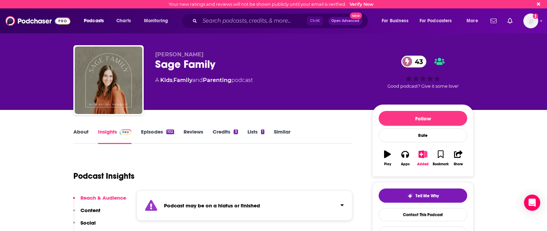
scroll to position [34, 0]
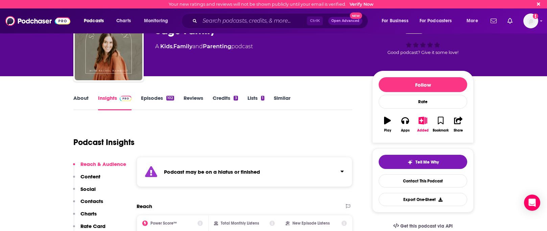
click at [236, 161] on div "Podcast may be on a hiatus or finished" at bounding box center [245, 172] width 216 height 30
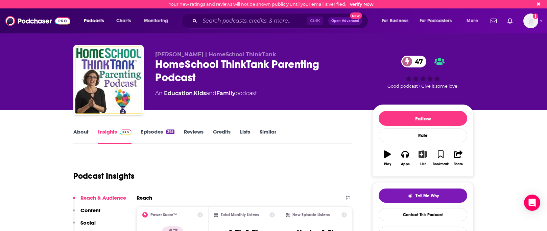
click at [423, 161] on button "List" at bounding box center [423, 158] width 18 height 24
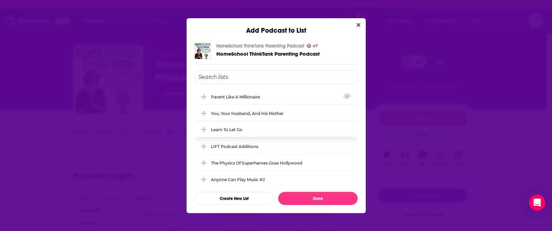
drag, startPoint x: 202, startPoint y: 99, endPoint x: 223, endPoint y: 114, distance: 26.1
click at [202, 99] on icon "Add Podcast To List" at bounding box center [203, 97] width 5 height 6
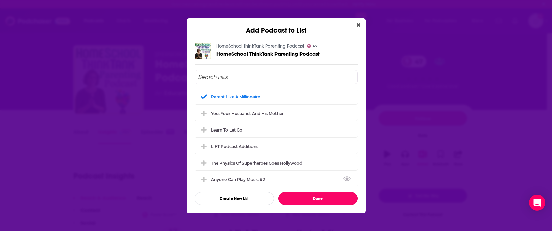
click at [289, 200] on button "Done" at bounding box center [317, 198] width 79 height 13
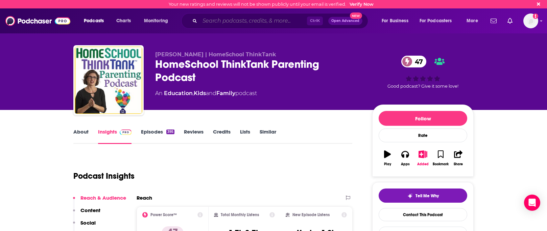
click at [214, 26] on input "Search podcasts, credits, & more..." at bounding box center [253, 21] width 107 height 11
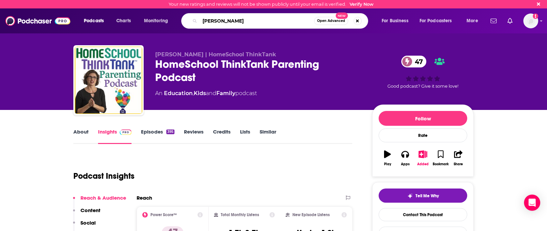
type input "[PERSON_NAME]"
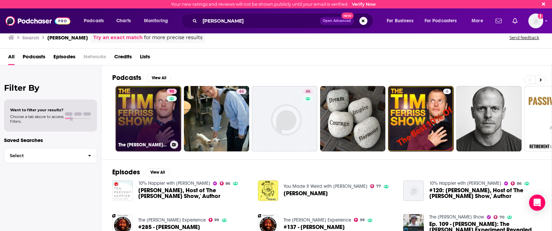
click at [148, 129] on link "90 The Tim Ferriss Show" at bounding box center [149, 119] width 66 height 66
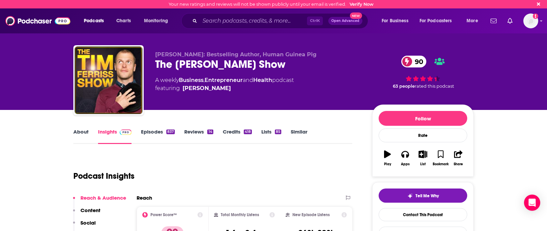
scroll to position [68, 0]
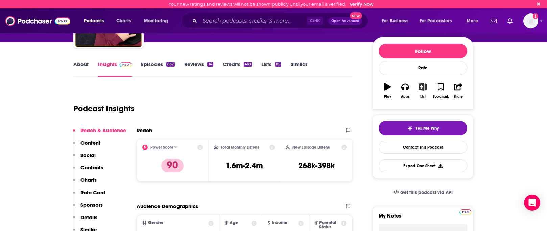
click at [423, 93] on button "List" at bounding box center [423, 91] width 18 height 24
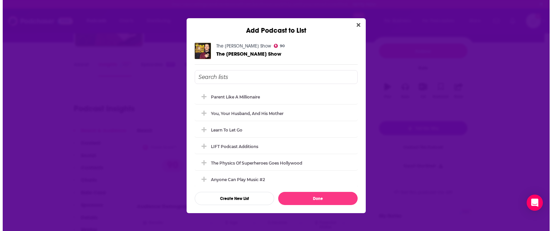
scroll to position [0, 0]
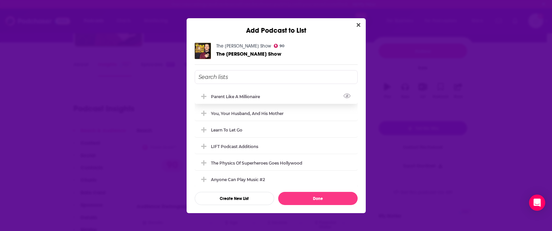
click at [204, 97] on icon "Add Podcast To List" at bounding box center [203, 96] width 5 height 5
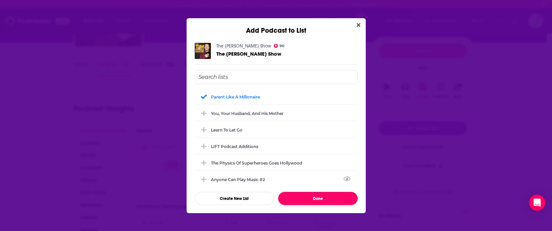
click at [308, 200] on button "Done" at bounding box center [317, 198] width 79 height 13
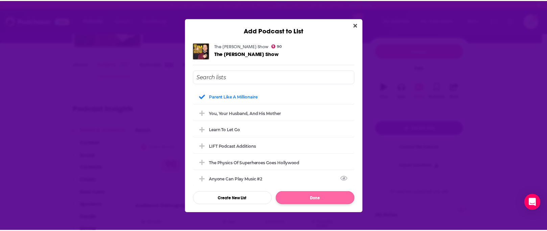
scroll to position [68, 0]
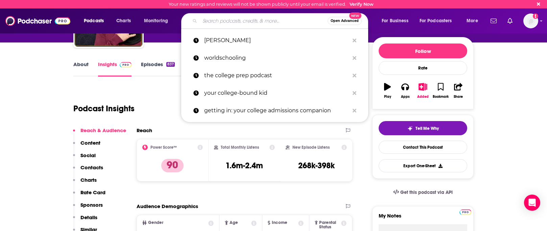
click at [265, 22] on input "Search podcasts, credits, & more..." at bounding box center [264, 21] width 128 height 11
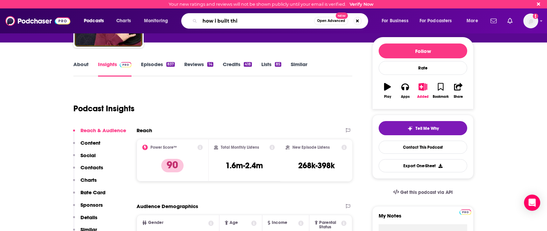
type input "how i built this"
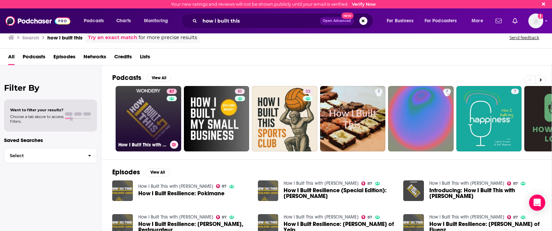
click at [147, 126] on link "87 How I Built This with Guy Raz" at bounding box center [149, 119] width 66 height 66
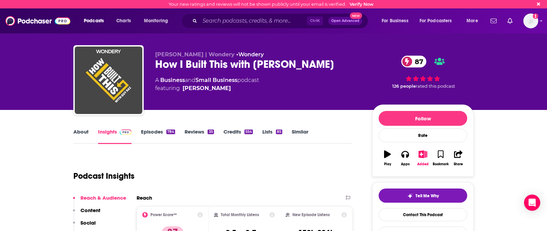
click at [83, 132] on link "About" at bounding box center [80, 137] width 15 height 16
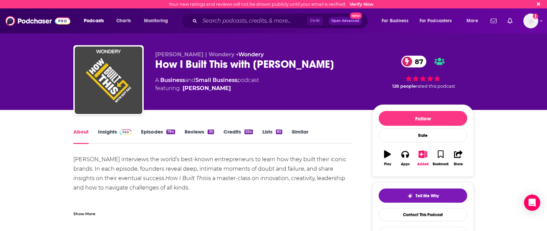
scroll to position [68, 0]
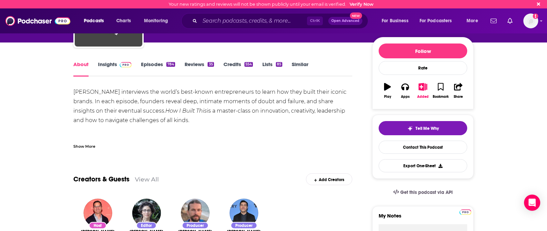
click at [149, 64] on link "Episodes 784" at bounding box center [158, 69] width 34 height 16
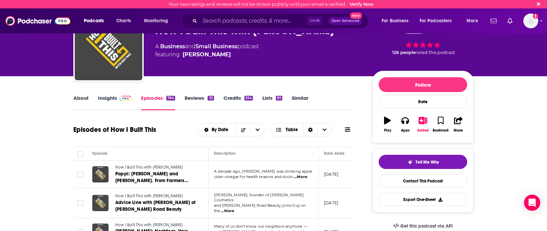
scroll to position [68, 0]
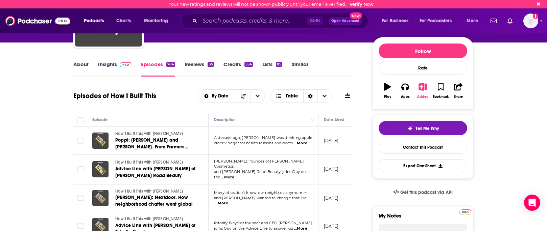
click at [425, 90] on icon "button" at bounding box center [423, 86] width 8 height 7
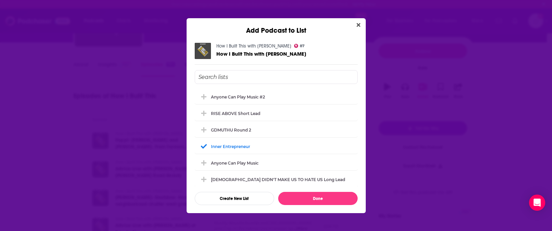
scroll to position [0, 0]
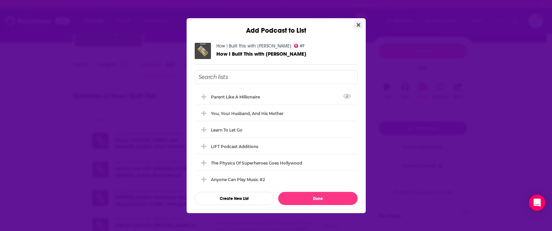
click at [357, 23] on icon "Close" at bounding box center [359, 24] width 4 height 5
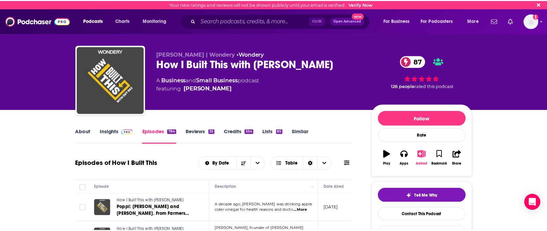
scroll to position [68, 0]
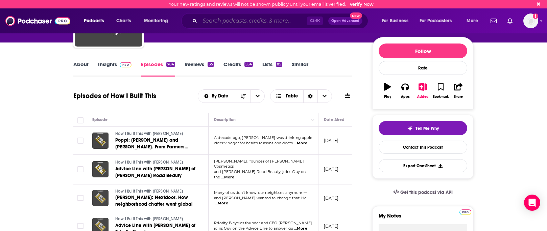
click at [237, 20] on input "Search podcasts, credits, & more..." at bounding box center [253, 21] width 107 height 11
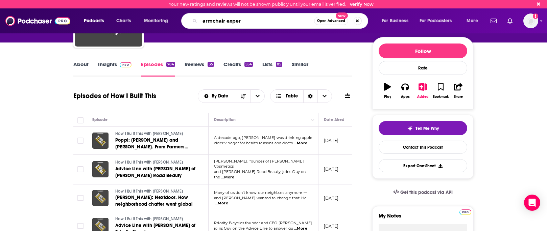
type input "armchair expert"
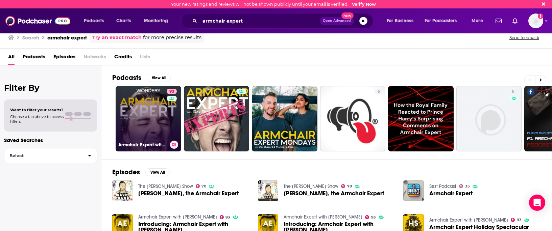
click at [147, 138] on link "93 Armchair Expert with Dax Shepard" at bounding box center [149, 119] width 66 height 66
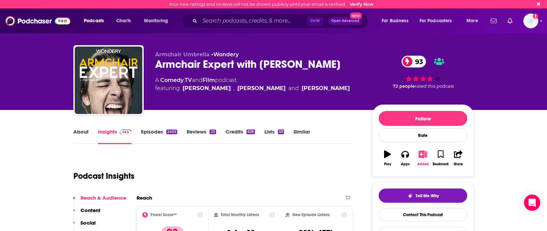
click at [420, 161] on button "Added" at bounding box center [423, 158] width 18 height 24
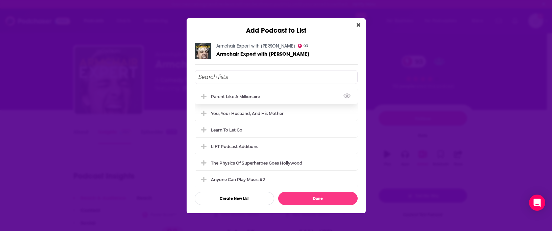
click at [204, 100] on div "Parent Like a Millionaire" at bounding box center [276, 96] width 163 height 15
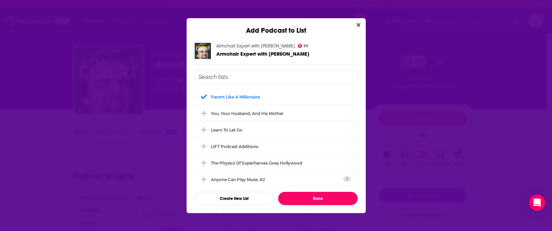
click at [296, 200] on button "Done" at bounding box center [317, 198] width 79 height 13
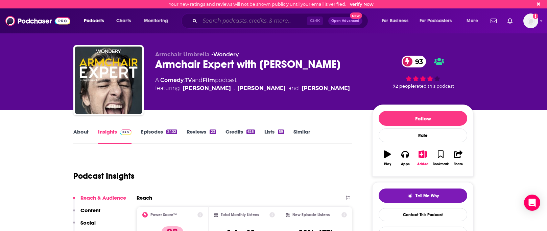
click at [237, 18] on input "Search podcasts, credits, & more..." at bounding box center [253, 21] width 107 height 11
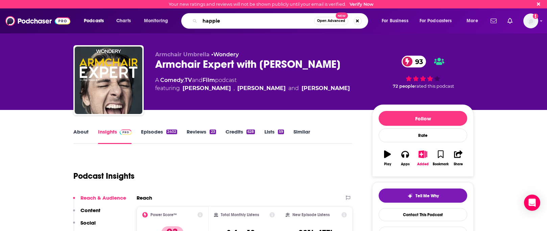
type input "happier"
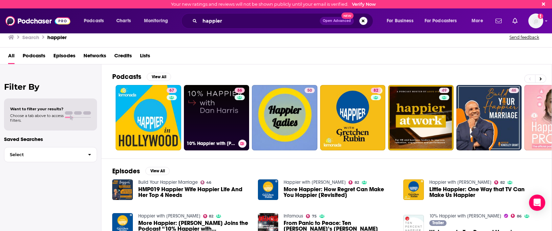
click at [210, 119] on link "86 10% Happier with Dan Harris" at bounding box center [217, 118] width 66 height 66
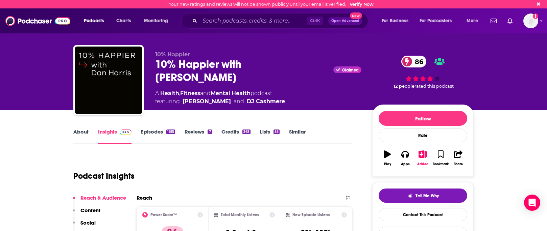
click at [84, 129] on link "About" at bounding box center [80, 137] width 15 height 16
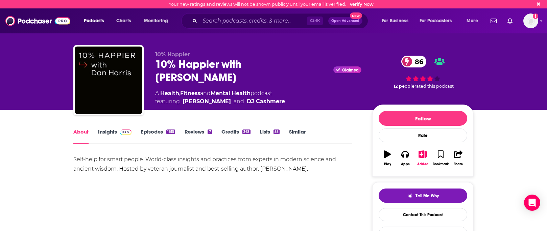
click at [158, 135] on link "Episodes 1615" at bounding box center [158, 137] width 34 height 16
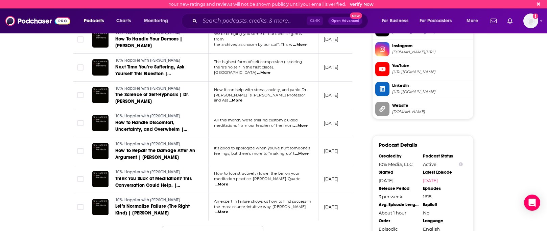
scroll to position [710, 0]
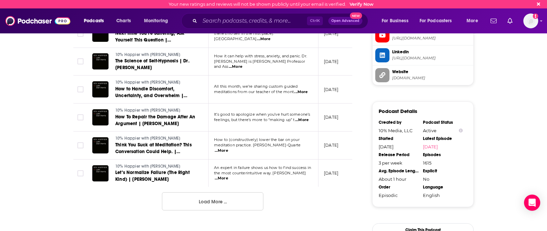
click at [228, 176] on span "...More" at bounding box center [222, 178] width 14 height 5
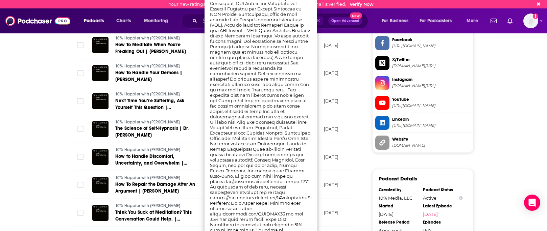
scroll to position [608, 0]
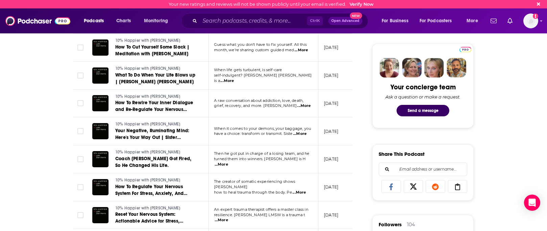
scroll to position [0, 0]
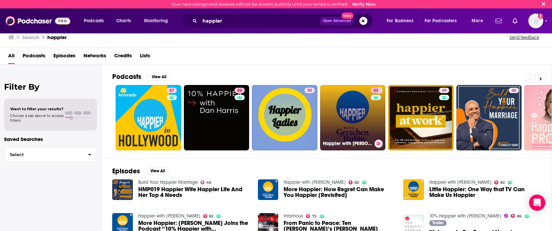
click at [345, 119] on link "82 Happier with Gretchen Rubin" at bounding box center [353, 118] width 66 height 66
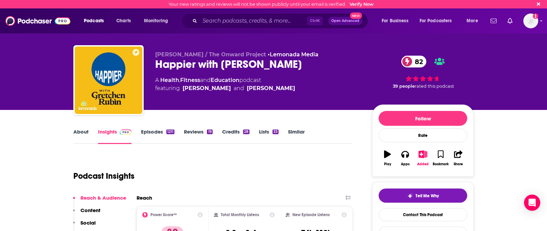
click at [74, 133] on link "About" at bounding box center [80, 137] width 15 height 16
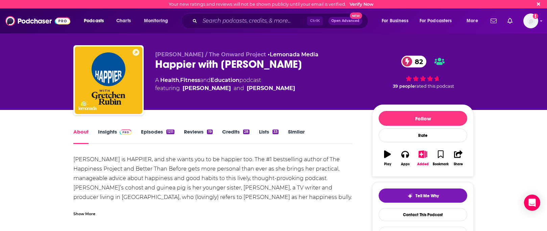
scroll to position [34, 0]
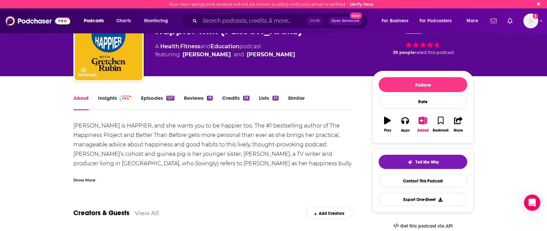
click at [90, 183] on div "Show More" at bounding box center [84, 180] width 22 height 6
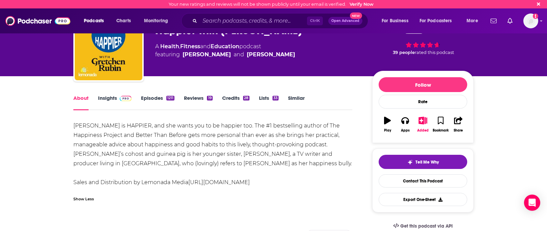
click at [156, 98] on link "Episodes 1211" at bounding box center [157, 103] width 33 height 16
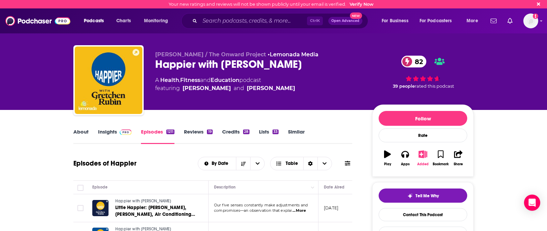
click at [422, 158] on icon "button" at bounding box center [423, 154] width 8 height 7
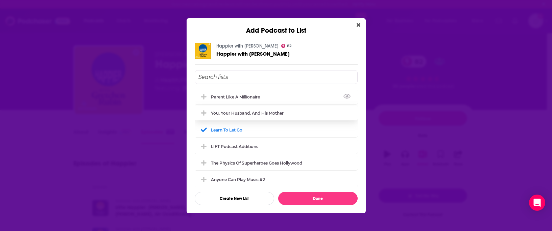
drag, startPoint x: 201, startPoint y: 97, endPoint x: 217, endPoint y: 109, distance: 20.0
click at [201, 97] on icon "Add Podcast To List" at bounding box center [203, 96] width 5 height 5
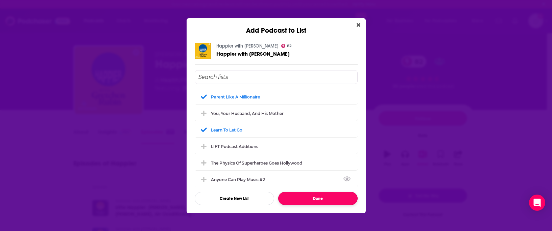
click at [310, 195] on button "Done" at bounding box center [317, 198] width 79 height 13
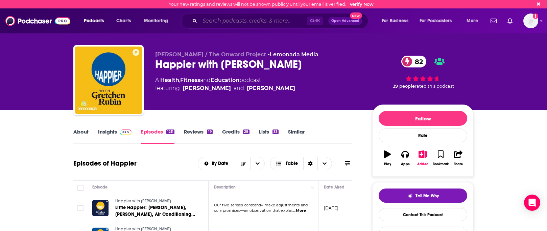
click at [243, 18] on input "Search podcasts, credits, & more..." at bounding box center [253, 21] width 107 height 11
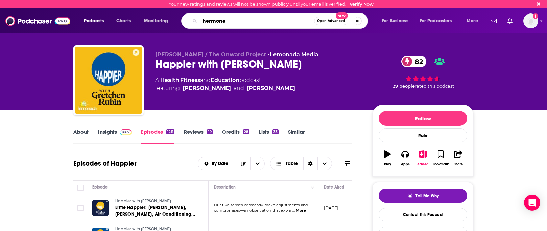
type input "hermoney"
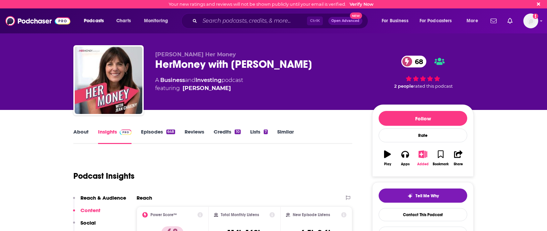
click at [419, 157] on icon "button" at bounding box center [423, 154] width 8 height 7
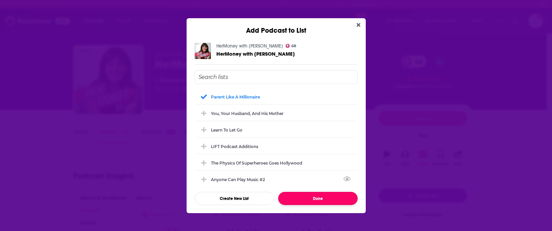
click at [345, 196] on button "Done" at bounding box center [317, 198] width 79 height 13
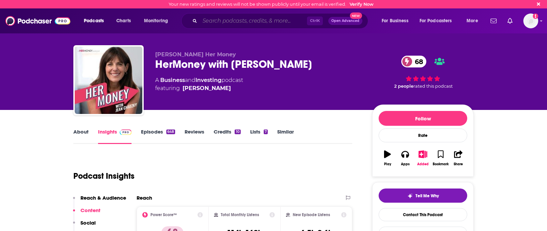
click at [260, 20] on input "Search podcasts, credits, & more..." at bounding box center [253, 21] width 107 height 11
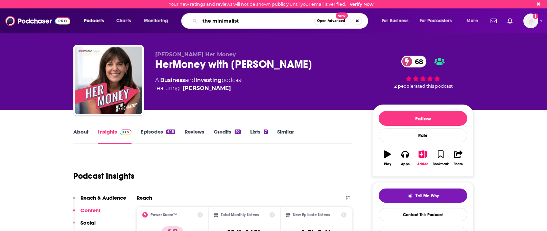
type input "the minimalists"
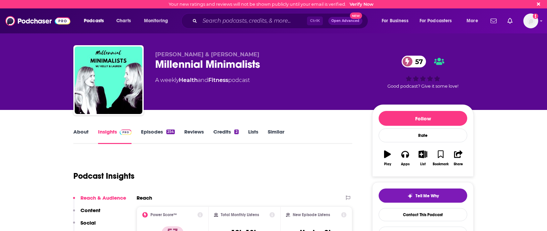
scroll to position [34, 0]
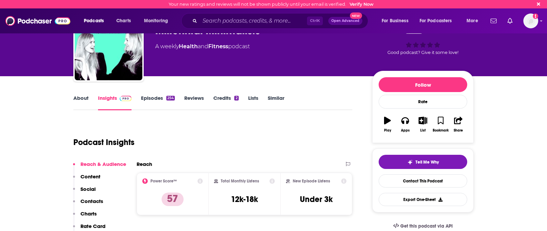
click at [80, 97] on link "About" at bounding box center [80, 103] width 15 height 16
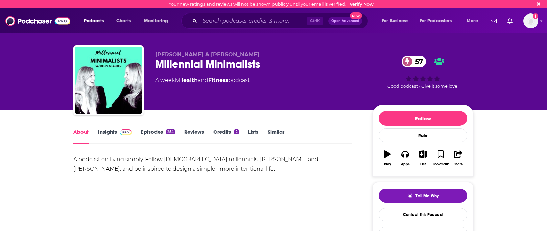
click at [115, 133] on link "Insights" at bounding box center [114, 137] width 33 height 16
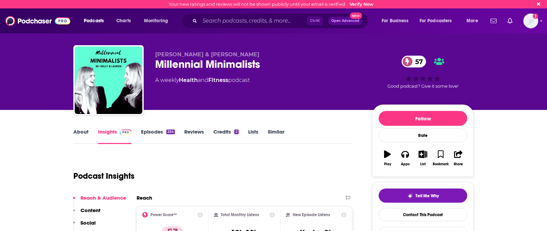
click at [157, 136] on link "Episodes 254" at bounding box center [158, 137] width 34 height 16
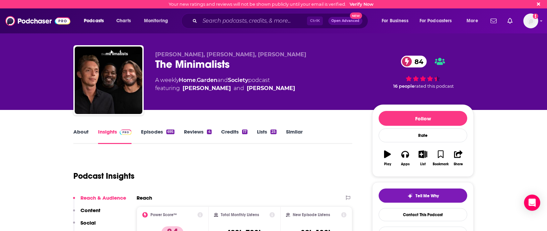
click at [146, 134] on link "Episodes 695" at bounding box center [157, 137] width 33 height 16
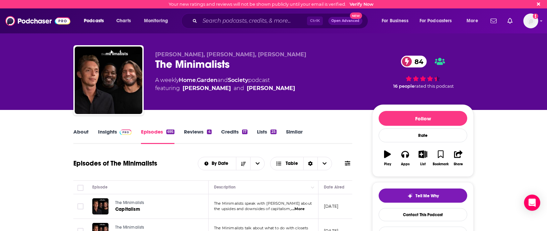
click at [102, 138] on link "Insights" at bounding box center [114, 137] width 33 height 16
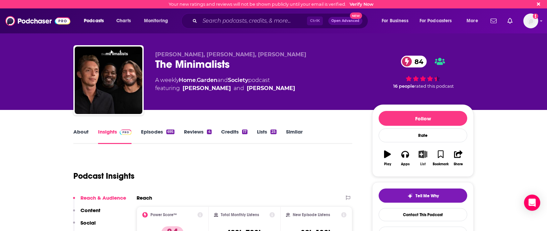
click at [425, 160] on button "List" at bounding box center [423, 158] width 18 height 24
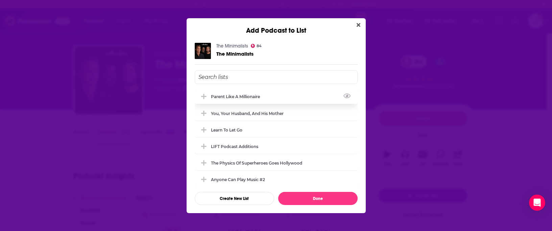
click at [203, 96] on icon "Add Podcast To List" at bounding box center [203, 96] width 5 height 5
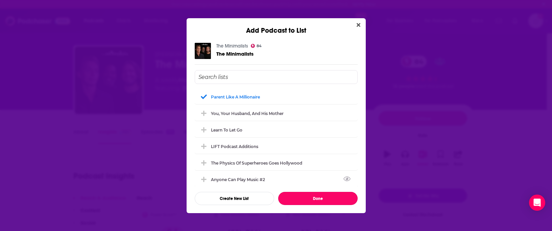
click at [326, 199] on button "Done" at bounding box center [317, 198] width 79 height 13
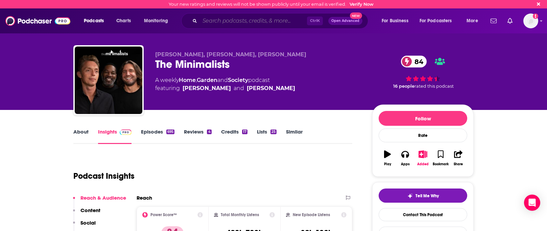
click at [213, 21] on input "Search podcasts, credits, & more..." at bounding box center [253, 21] width 107 height 11
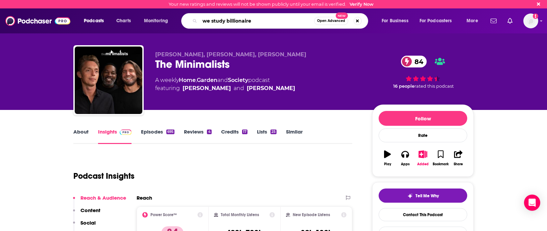
type input "we study billionaires"
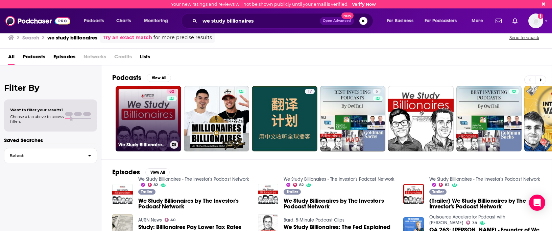
click at [150, 121] on link "82 We Study Billionaires - The Investor’s Podcast Network" at bounding box center [149, 119] width 66 height 66
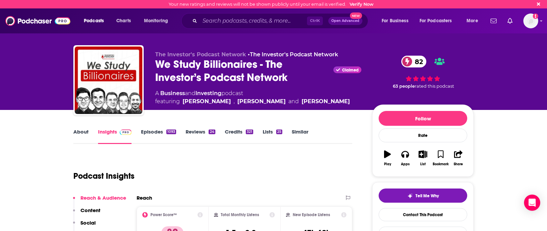
click at [82, 135] on link "About" at bounding box center [80, 137] width 15 height 16
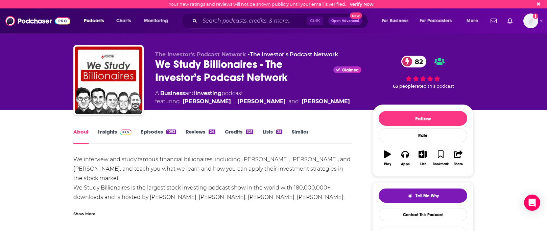
scroll to position [34, 0]
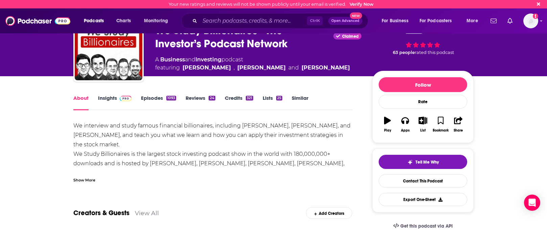
click at [85, 179] on div "Show More" at bounding box center [84, 180] width 22 height 6
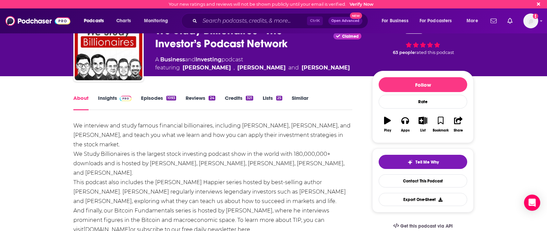
scroll to position [68, 0]
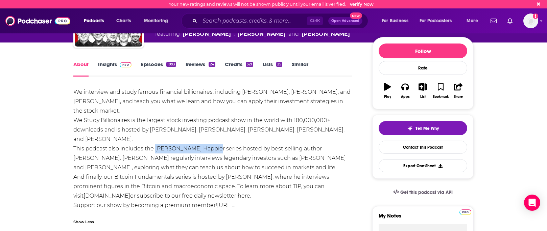
drag, startPoint x: 155, startPoint y: 138, endPoint x: 211, endPoint y: 143, distance: 55.7
click at [211, 143] on div "We interview and study famous financial billionaires, including [PERSON_NAME], …" at bounding box center [212, 149] width 279 height 123
click at [155, 66] on link "Episodes 1093" at bounding box center [158, 69] width 35 height 16
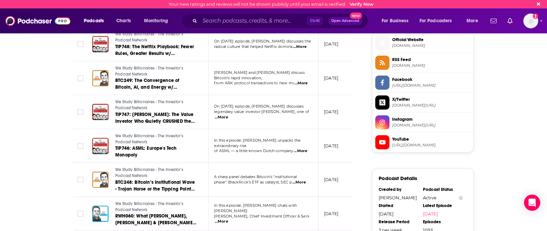
scroll to position [574, 0]
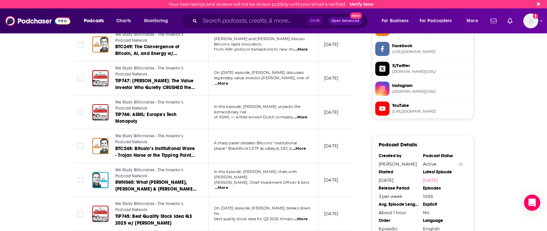
click at [228, 186] on span "...More" at bounding box center [222, 188] width 14 height 5
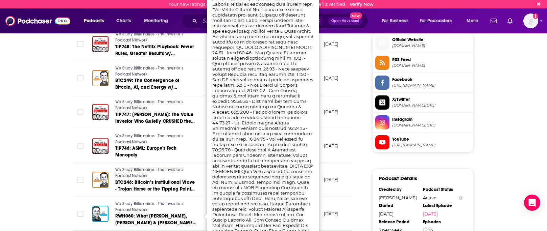
scroll to position [473, 0]
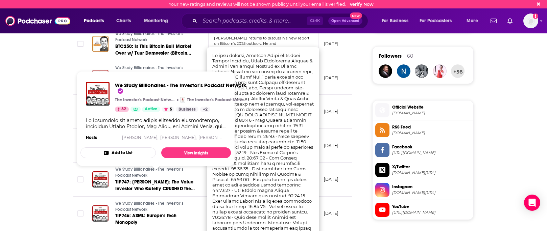
click at [29, 138] on div "About Insights Episodes 1093 Reviews 24 Credits 321 Lists 25 Similar Episodes o…" at bounding box center [273, 120] width 547 height 967
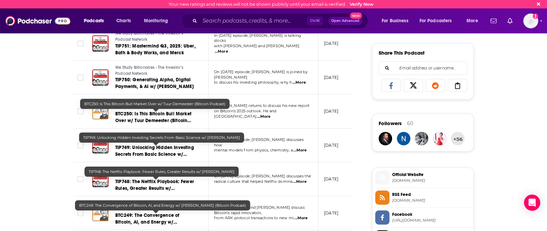
scroll to position [372, 0]
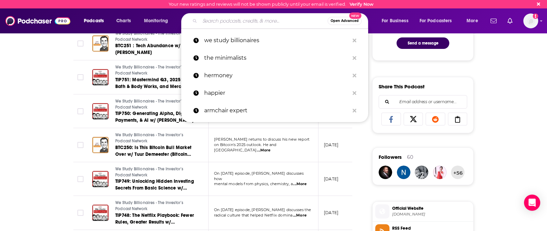
click at [212, 20] on input "Search podcasts, credits, & more..." at bounding box center [264, 21] width 128 height 11
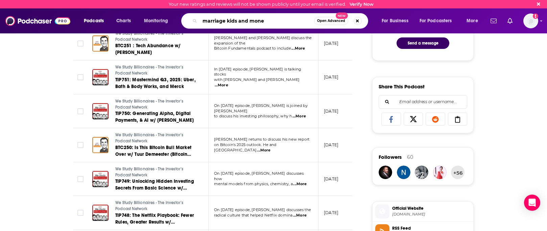
type input "marriage kids and money"
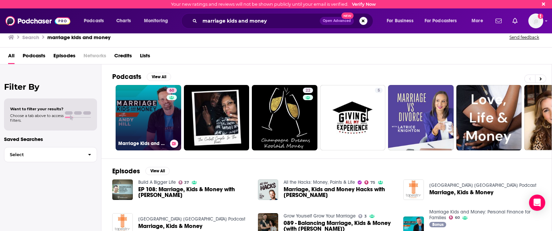
click at [141, 121] on link "60 Marriage Kids and Money: Personal Finance for Families" at bounding box center [149, 118] width 66 height 66
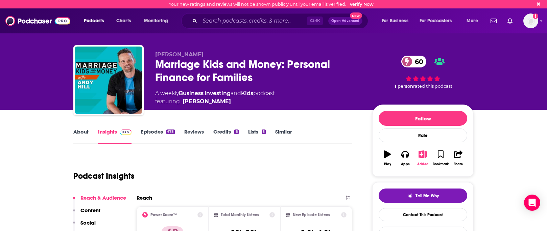
click at [422, 161] on button "Added" at bounding box center [423, 158] width 18 height 24
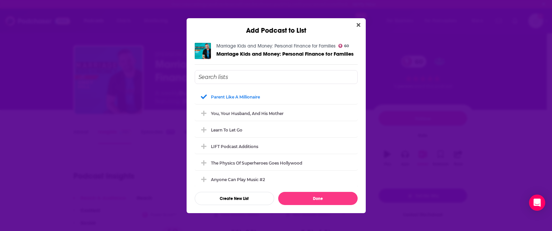
click at [420, 162] on div "Add Podcast to List Marriage Kids and Money: Personal Finance for Families 60 M…" at bounding box center [276, 115] width 552 height 231
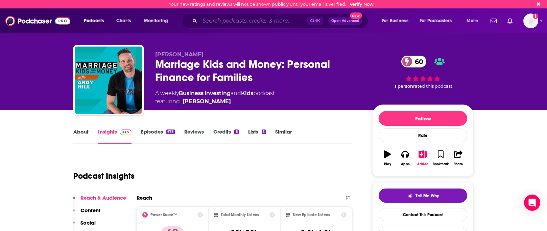
click at [253, 17] on input "Search podcasts, credits, & more..." at bounding box center [253, 21] width 107 height 11
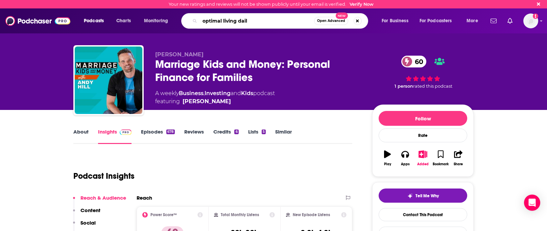
type input "optimal living daily"
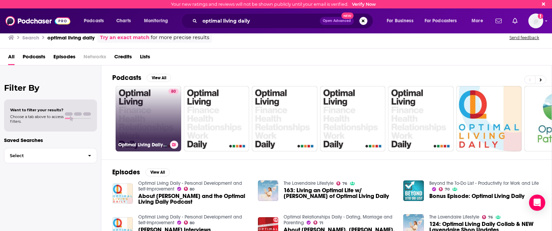
click at [142, 124] on link "80 Optimal Living Daily - Personal Development and Self-Improvement" at bounding box center [149, 119] width 66 height 66
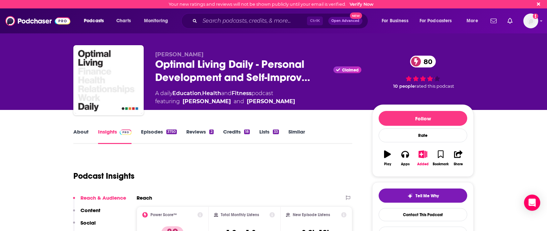
click at [164, 133] on link "Episodes 3750" at bounding box center [159, 137] width 36 height 16
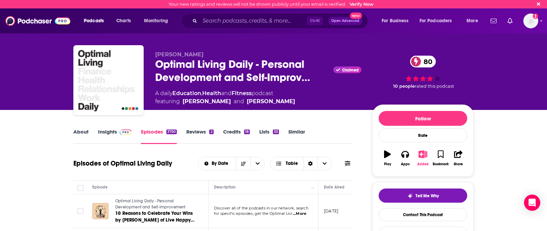
click at [421, 160] on button "Added" at bounding box center [423, 158] width 18 height 24
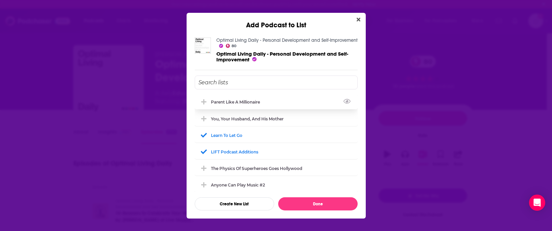
click at [203, 102] on icon "Add Podcast To List" at bounding box center [203, 101] width 5 height 5
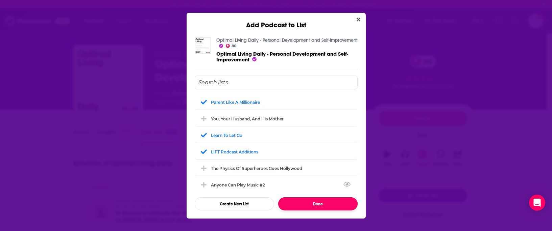
click at [298, 203] on button "Done" at bounding box center [317, 204] width 79 height 13
